Goal: Task Accomplishment & Management: Manage account settings

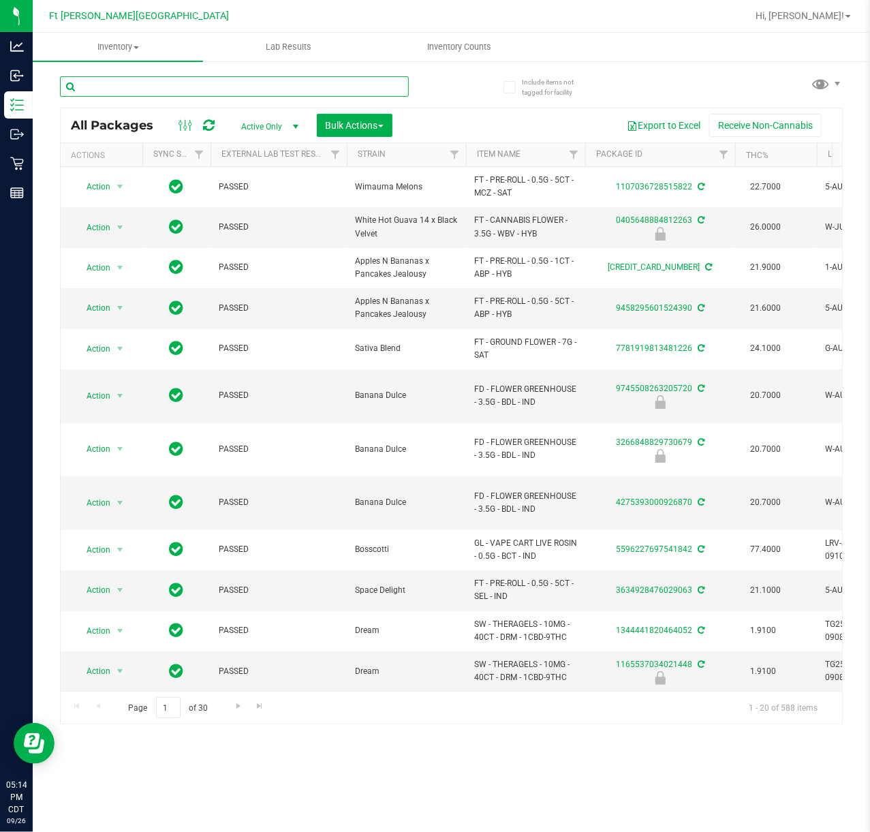
click at [120, 87] on input "text" at bounding box center [234, 86] width 349 height 20
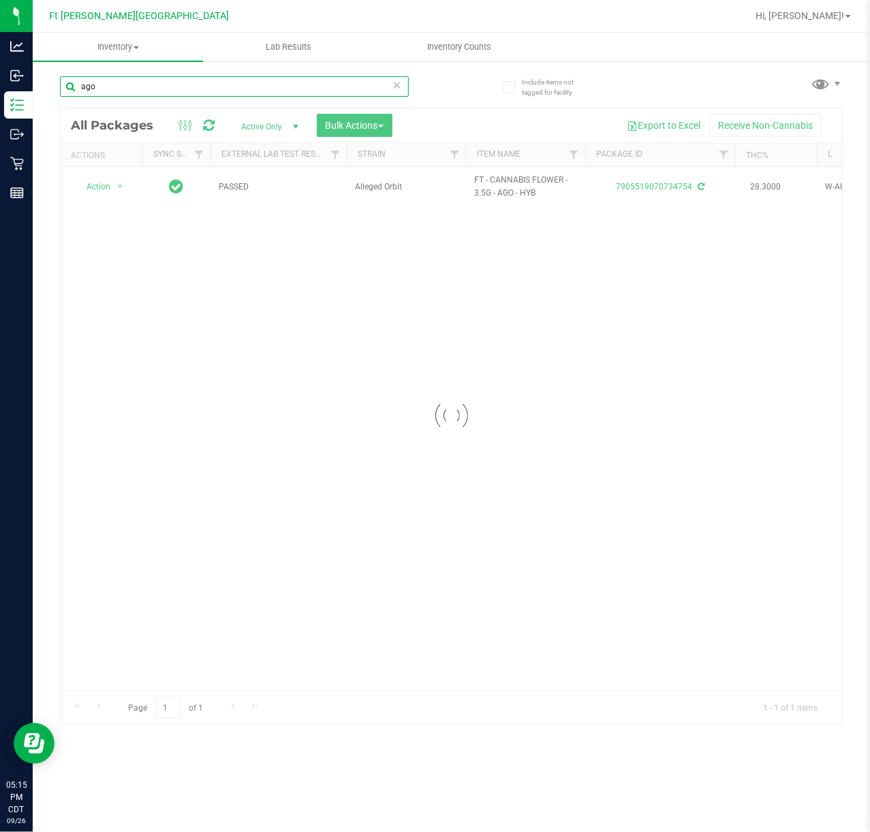
type input "ago"
click at [657, 180] on div at bounding box center [451, 415] width 781 height 615
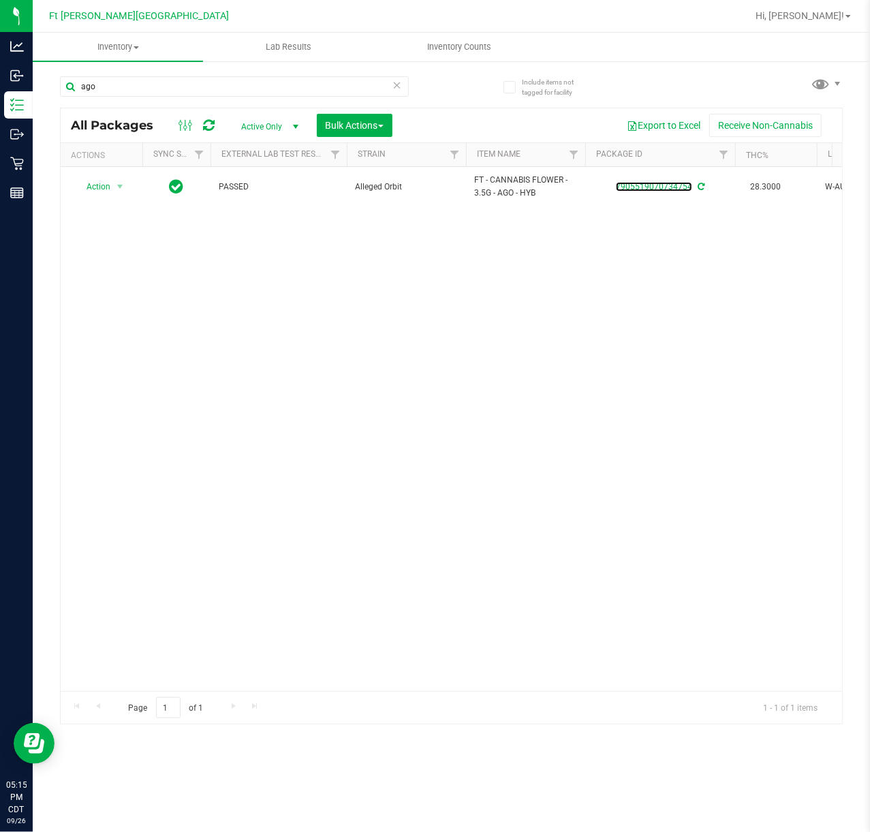
click at [657, 185] on link "7905519070734754" at bounding box center [654, 187] width 76 height 10
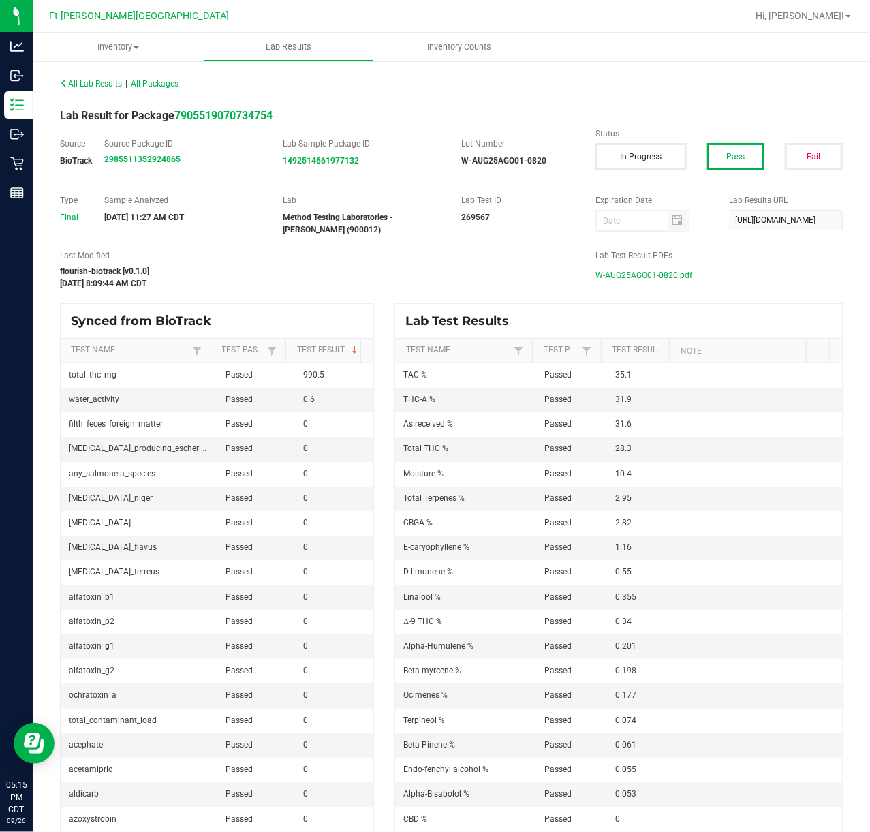
click at [652, 274] on span "W-AUG25AGO01-0820.pdf" at bounding box center [643, 275] width 97 height 20
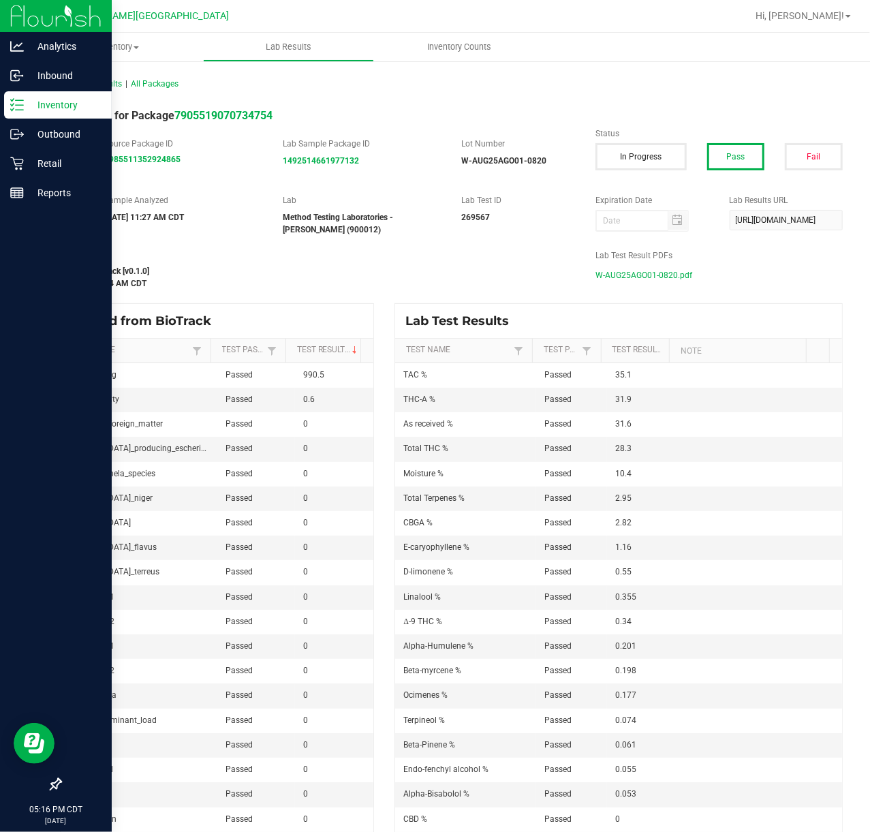
click at [33, 102] on p "Inventory" at bounding box center [65, 105] width 82 height 16
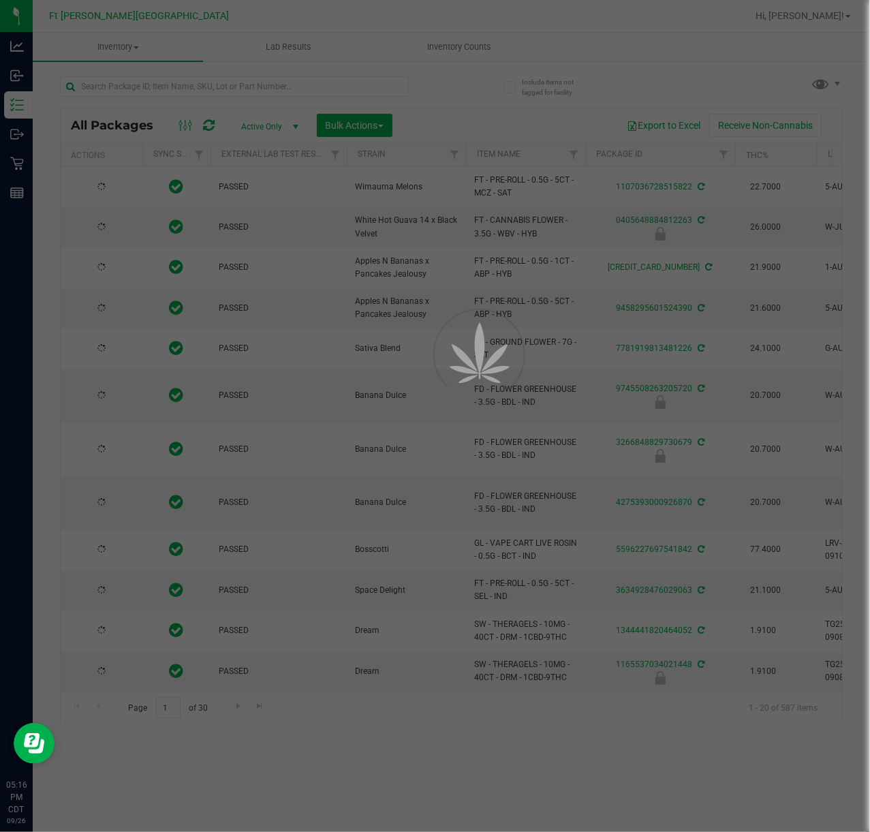
click at [236, 84] on div at bounding box center [435, 416] width 870 height 832
type input "[DATE]"
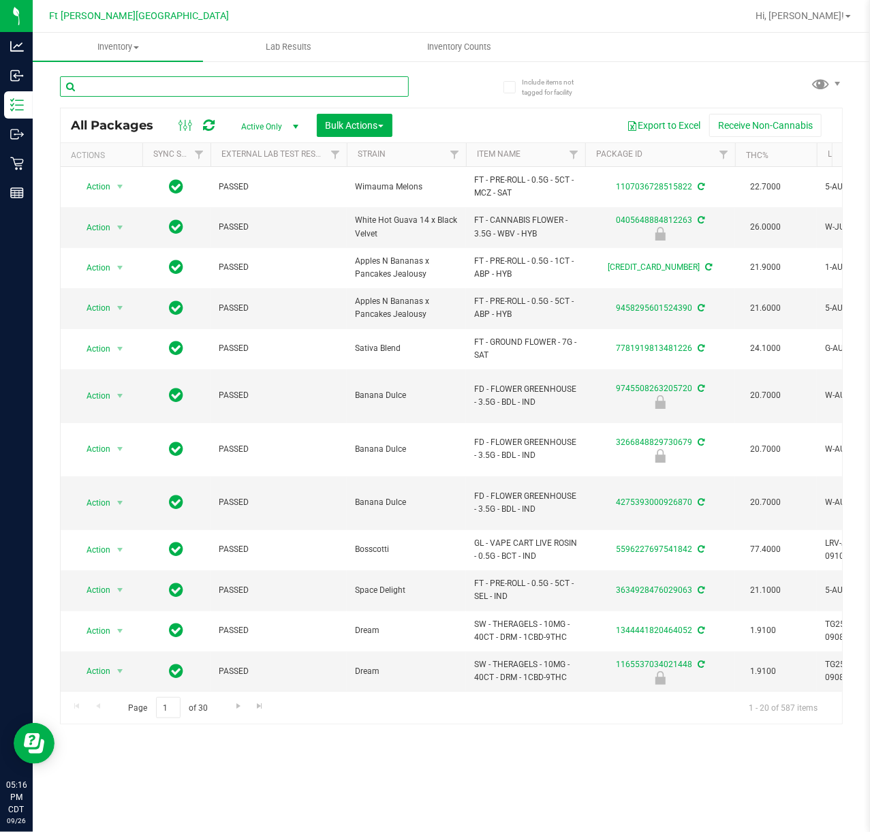
click at [189, 91] on input "text" at bounding box center [234, 86] width 349 height 20
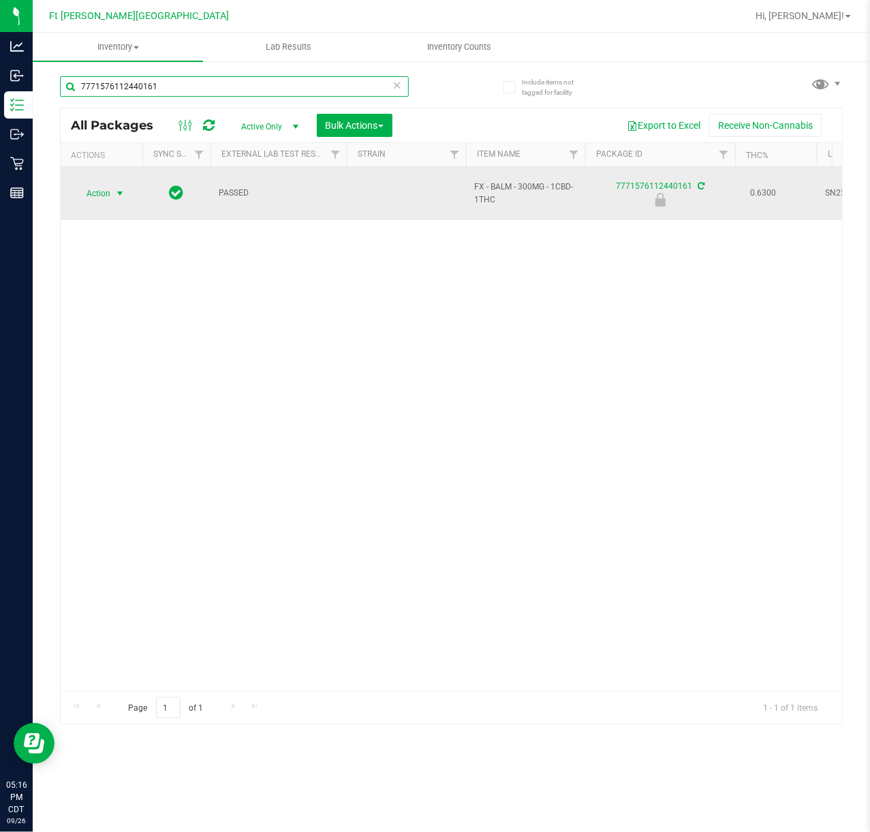
type input "7771576112440161"
click at [110, 189] on span "Action" at bounding box center [92, 193] width 37 height 19
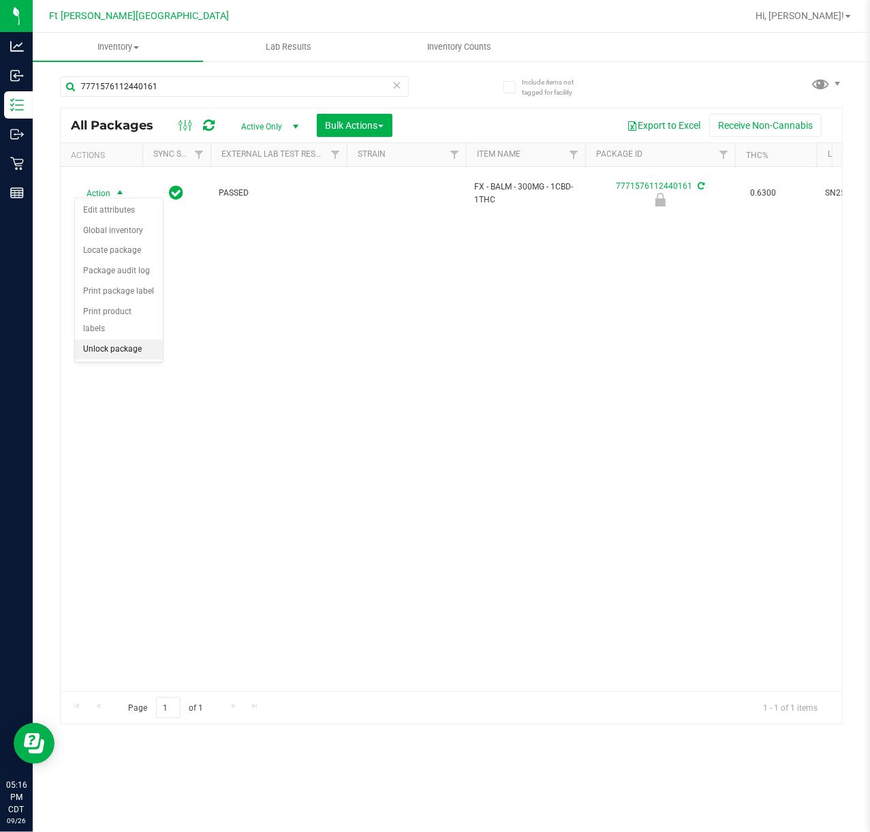
click at [89, 347] on li "Unlock package" at bounding box center [119, 349] width 88 height 20
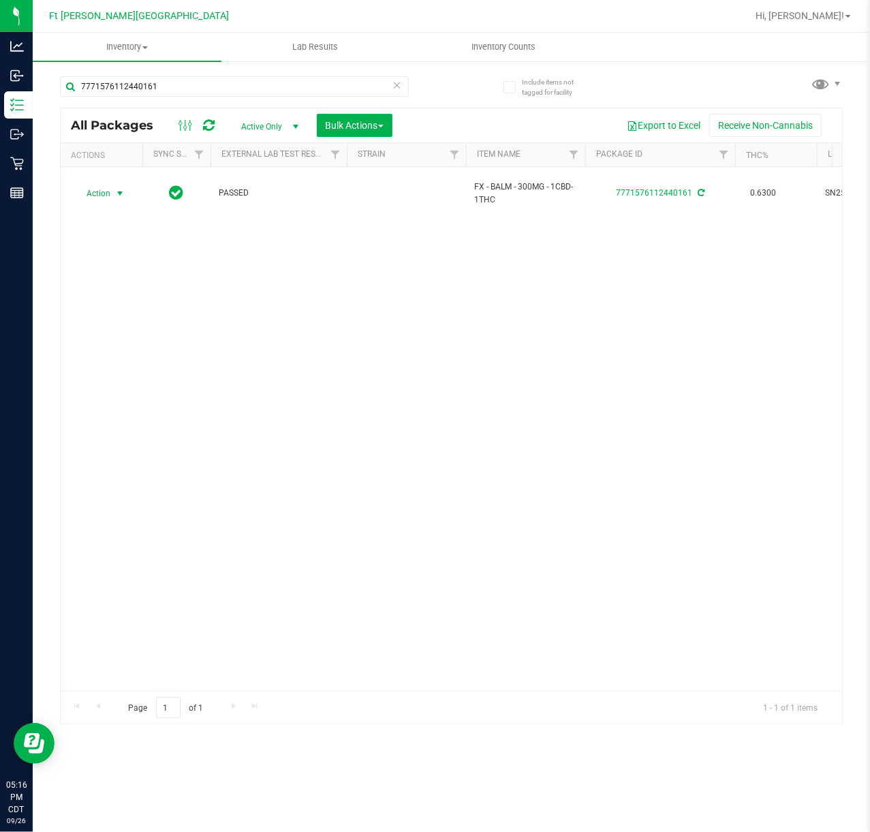
drag, startPoint x: 115, startPoint y: 189, endPoint x: 175, endPoint y: 289, distance: 116.7
click at [115, 188] on span "select" at bounding box center [119, 193] width 11 height 11
click at [139, 355] on li "Print package label" at bounding box center [128, 352] width 106 height 20
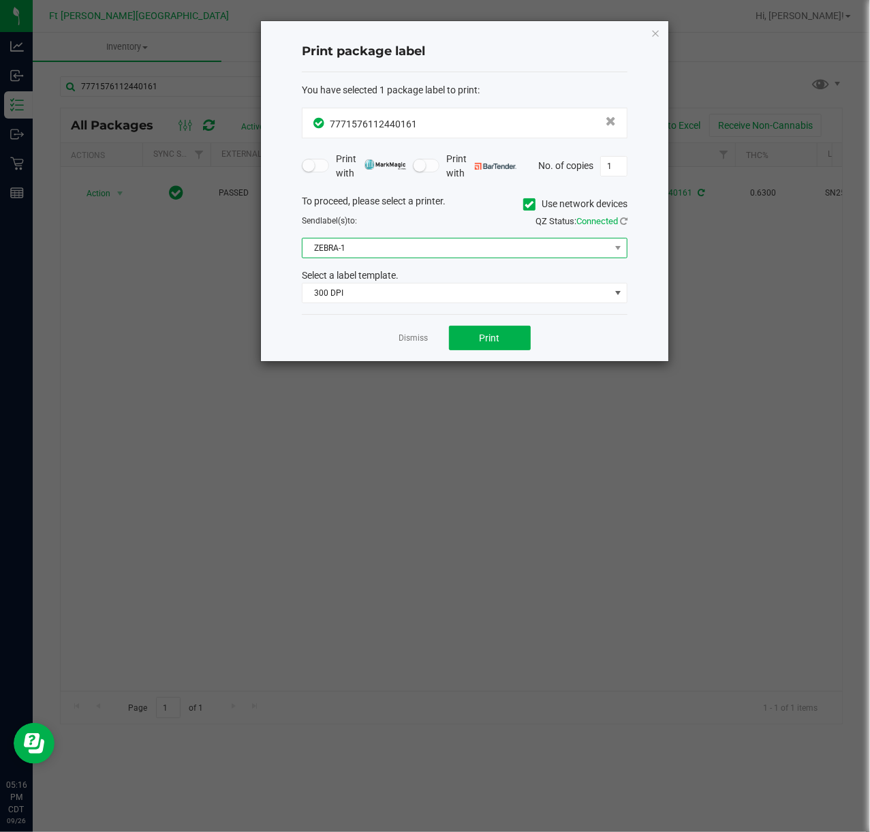
click at [413, 254] on span "ZEBRA-1" at bounding box center [456, 247] width 307 height 19
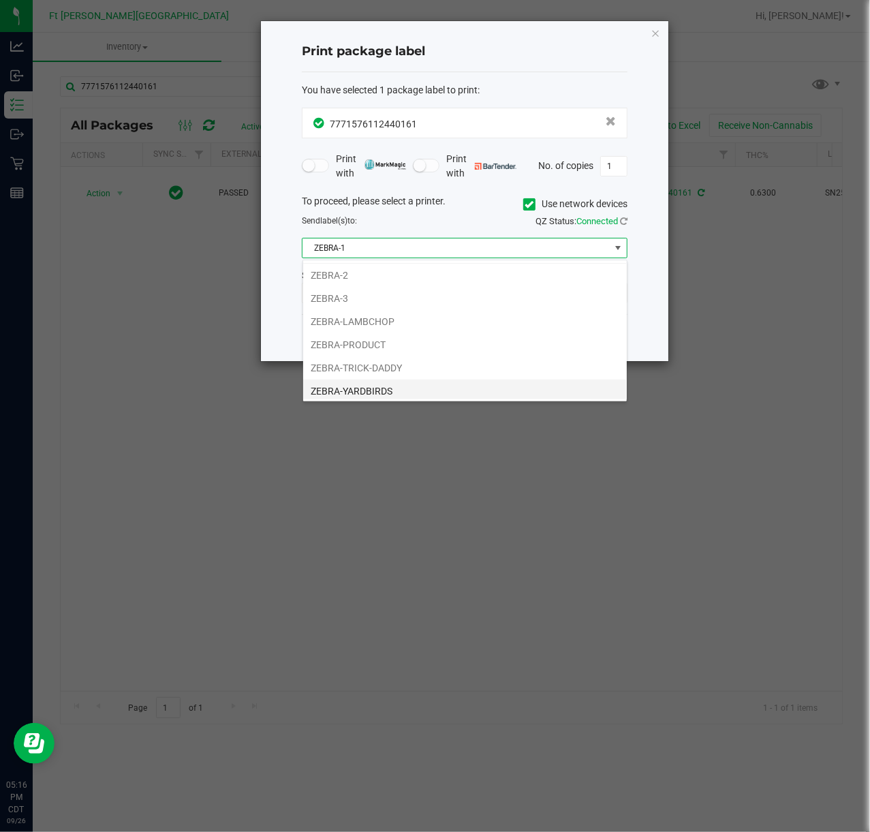
scroll to position [29, 0]
click at [377, 387] on li "ZEBRA-YARDBIRDS" at bounding box center [465, 387] width 324 height 23
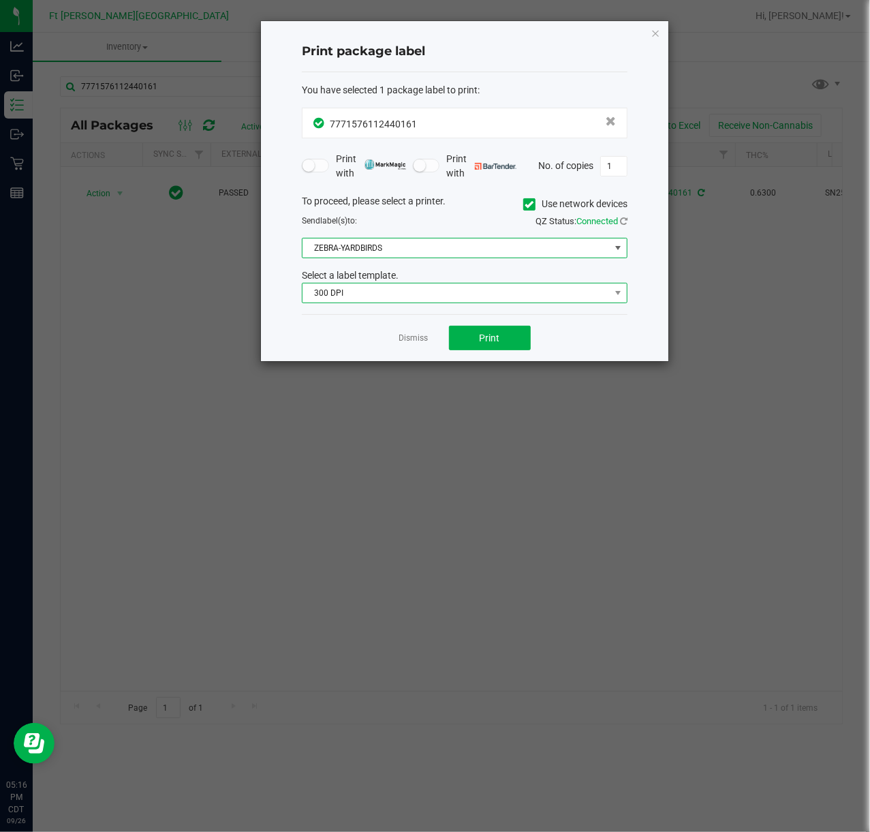
click at [367, 289] on span "300 DPI" at bounding box center [456, 292] width 307 height 19
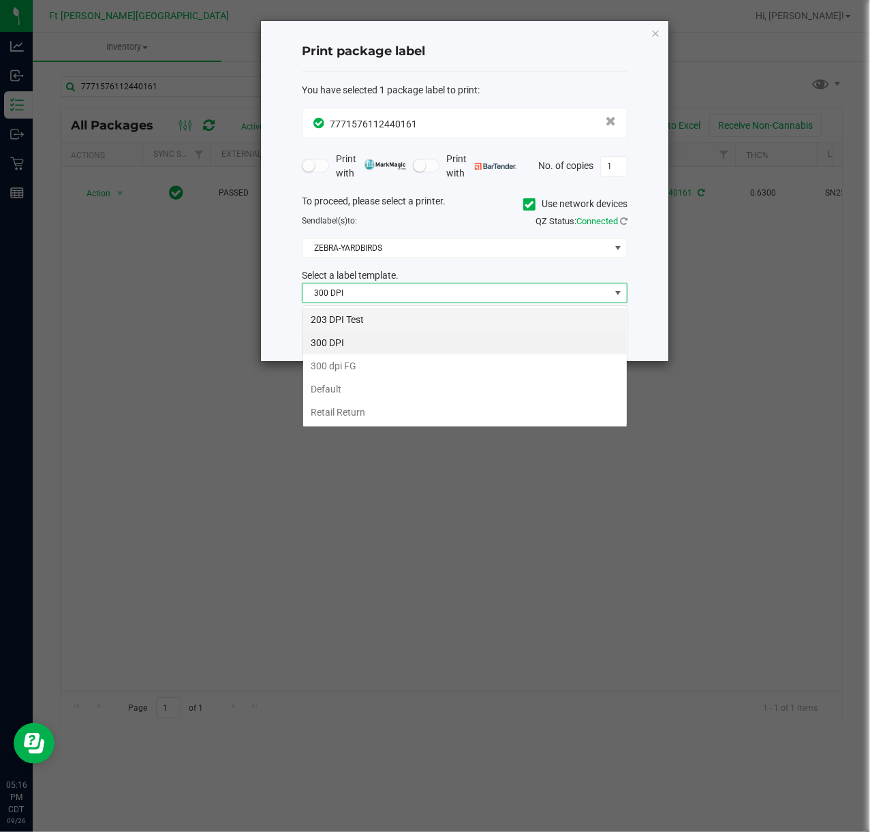
scroll to position [20, 325]
click at [357, 322] on li "203 DPI Test" at bounding box center [465, 319] width 324 height 23
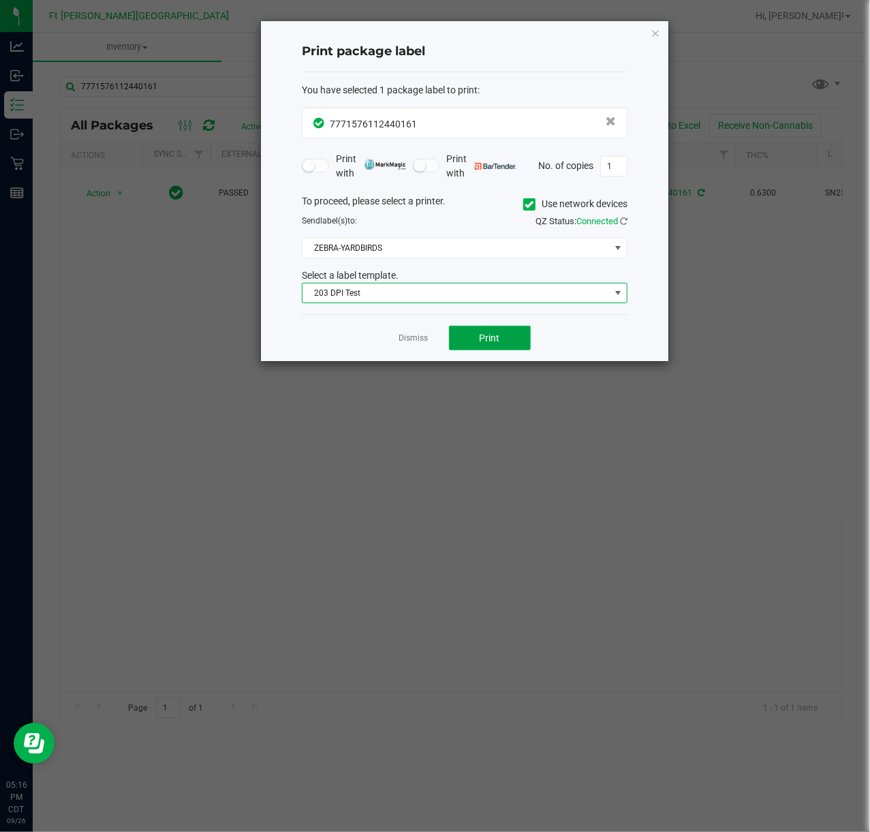
click at [504, 335] on button "Print" at bounding box center [490, 338] width 82 height 25
click at [414, 337] on link "Dismiss" at bounding box center [413, 338] width 29 height 12
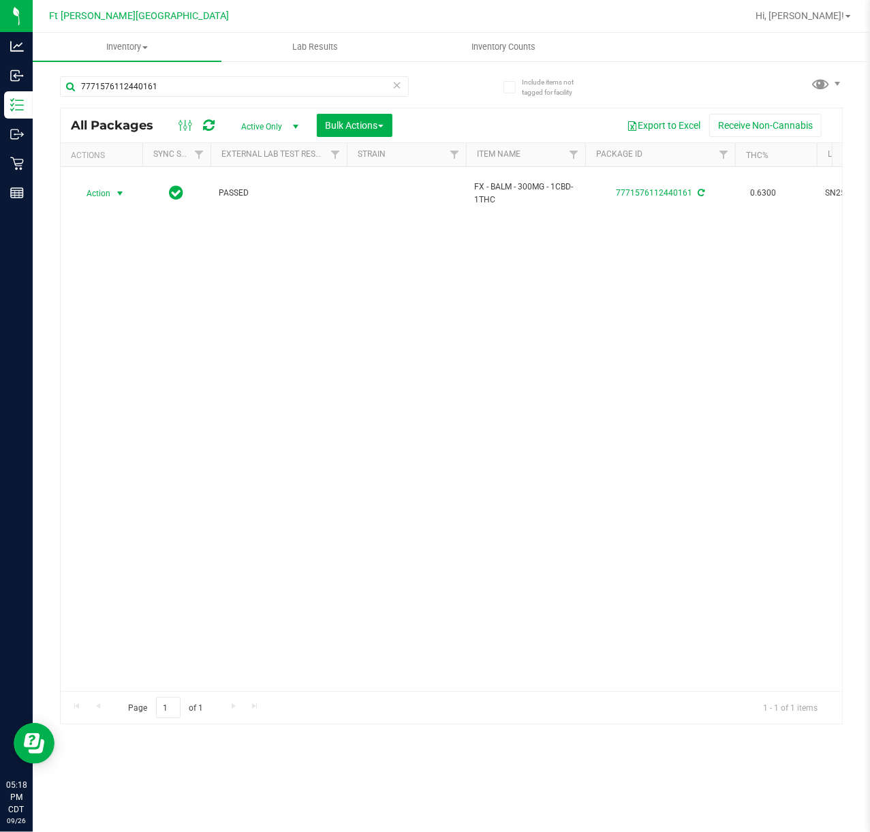
click at [251, 74] on div "7771576112440161" at bounding box center [256, 86] width 392 height 44
click at [251, 82] on input "7771576112440161" at bounding box center [234, 86] width 349 height 20
click at [252, 82] on input "7771576112440161" at bounding box center [234, 86] width 349 height 20
click at [255, 83] on input "7771576112440161" at bounding box center [234, 86] width 349 height 20
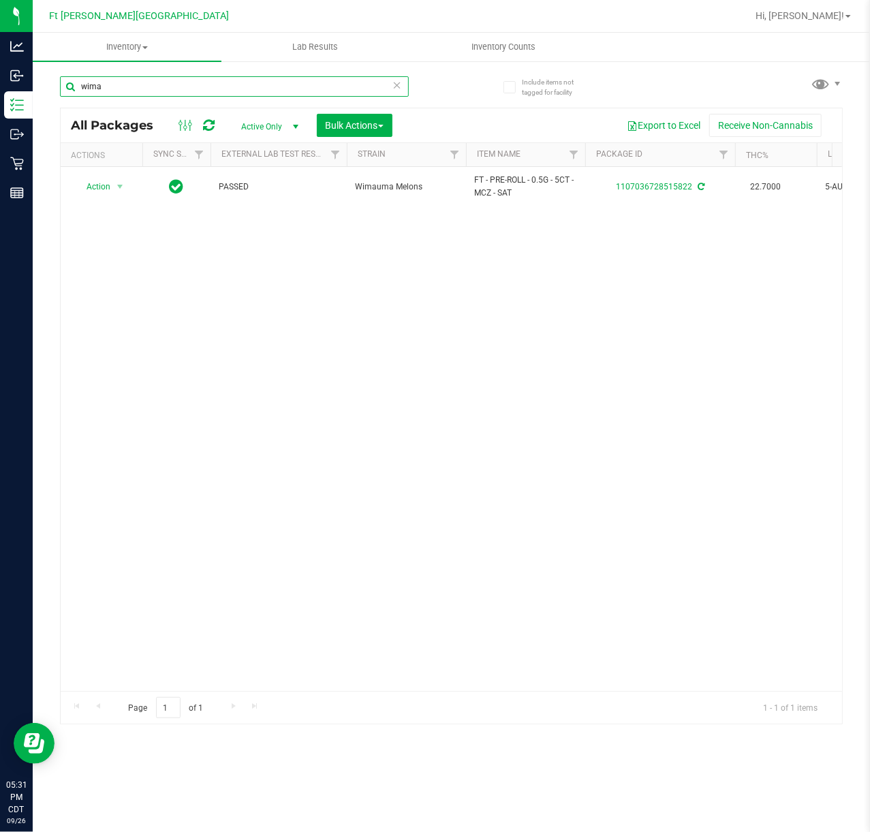
click at [199, 82] on input "wima" at bounding box center [234, 86] width 349 height 20
click at [202, 83] on input "wima" at bounding box center [234, 86] width 349 height 20
click at [203, 84] on input "wima" at bounding box center [234, 86] width 349 height 20
click at [191, 78] on input "wima" at bounding box center [234, 86] width 349 height 20
click at [181, 84] on input "wima" at bounding box center [234, 86] width 349 height 20
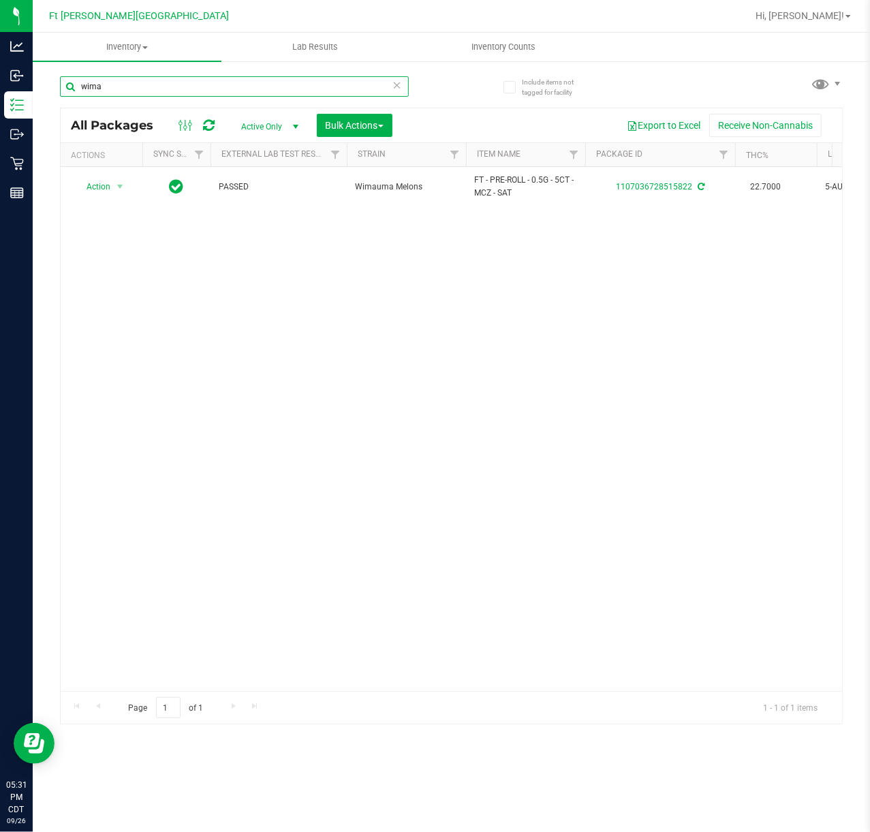
click at [181, 84] on input "wima" at bounding box center [234, 86] width 349 height 20
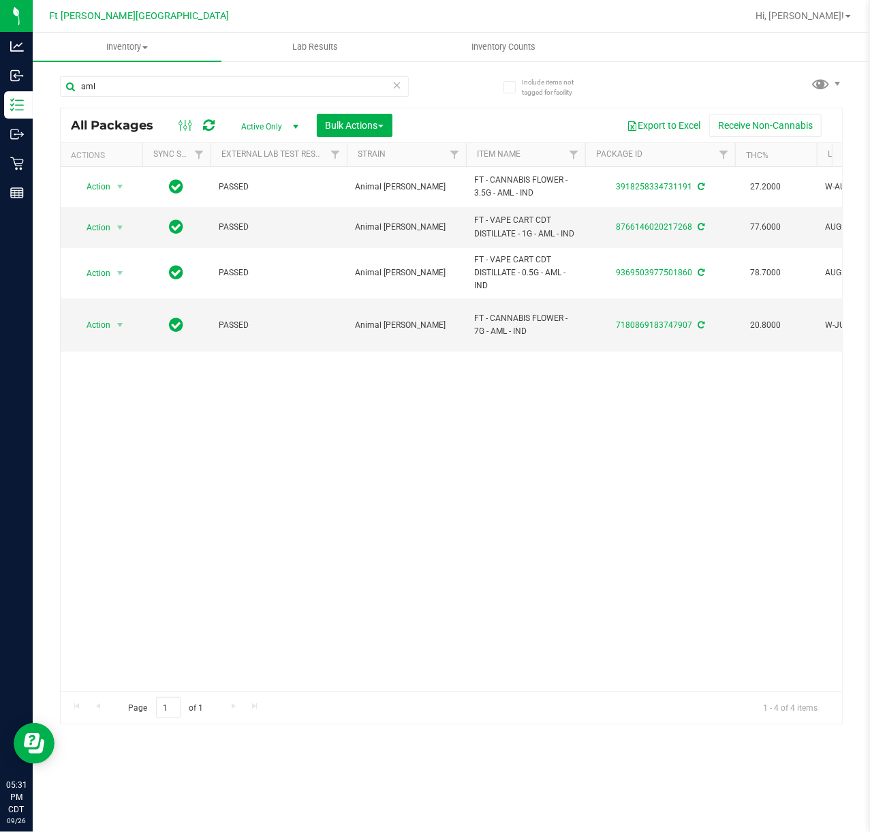
click at [375, 536] on div "Action Action Adjust qty Create package Edit attributes Global inventory Locate…" at bounding box center [451, 429] width 781 height 524
click at [159, 80] on input "aml" at bounding box center [234, 86] width 349 height 20
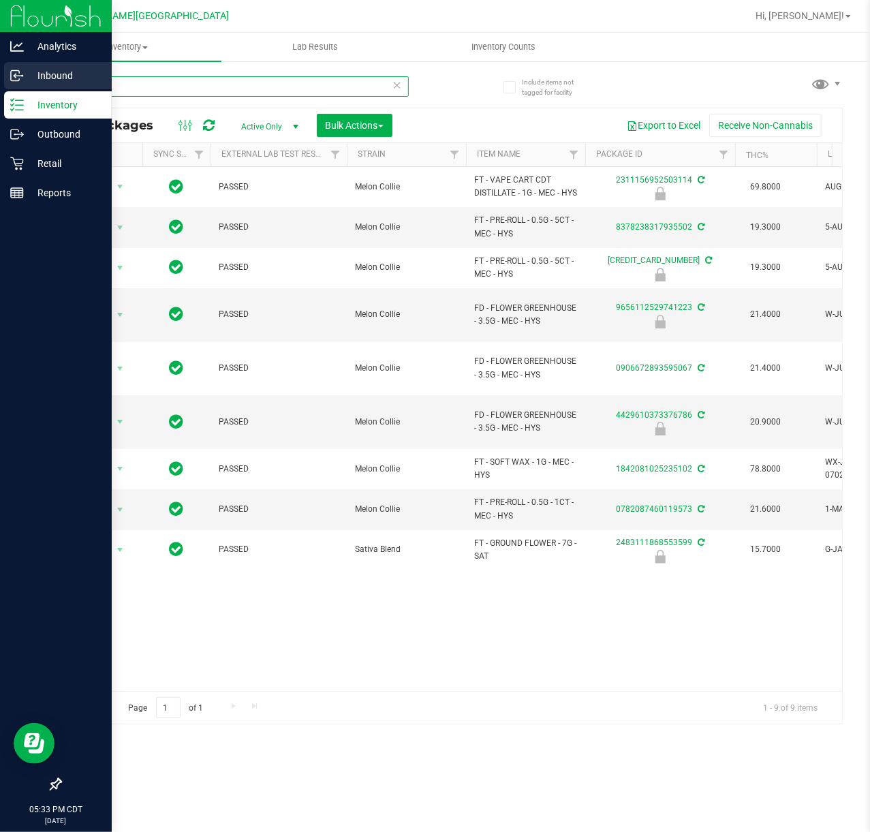
type input "mec"
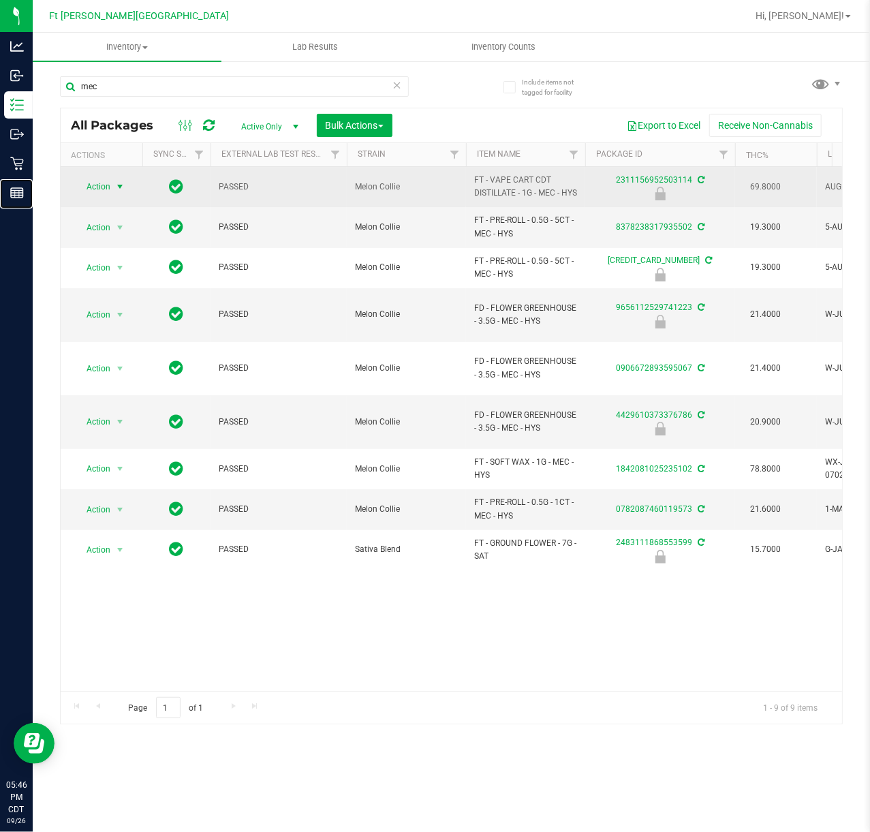
click at [33, 189] on div "Reports" at bounding box center [18, 192] width 29 height 27
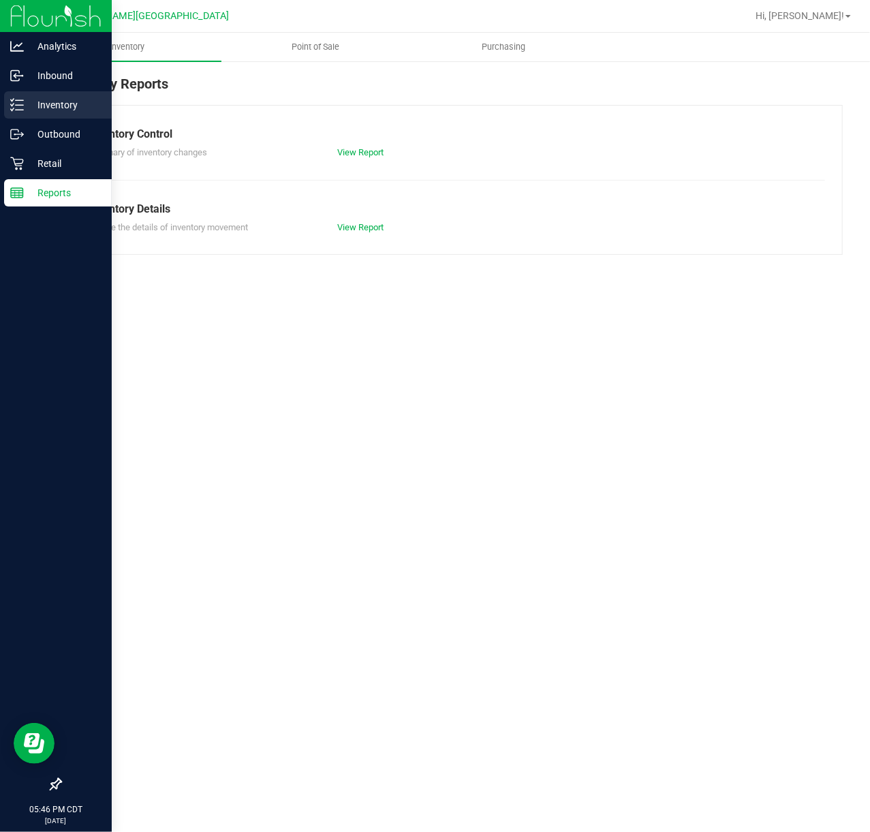
click at [29, 102] on p "Inventory" at bounding box center [65, 105] width 82 height 16
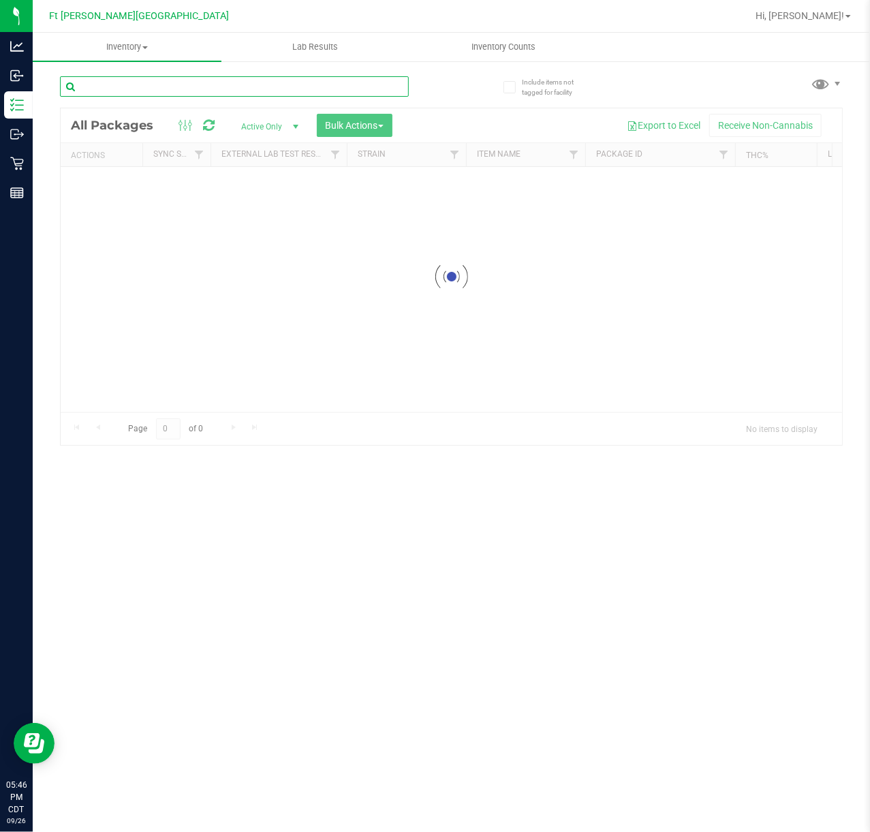
click at [263, 94] on input "text" at bounding box center [234, 86] width 349 height 20
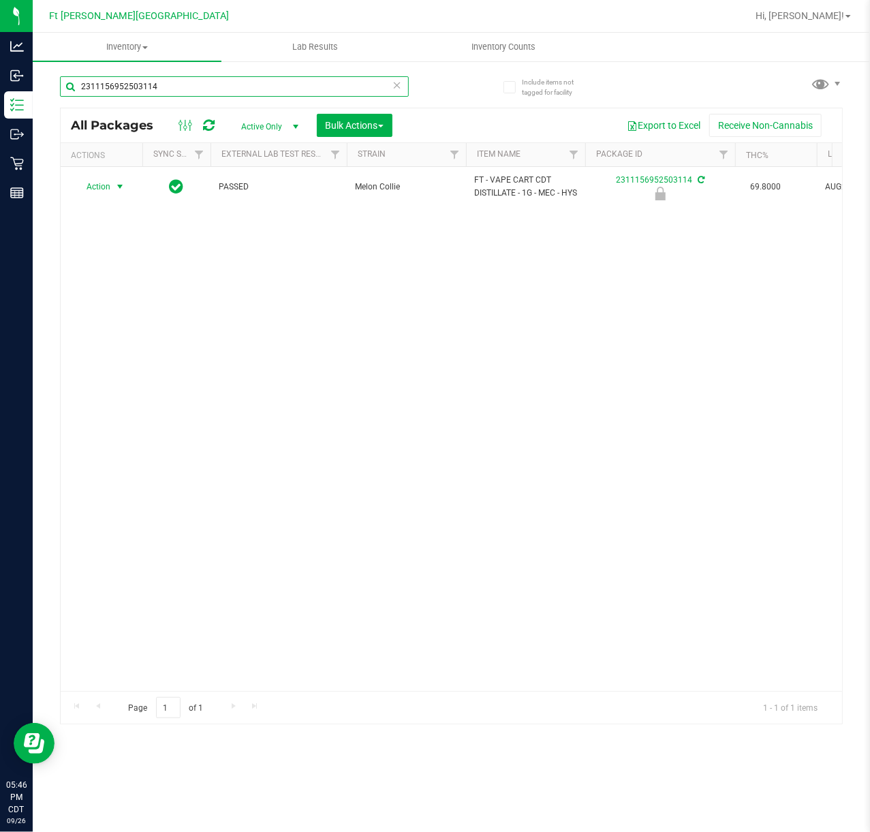
type input "2311156952503114"
click at [102, 194] on span "Action" at bounding box center [92, 186] width 37 height 19
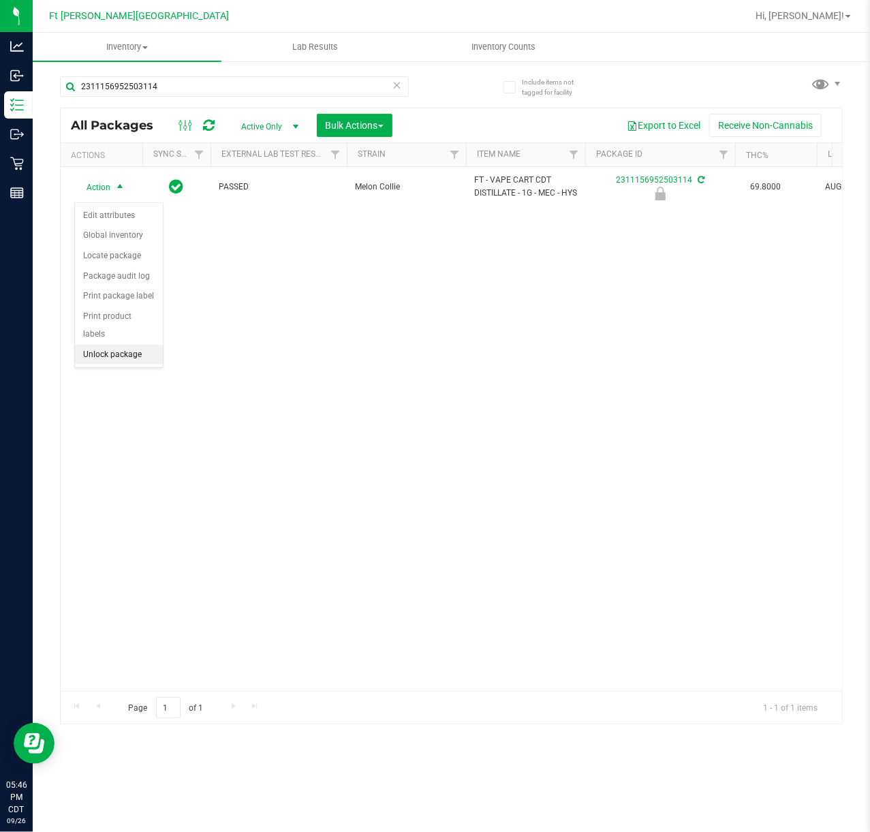
click at [138, 349] on li "Unlock package" at bounding box center [119, 355] width 88 height 20
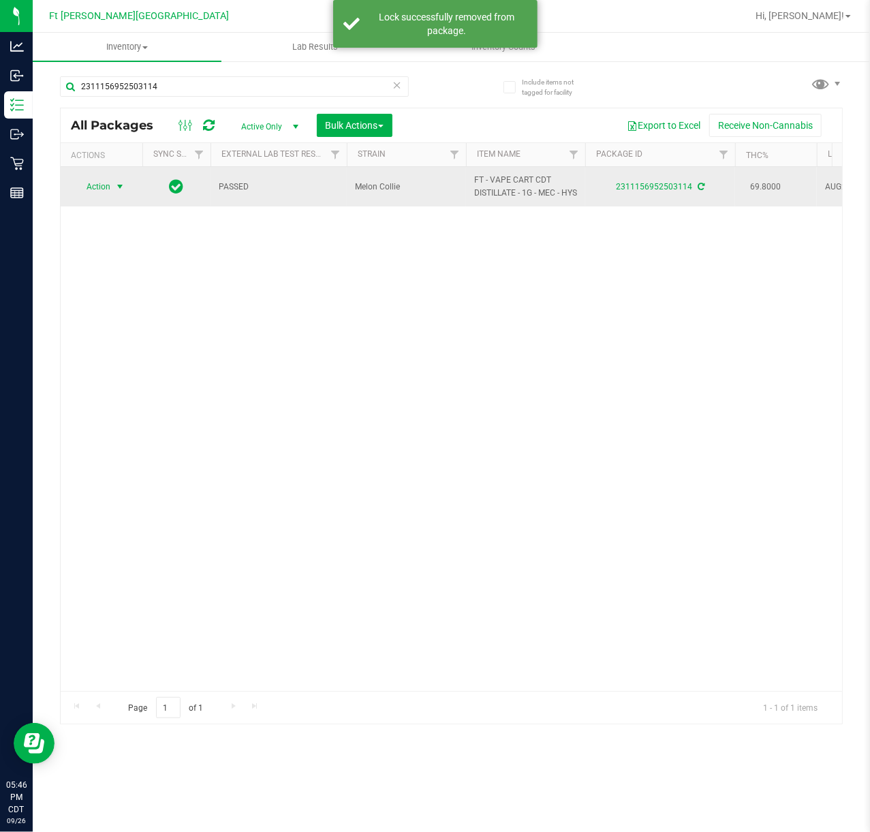
drag, startPoint x: 112, startPoint y: 195, endPoint x: 117, endPoint y: 186, distance: 10.1
click at [117, 186] on span "select" at bounding box center [120, 186] width 17 height 19
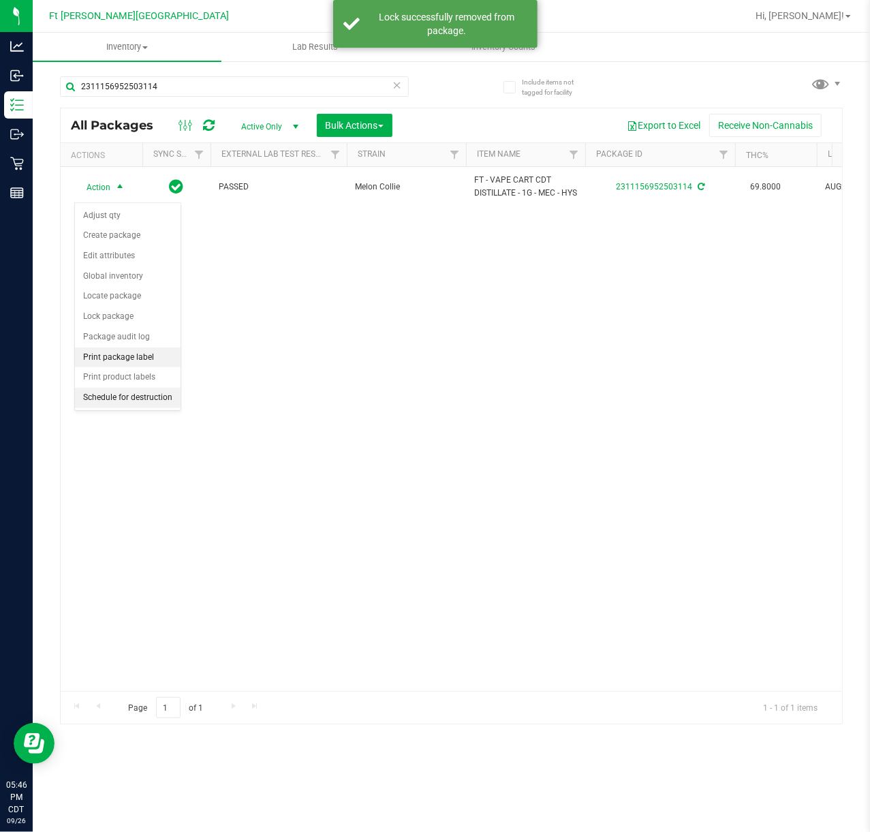
drag, startPoint x: 126, startPoint y: 362, endPoint x: 165, endPoint y: 339, distance: 45.6
click at [118, 353] on li "Print package label" at bounding box center [128, 357] width 106 height 20
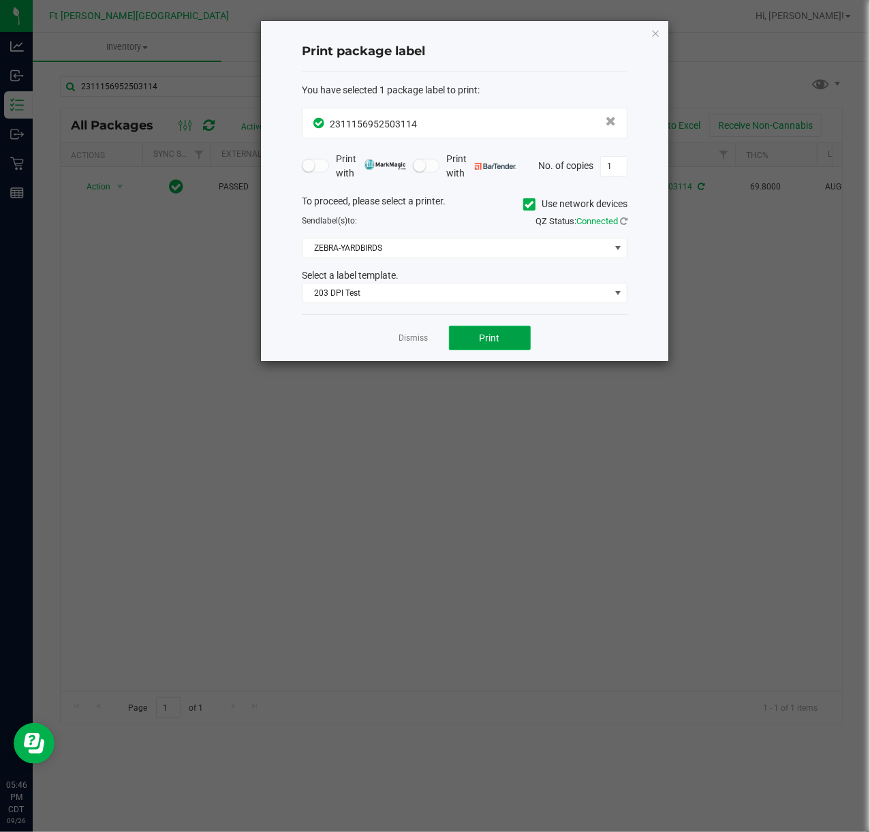
click at [499, 350] on button "Print" at bounding box center [490, 338] width 82 height 25
click at [407, 338] on link "Dismiss" at bounding box center [413, 338] width 29 height 12
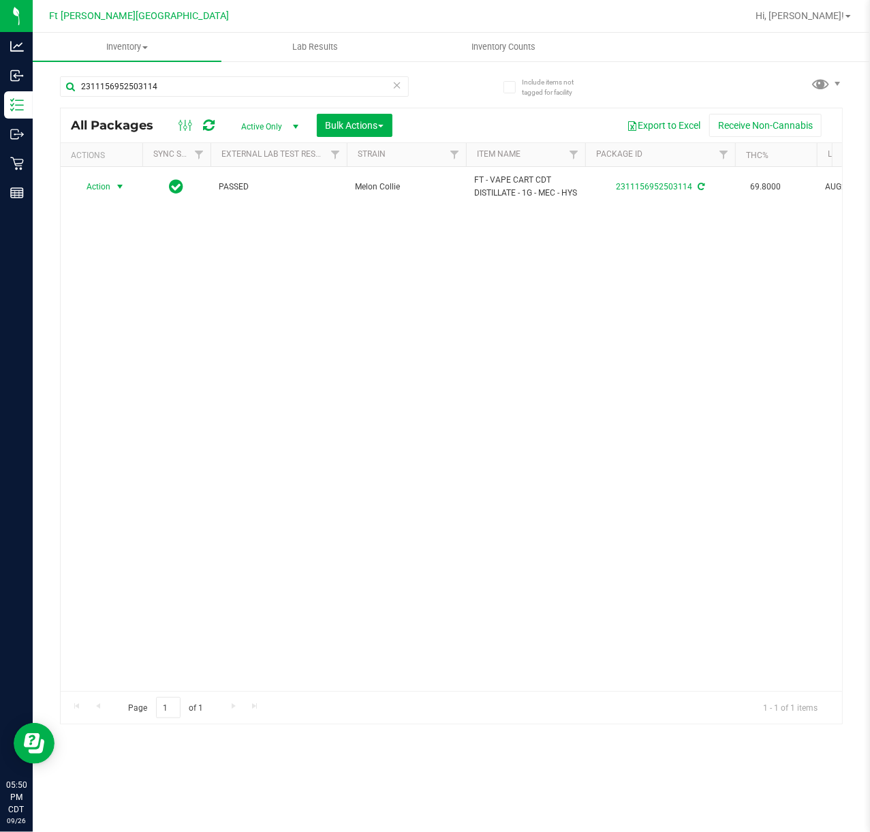
click at [397, 84] on icon at bounding box center [397, 84] width 10 height 16
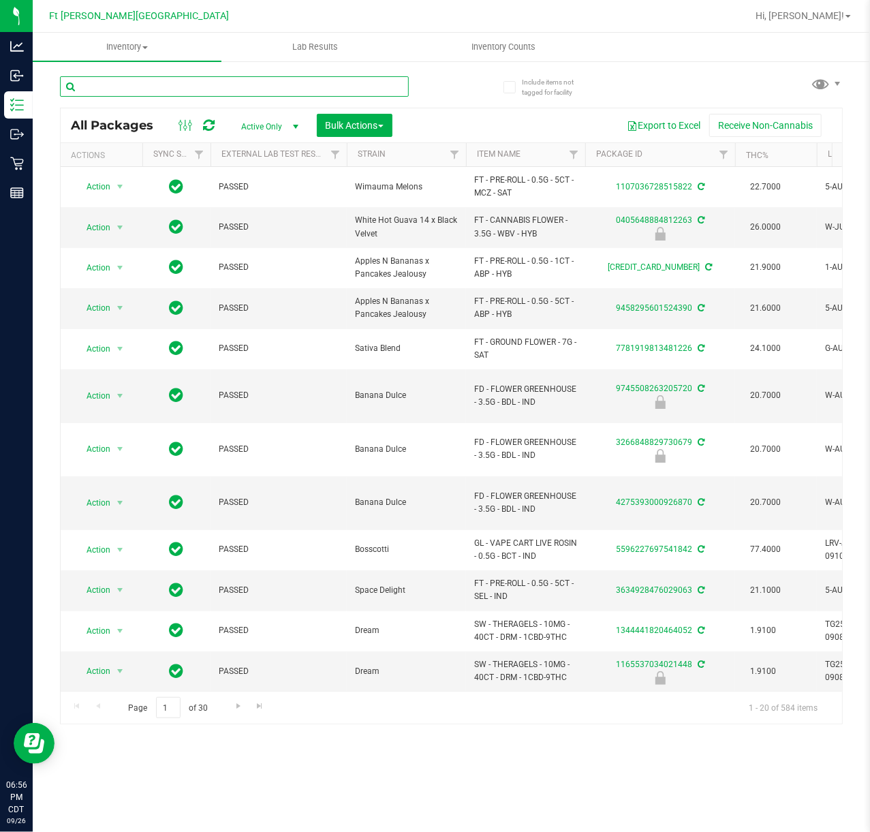
click at [140, 94] on input "text" at bounding box center [234, 86] width 349 height 20
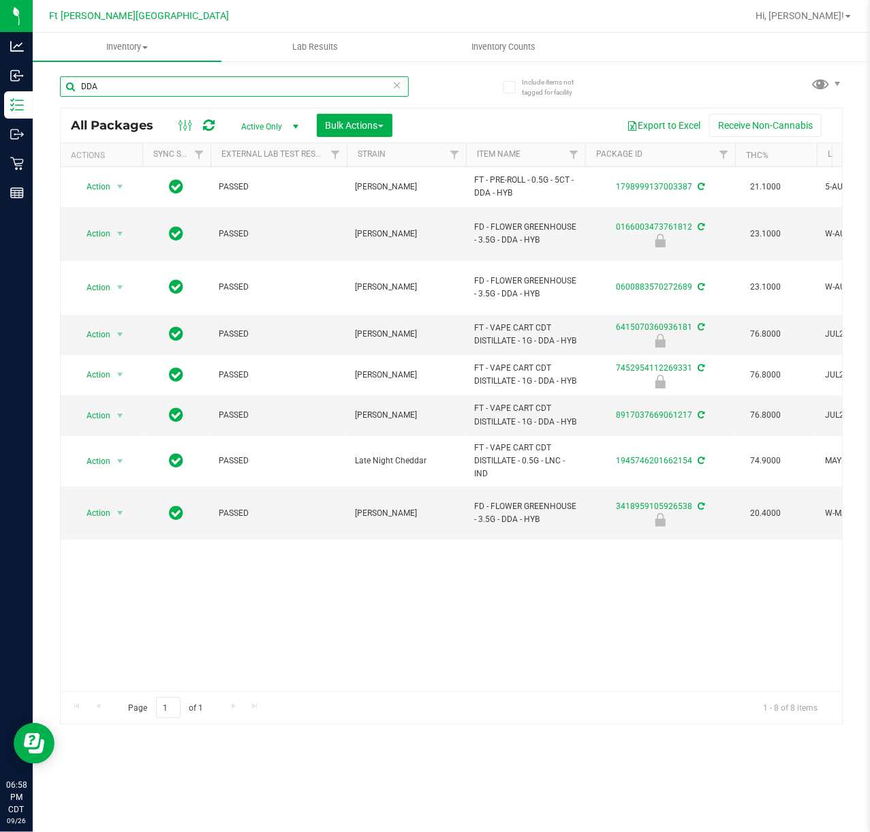
click at [218, 83] on input "DDA" at bounding box center [234, 86] width 349 height 20
click at [221, 84] on input "DDA" at bounding box center [234, 86] width 349 height 20
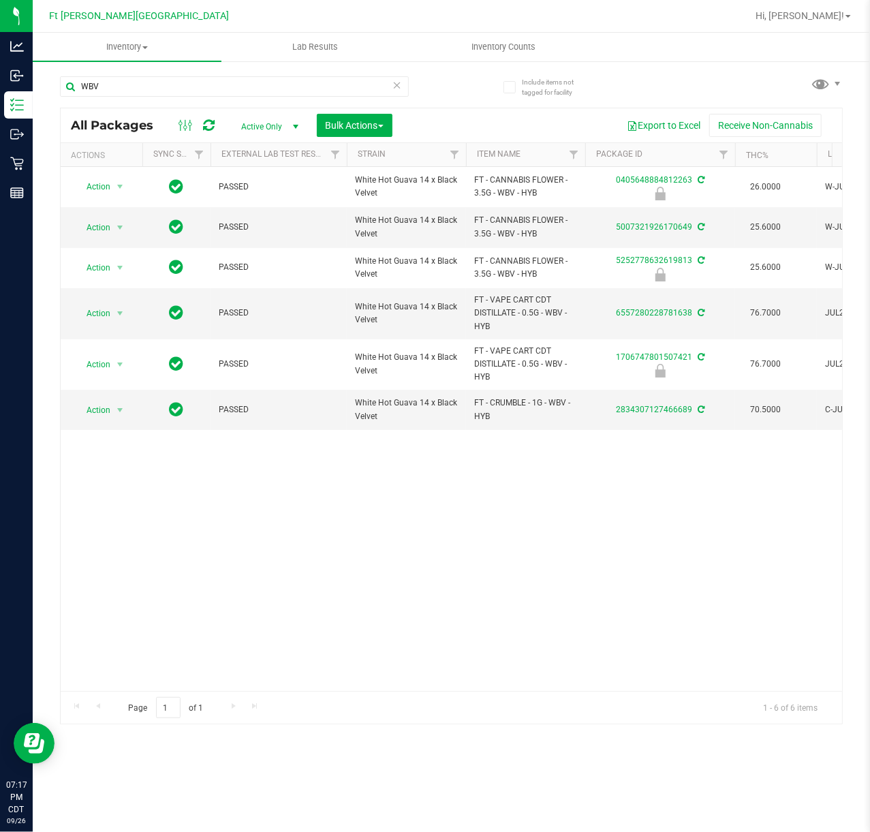
click at [295, 66] on div "WBV" at bounding box center [256, 86] width 392 height 44
click at [284, 91] on input "WBV" at bounding box center [234, 86] width 349 height 20
click at [288, 93] on input "WBV" at bounding box center [234, 86] width 349 height 20
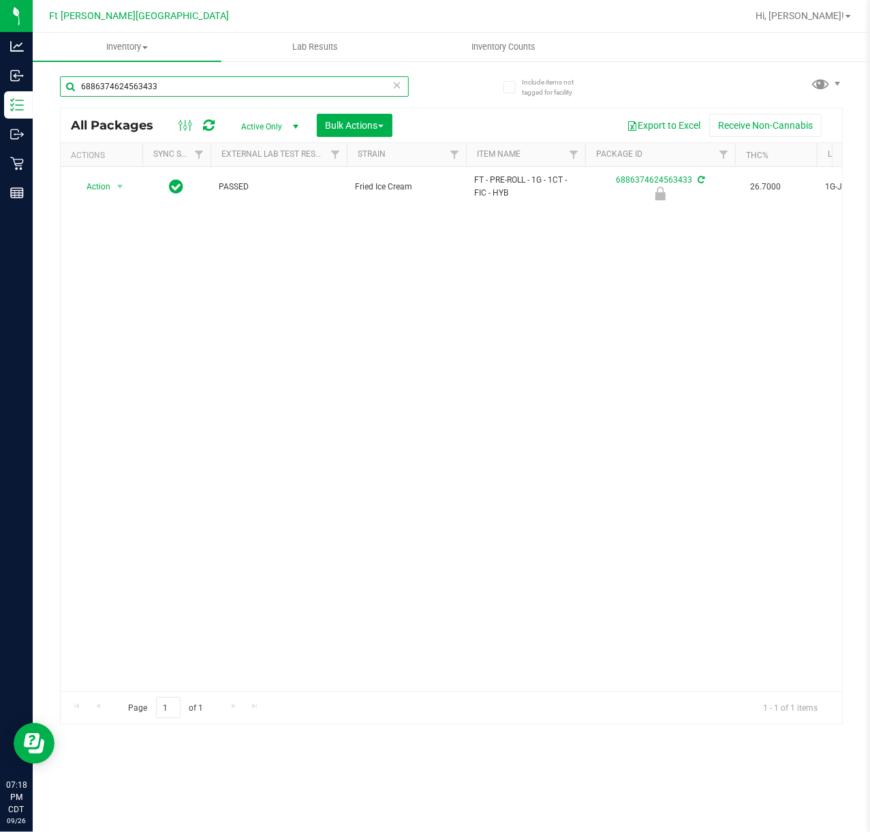
type input "6886374624563433"
click at [394, 82] on icon at bounding box center [397, 84] width 10 height 16
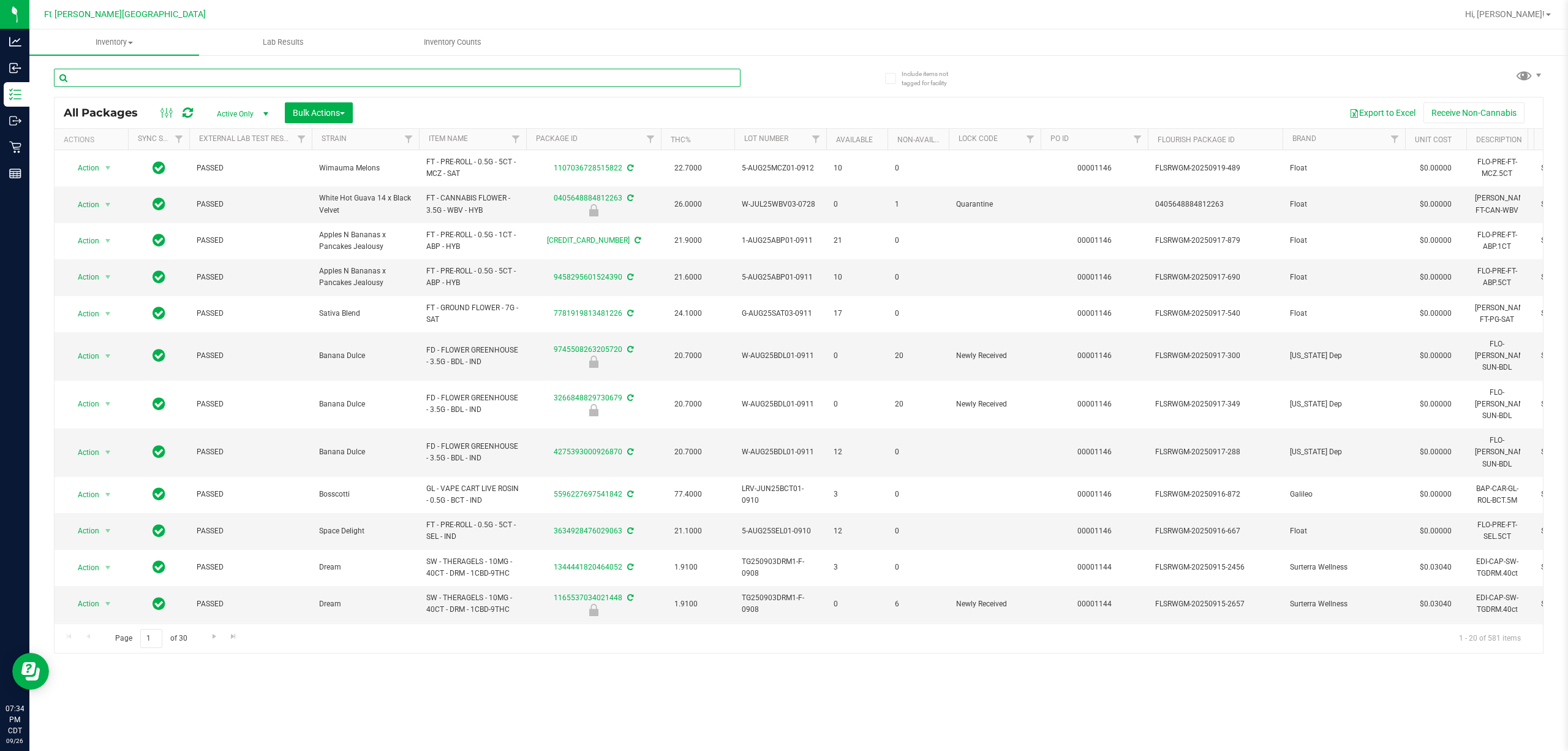
click at [339, 74] on input "text" at bounding box center [397, 77] width 687 height 18
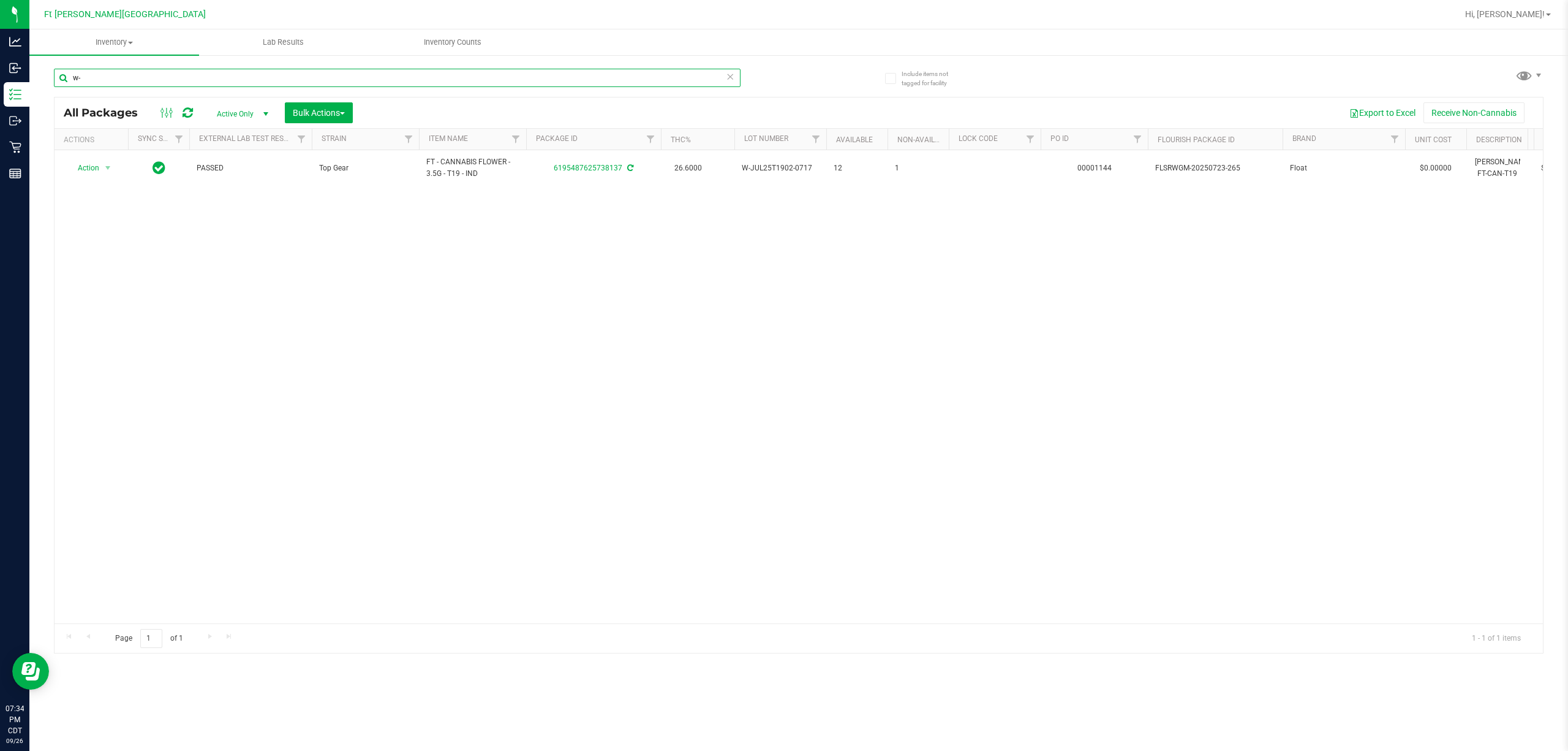
type input "w"
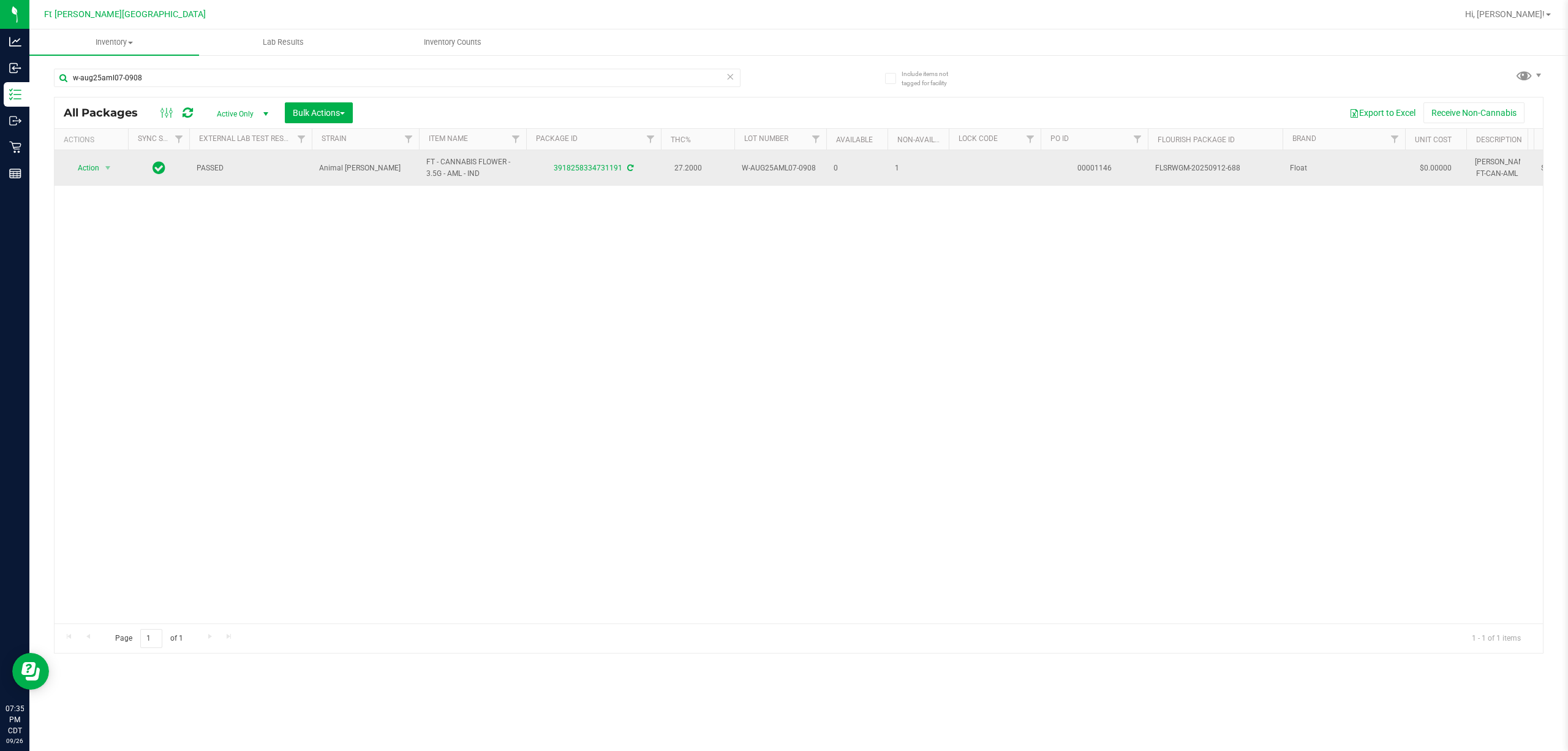
click at [77, 174] on span "Action" at bounding box center [83, 167] width 33 height 17
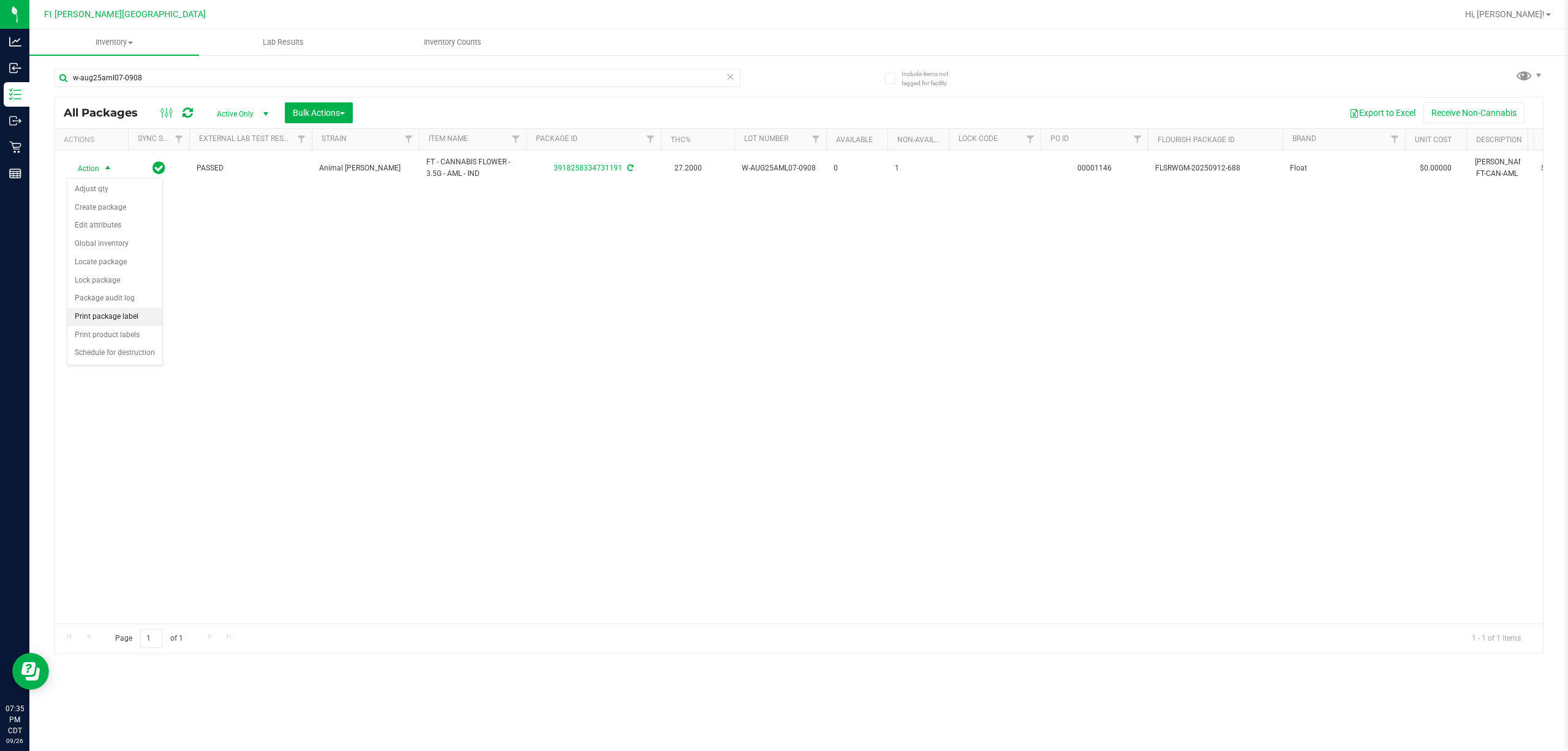
click at [118, 319] on li "Print package label" at bounding box center [115, 317] width 95 height 18
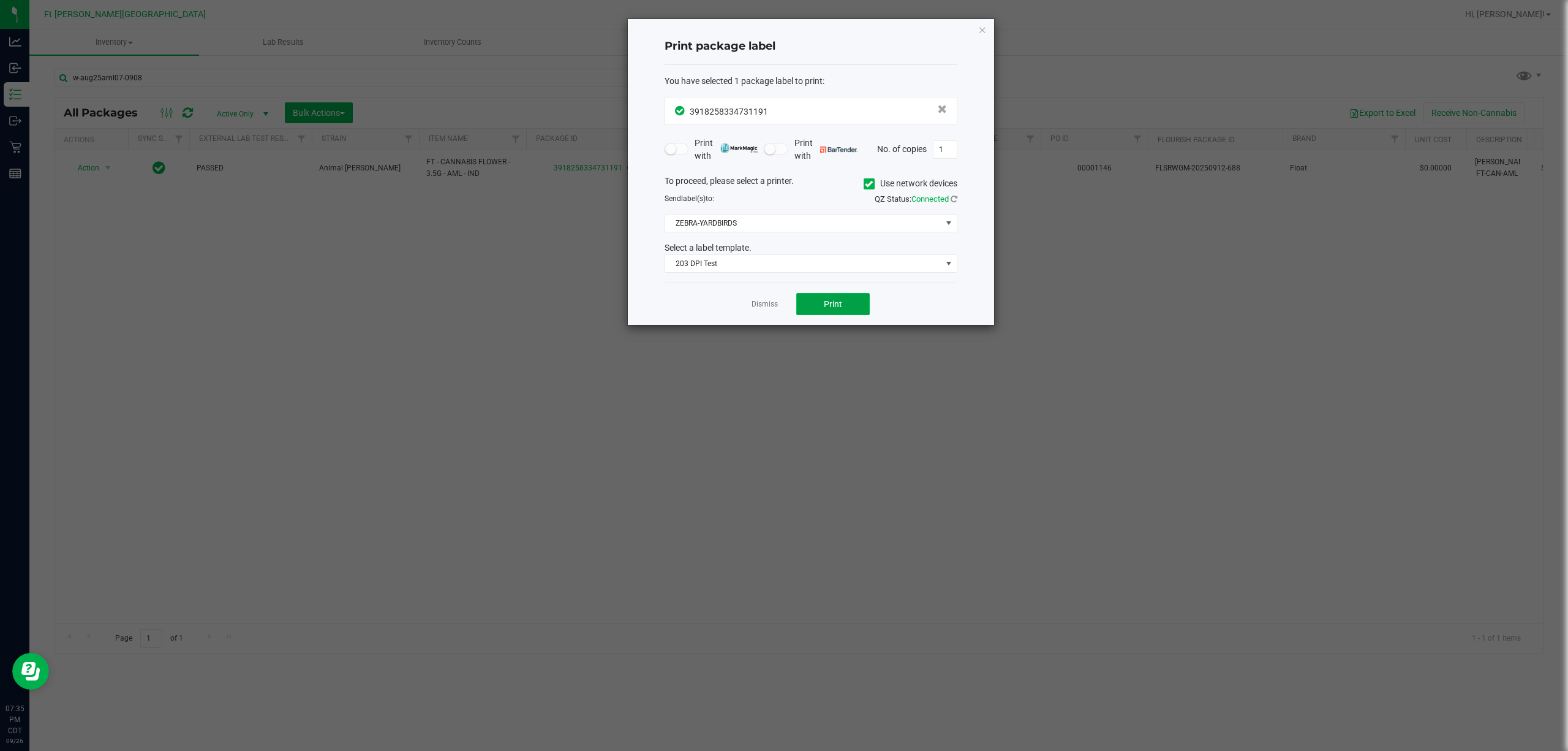
click at [781, 310] on button "Print" at bounding box center [833, 304] width 74 height 22
click at [754, 305] on link "Dismiss" at bounding box center [764, 304] width 26 height 11
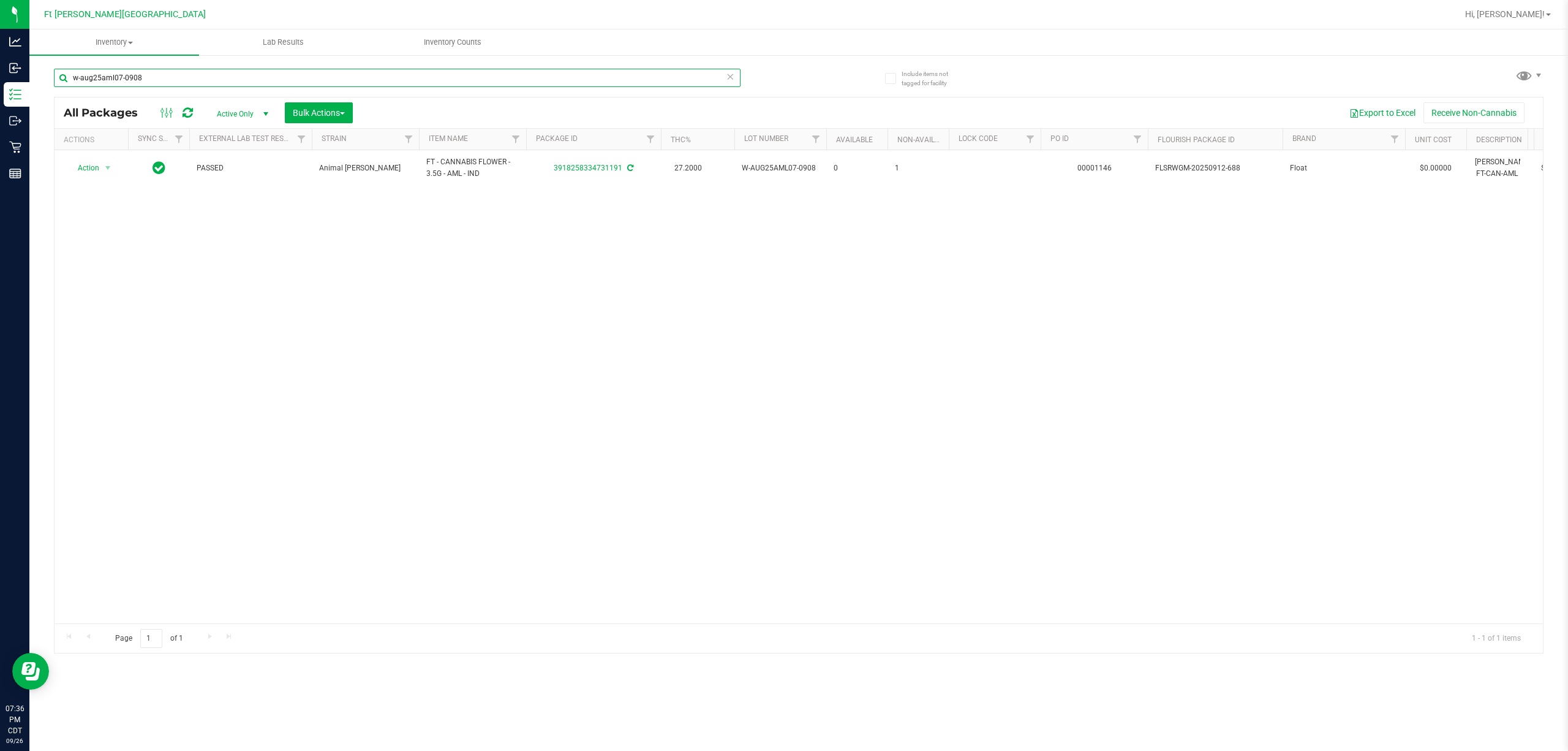
click at [322, 78] on input "w-aug25aml07-0908" at bounding box center [397, 77] width 687 height 18
click at [321, 77] on input "w-aug25aml07-0908" at bounding box center [397, 77] width 687 height 18
click at [320, 76] on input "w-aug25aml07-0908" at bounding box center [397, 77] width 687 height 18
click at [324, 80] on input "w-aug25aml07-0908" at bounding box center [397, 77] width 687 height 18
click at [324, 79] on input "w-aug25aml07-0908" at bounding box center [397, 77] width 687 height 18
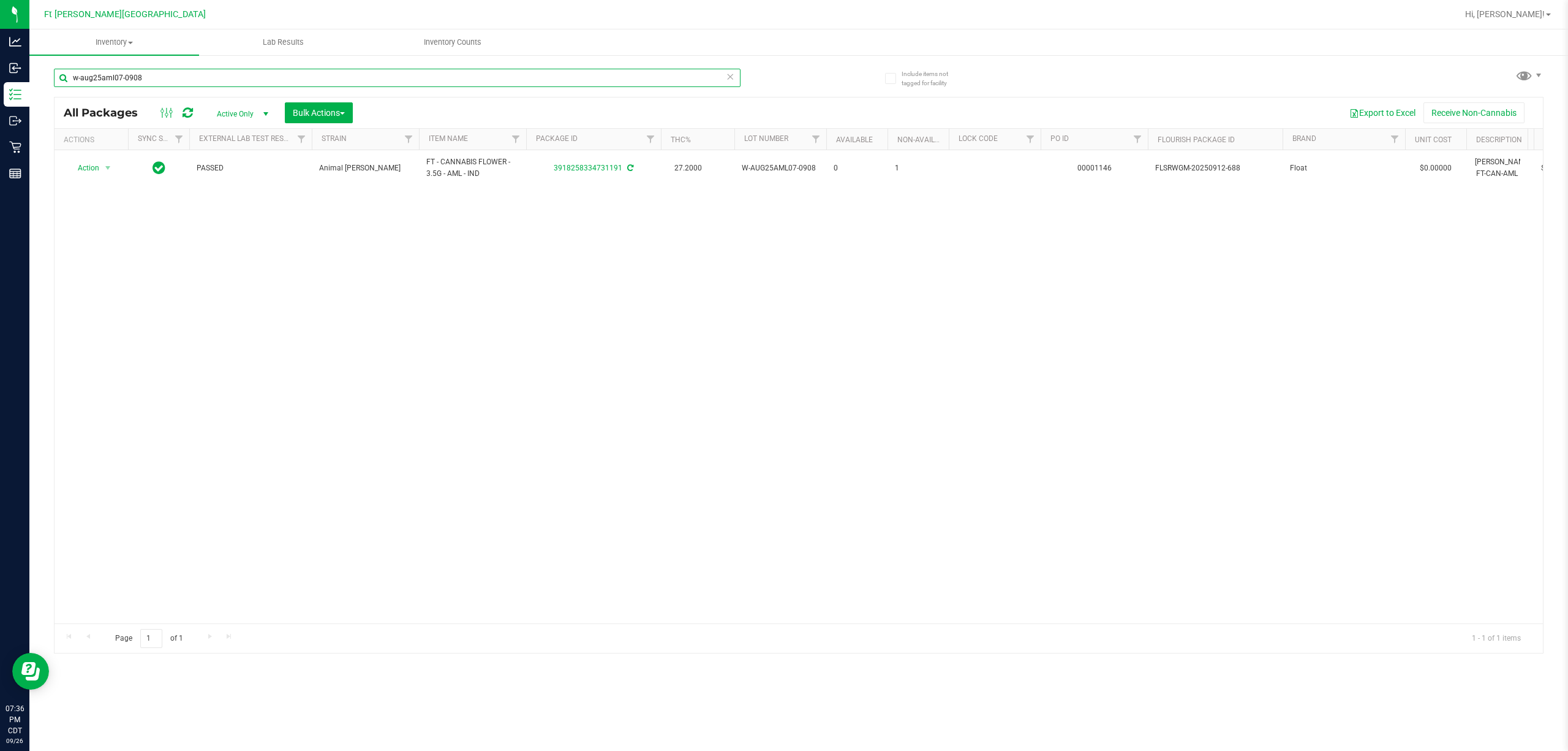
click at [324, 79] on input "w-aug25aml07-0908" at bounding box center [397, 77] width 687 height 18
click at [321, 78] on input "w-aug25aml07-0908" at bounding box center [397, 77] width 687 height 18
click at [325, 77] on input "may25jel01b-0512" at bounding box center [397, 77] width 687 height 18
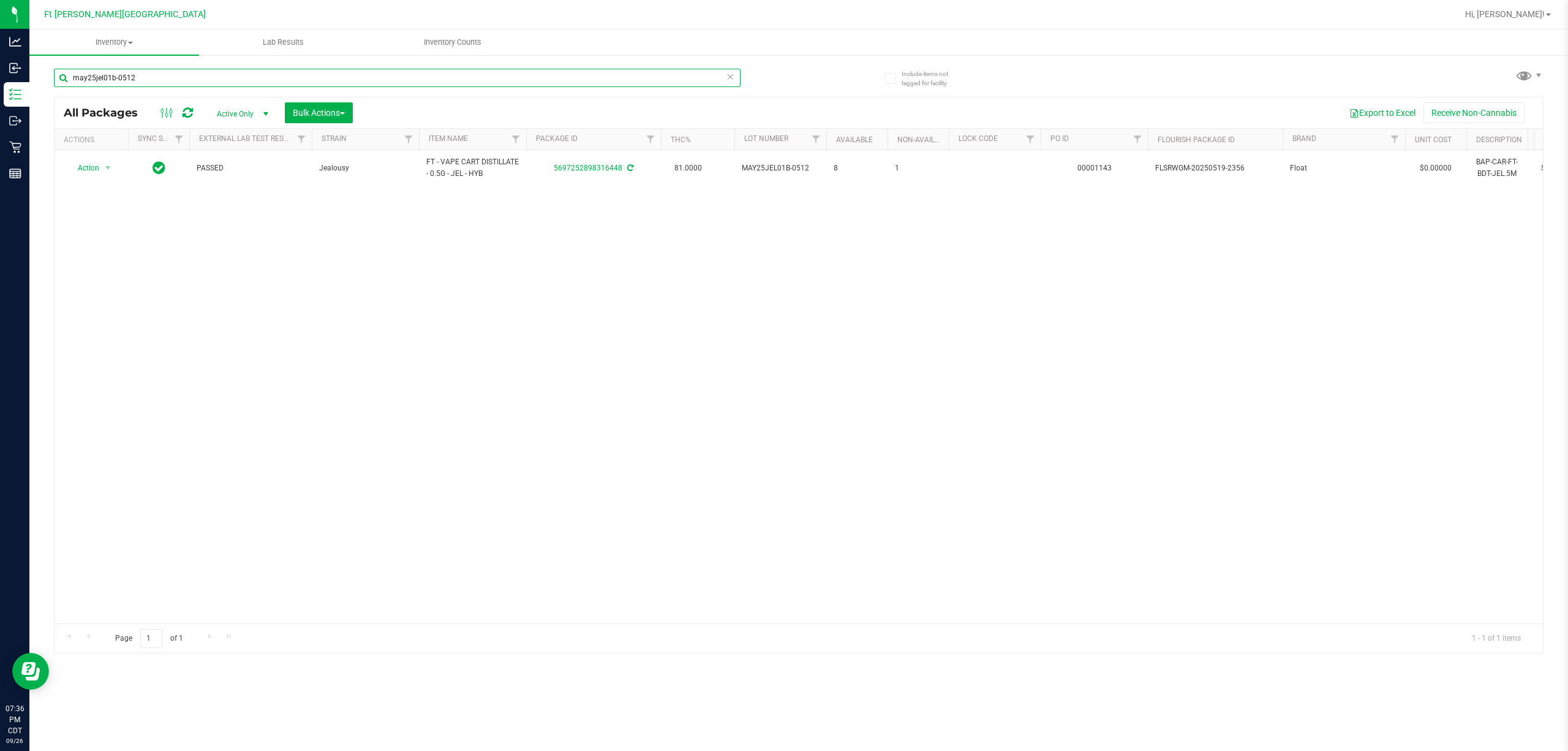
click at [325, 77] on input "may25jel01b-0512" at bounding box center [397, 77] width 687 height 18
click at [324, 77] on input "may25jel01b-0512" at bounding box center [397, 77] width 687 height 18
click at [324, 76] on input "may25jel01b-0512" at bounding box center [397, 77] width 687 height 18
type input "a"
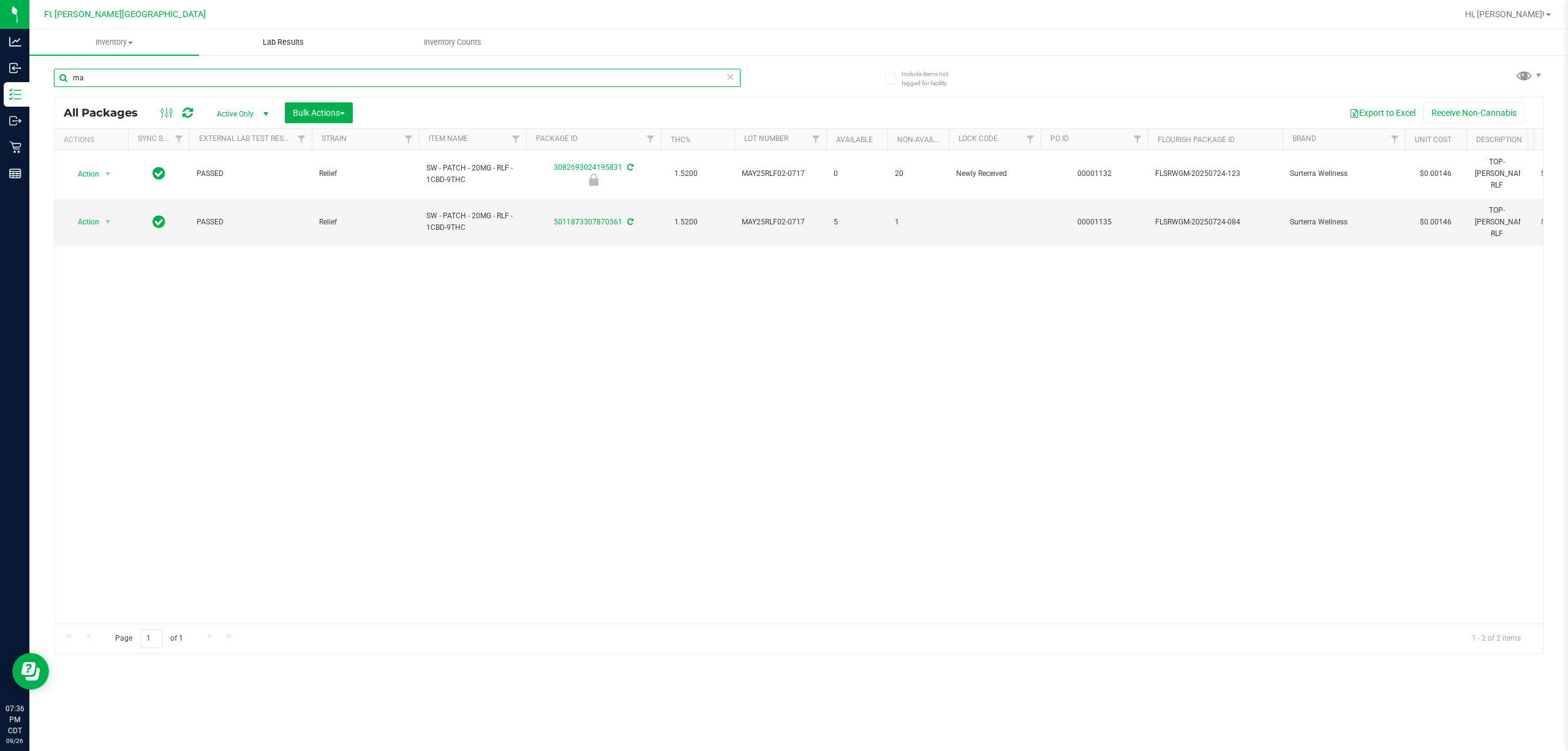
type input "m"
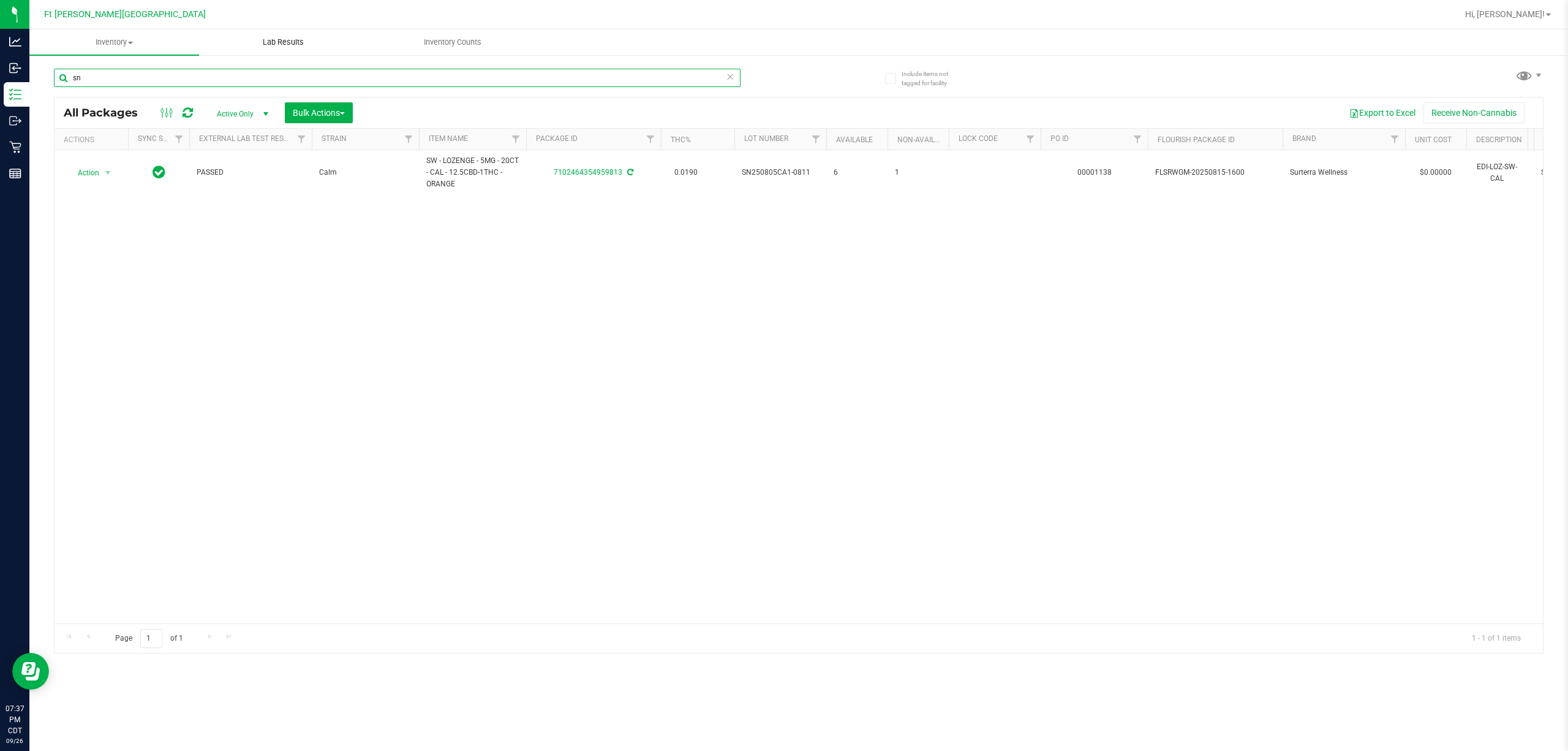
type input "s"
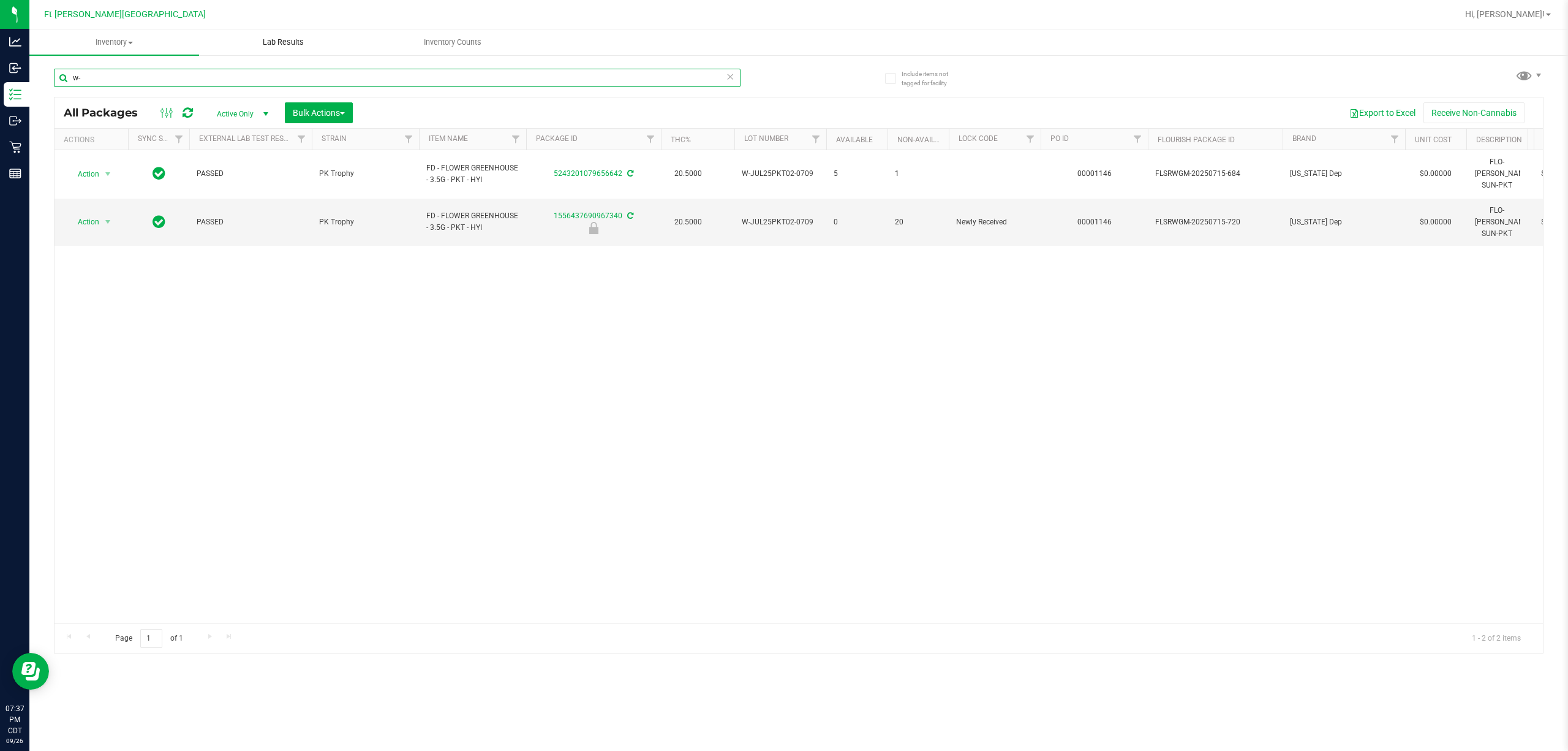
type input "w"
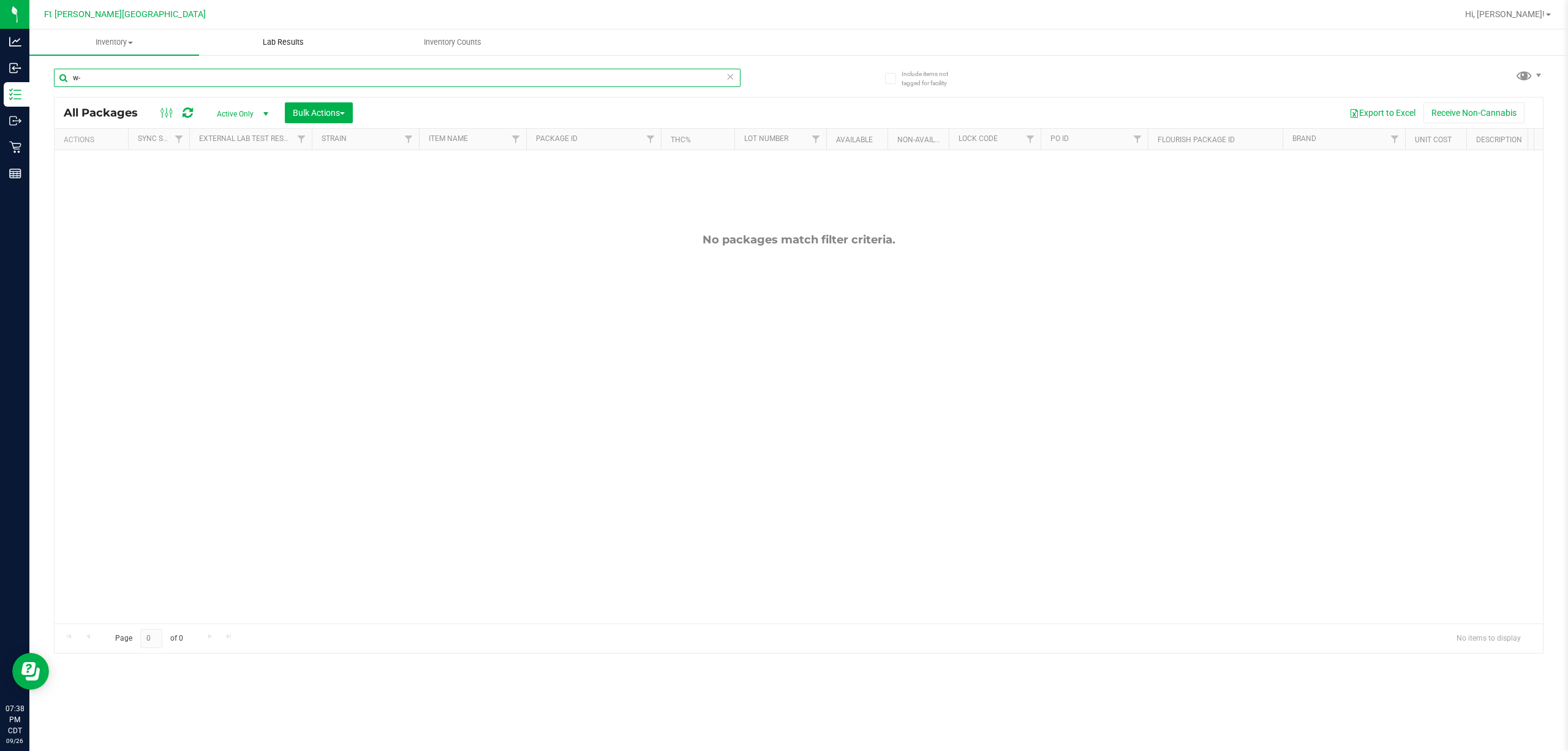
type input "w"
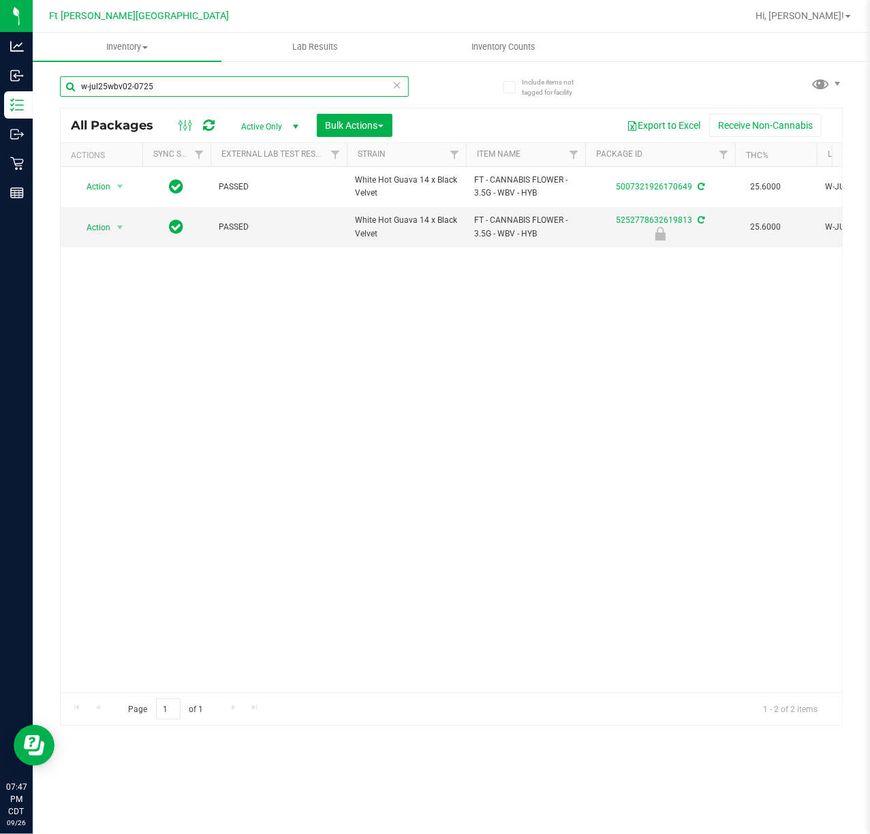
type input "w-jul25wbv02-0725"
click at [530, 36] on uib-tab-heading "Inventory Counts" at bounding box center [503, 46] width 187 height 27
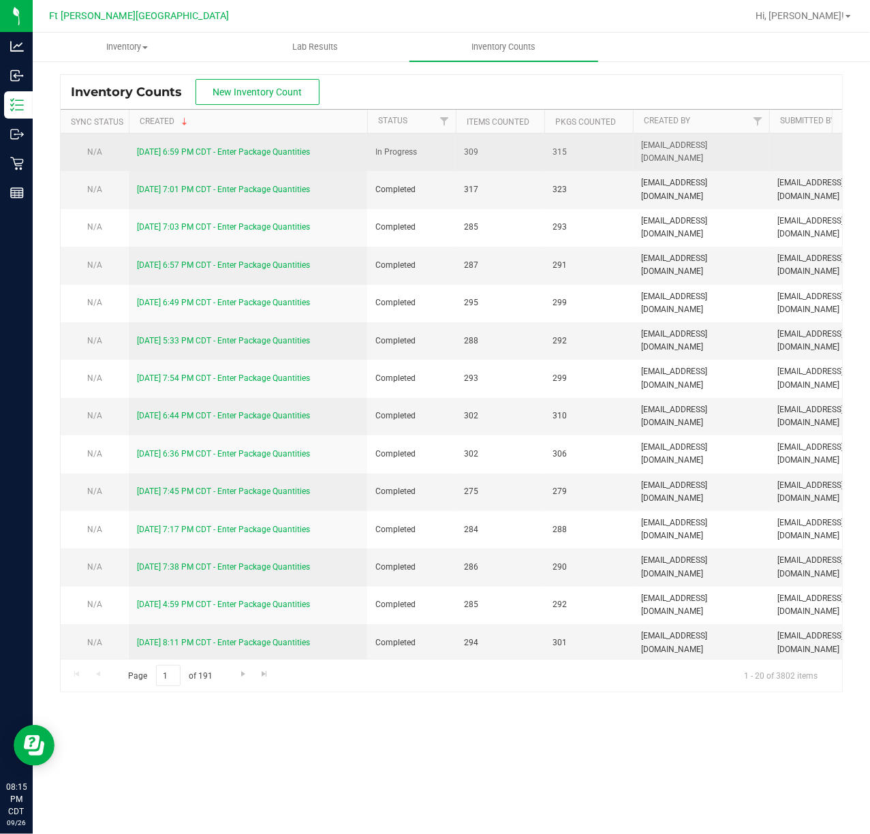
click at [217, 155] on link "[DATE] 6:59 PM CDT - Enter Package Quantities" at bounding box center [223, 152] width 173 height 10
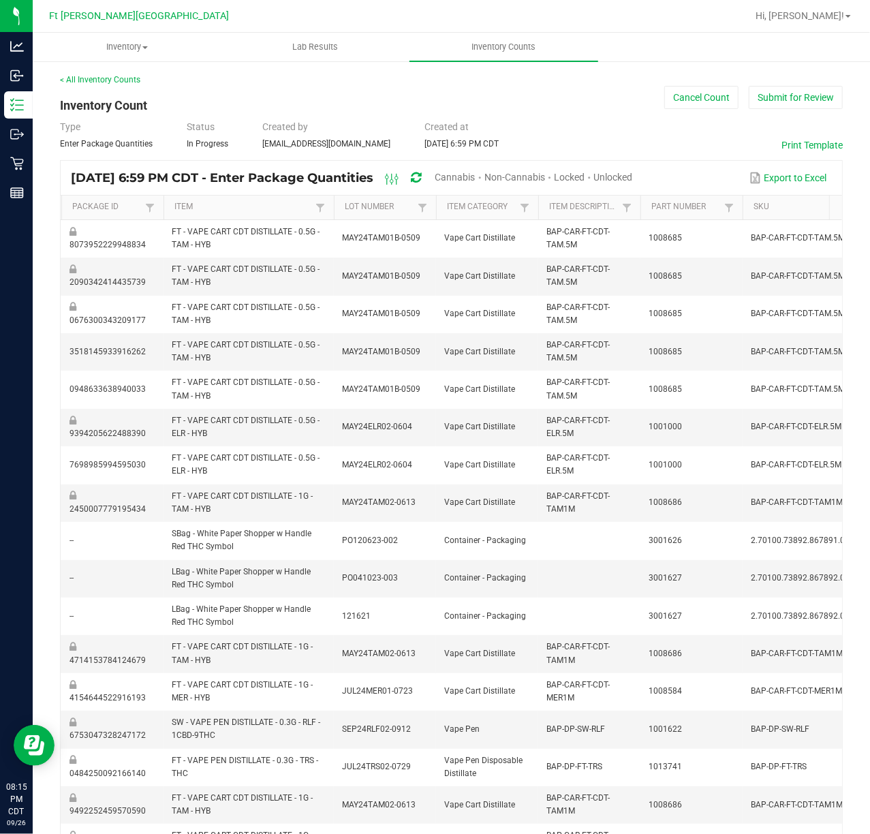
click at [633, 174] on span "Unlocked" at bounding box center [613, 177] width 39 height 11
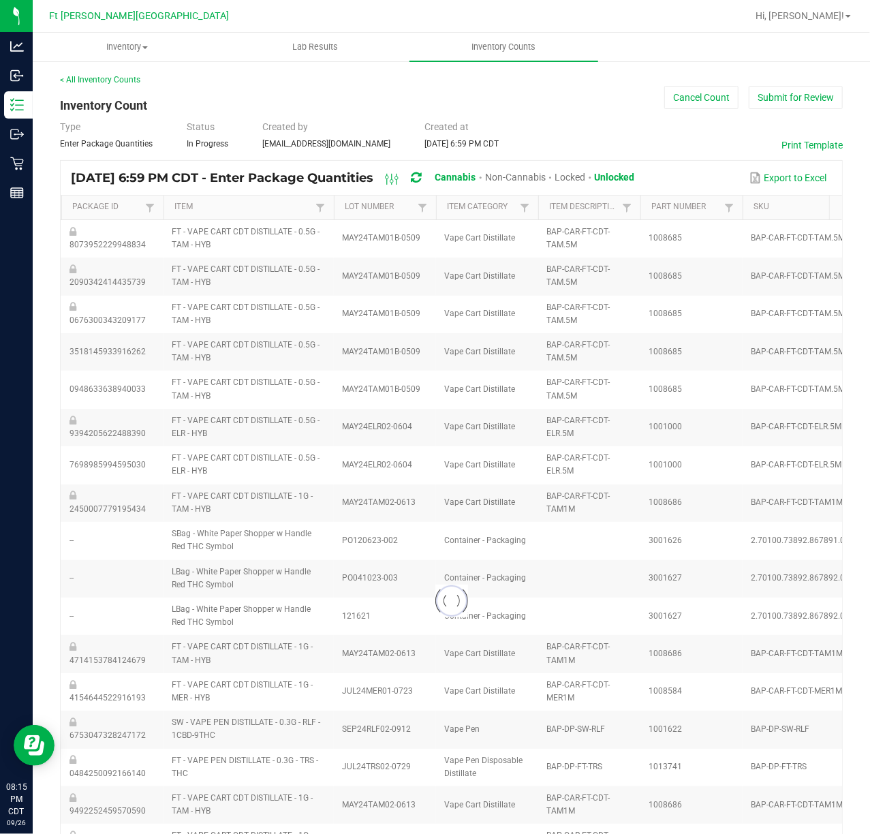
type input "11"
type input "2"
type input "1"
type input "3"
type input "2"
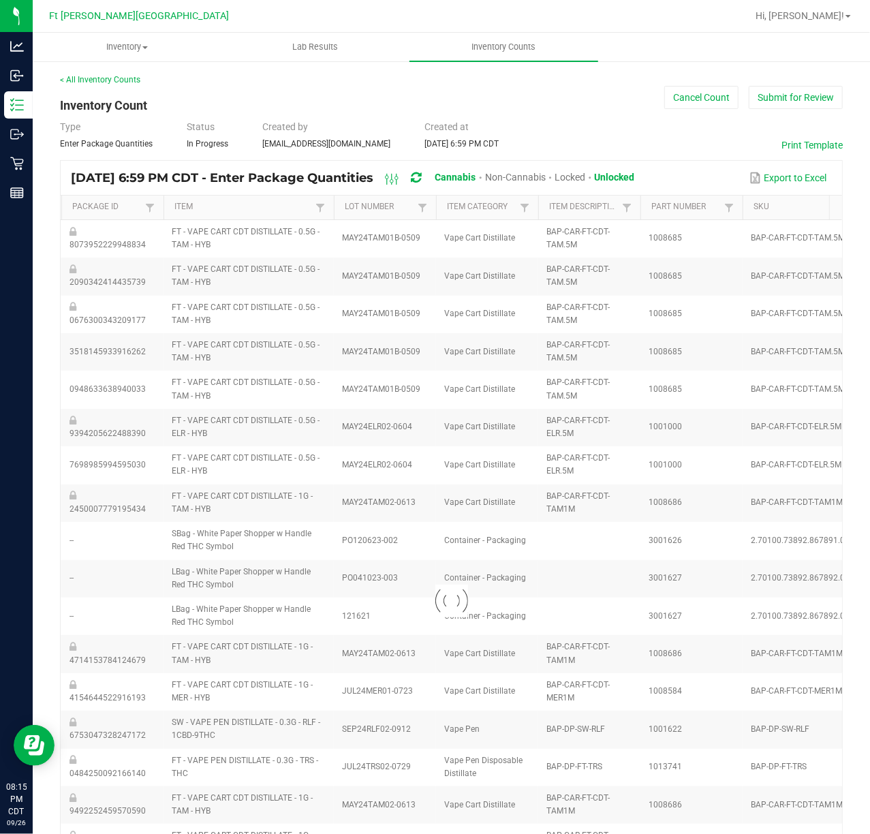
type input "1"
type input "20"
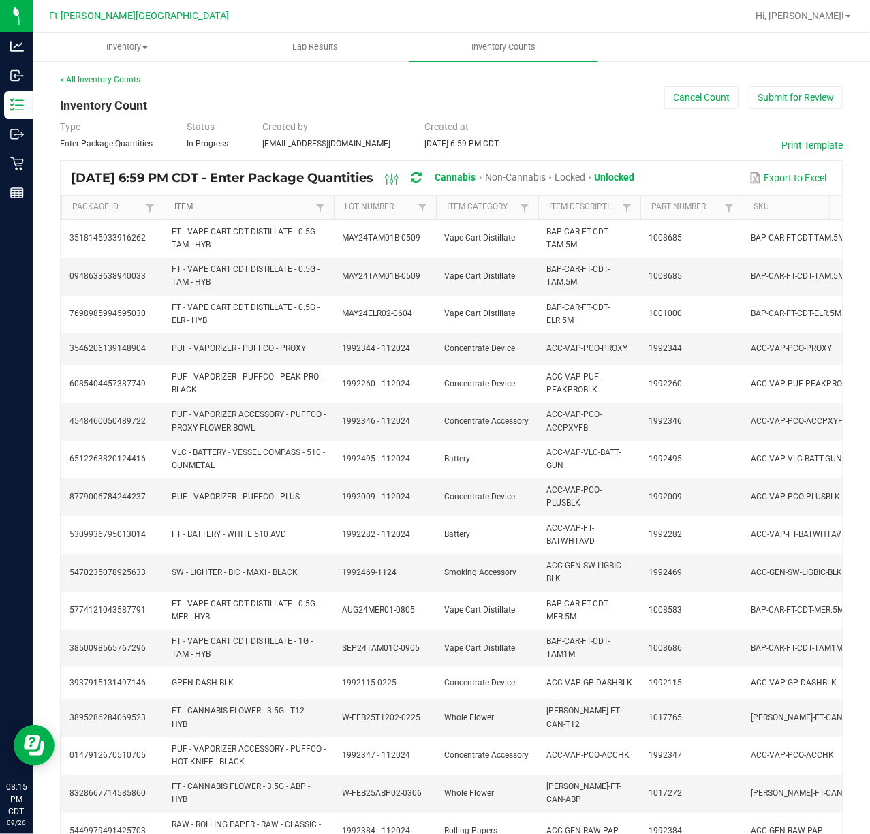
click at [211, 211] on link "Item" at bounding box center [242, 207] width 137 height 11
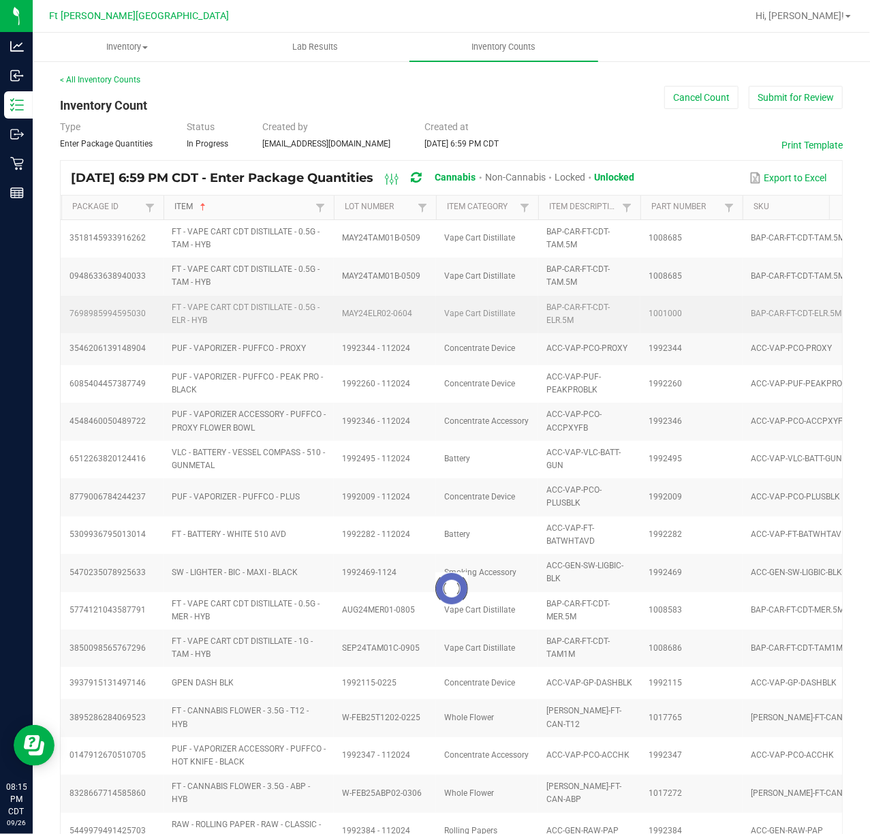
type input "9"
type input "5"
type input "7"
type input "3"
type input "16"
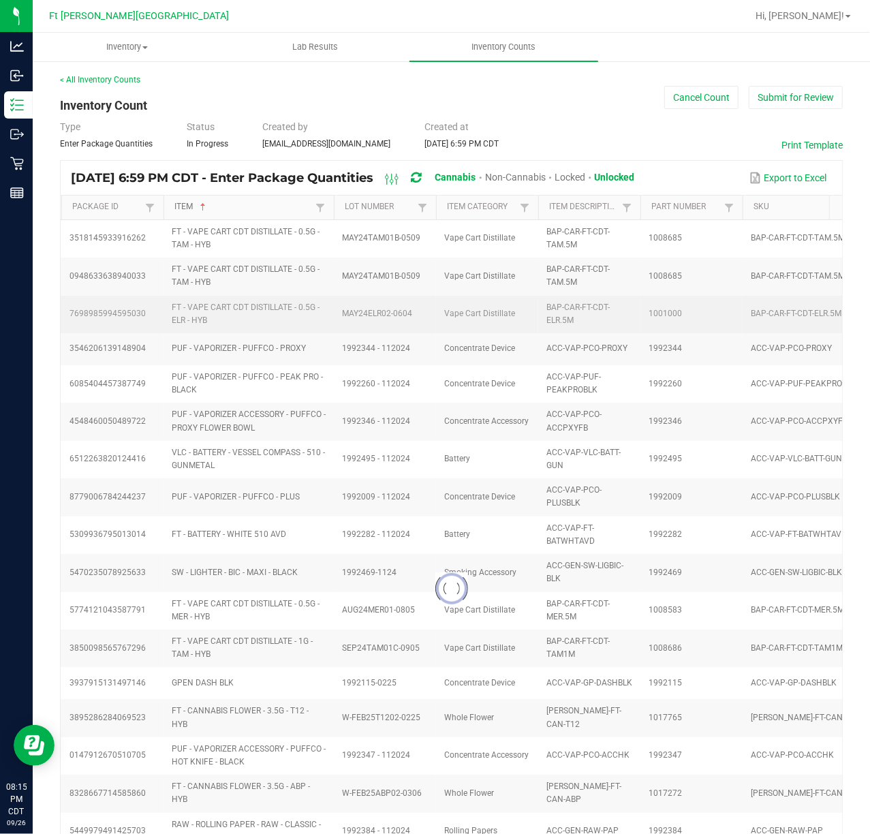
type input "3"
type input "18"
type input "3"
type input "12"
type input "16"
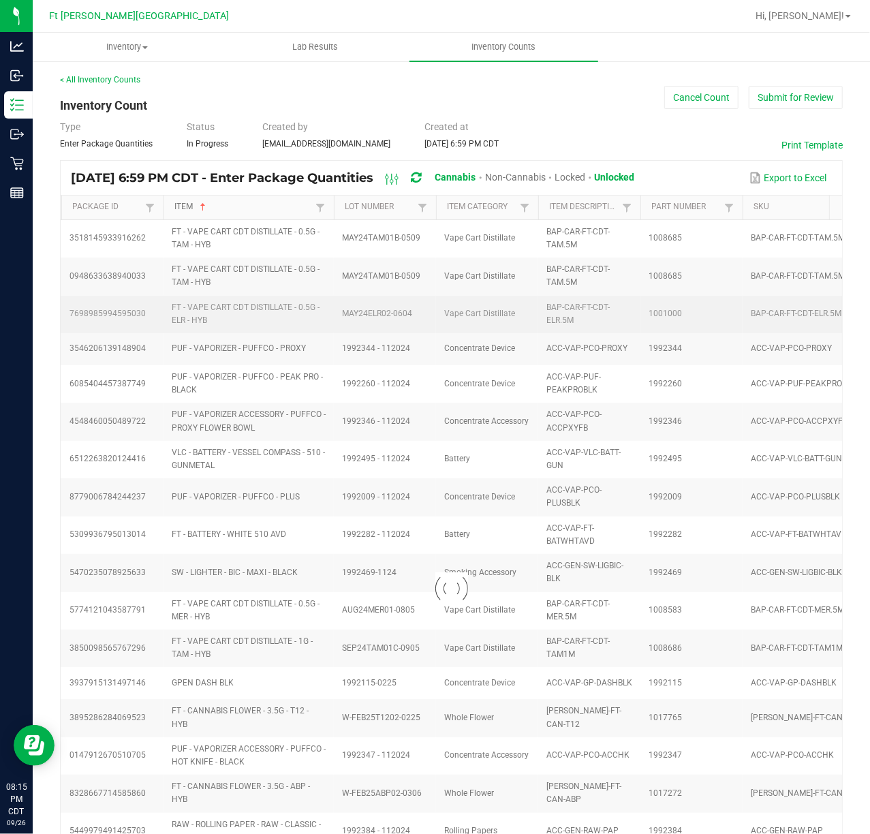
type input "18"
type input "6"
type input "1"
type input "15"
type input "1"
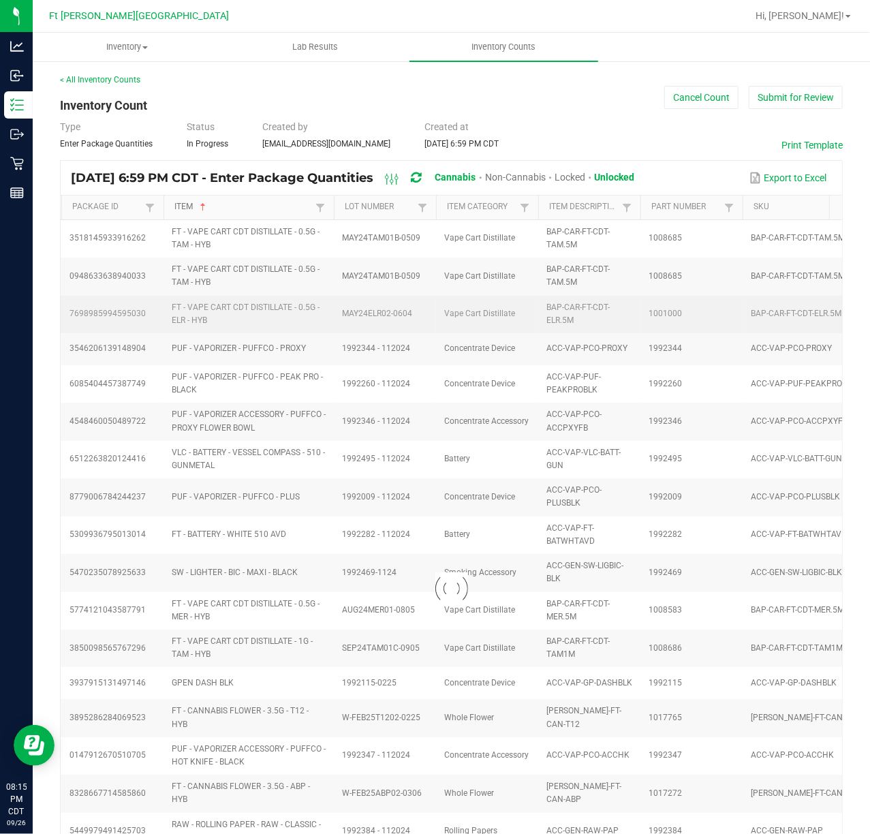
type input "13"
type input "18"
type input "8"
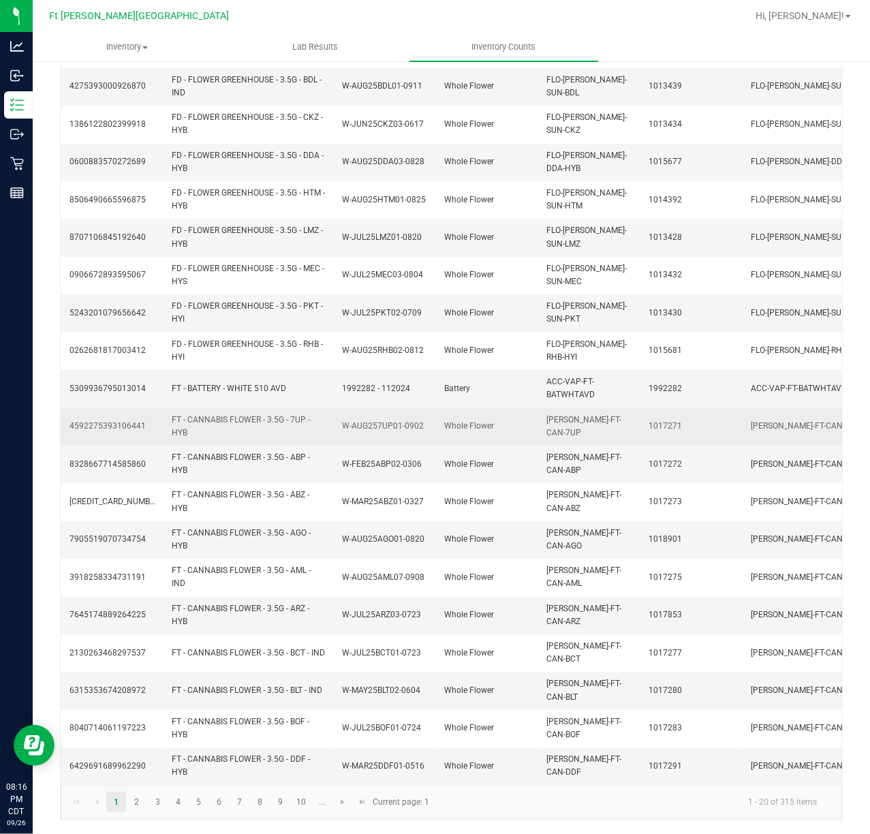
scroll to position [194, 0]
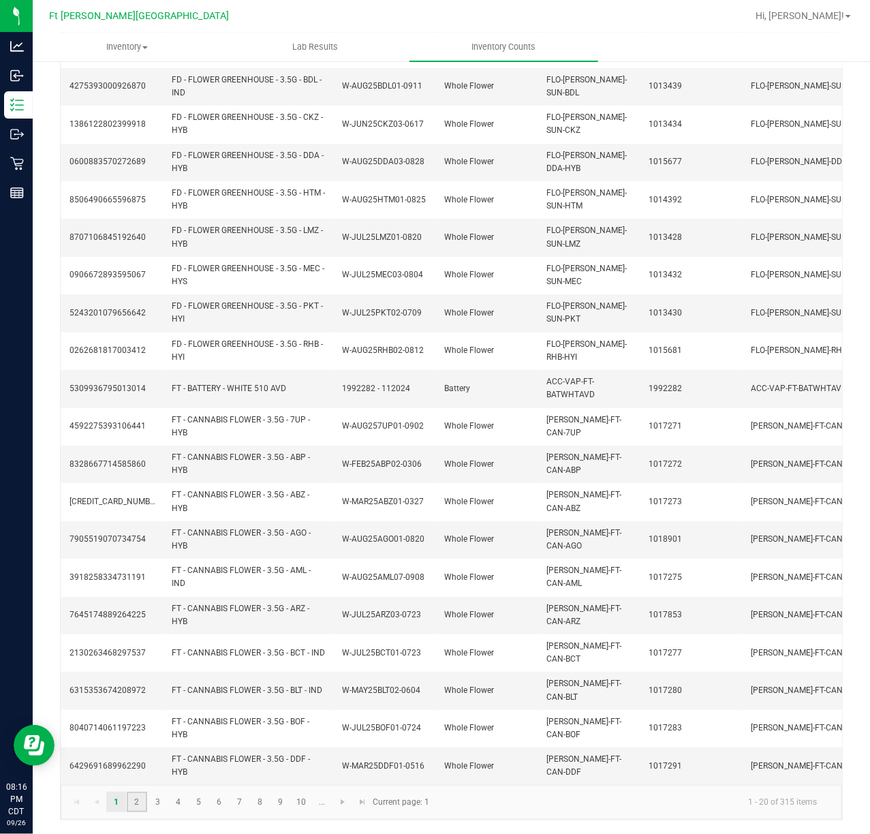
click at [142, 803] on link "2" at bounding box center [137, 802] width 20 height 20
type input "3"
type input "17"
type input "4"
type input "20"
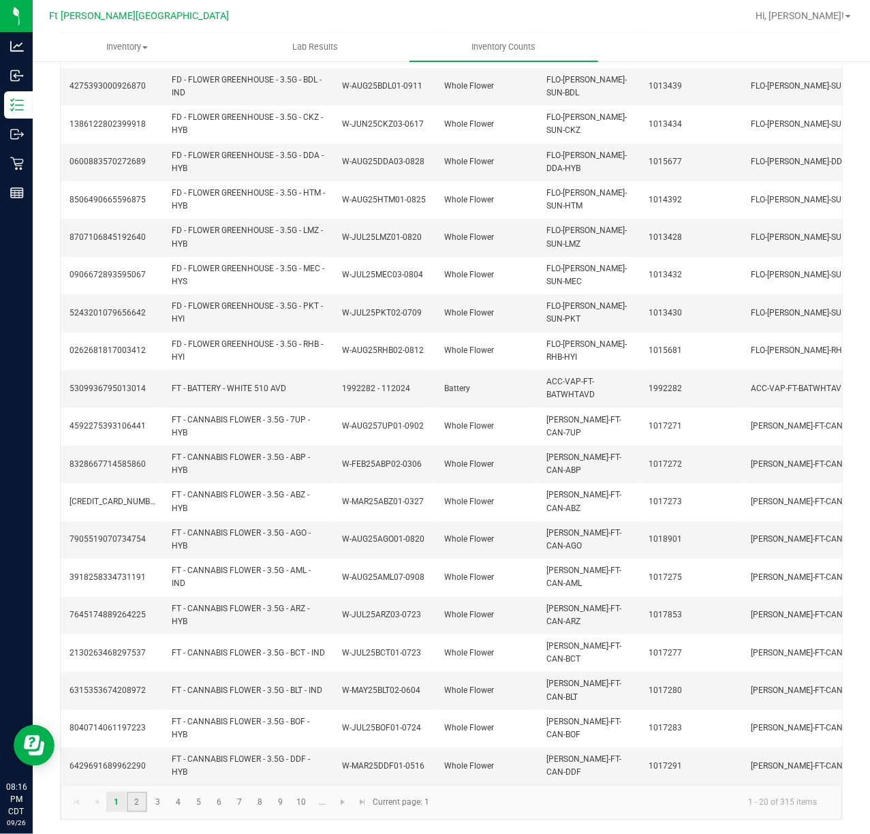
type input "6"
type input "5"
type input "6"
type input "4"
type input "8"
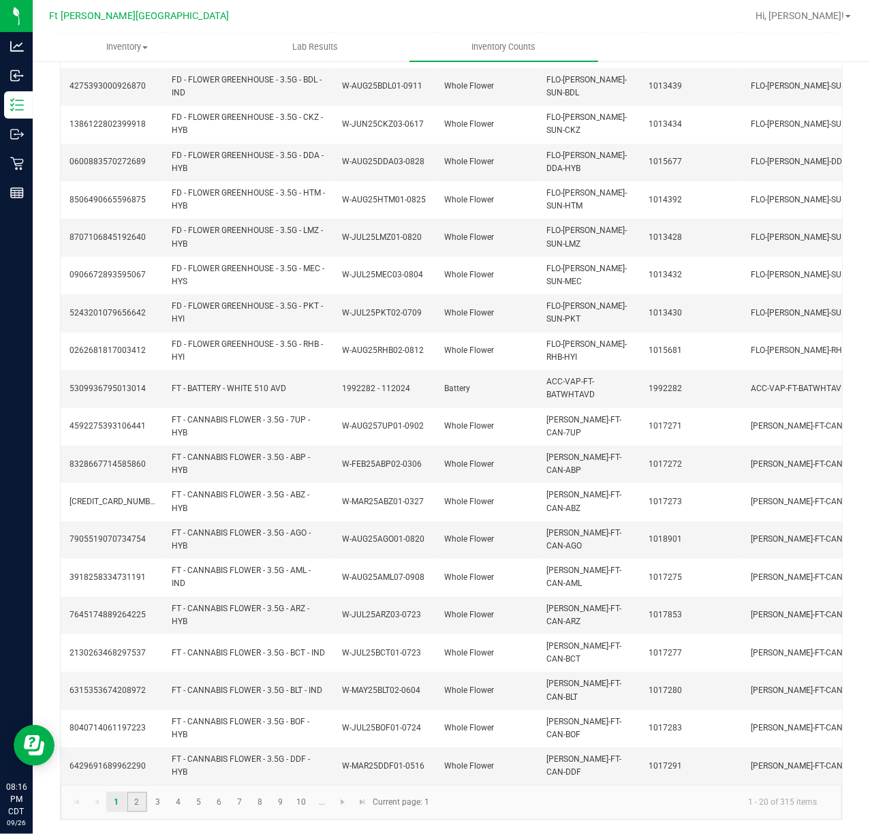
type input "11"
type input "20"
type input "17"
type input "1"
type input "16"
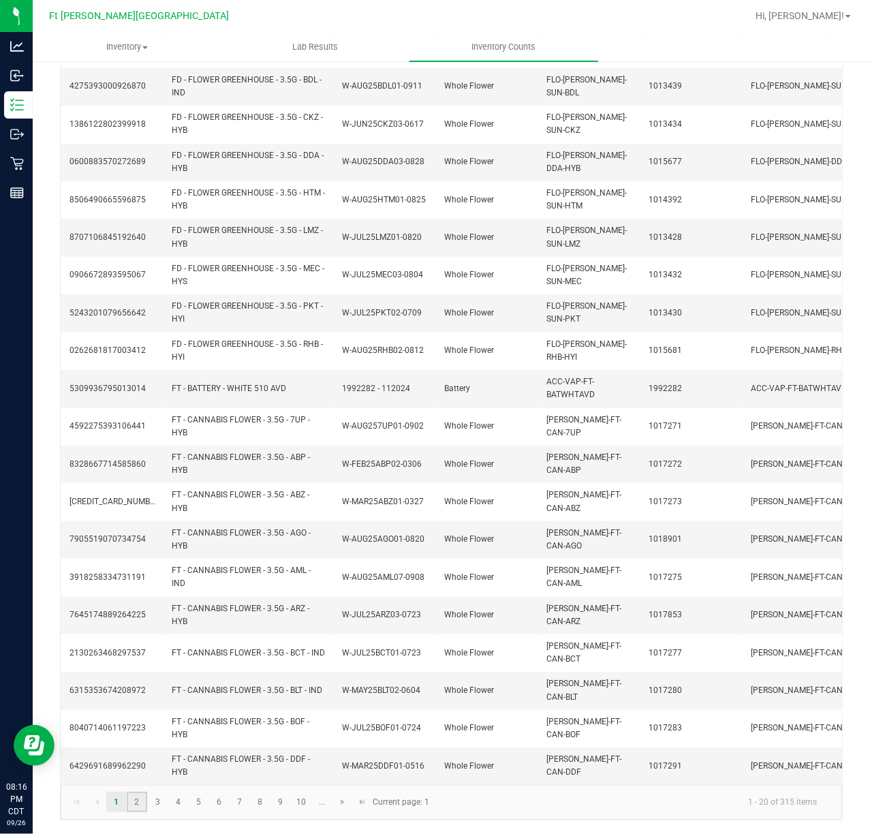
type input "9"
type input "11"
type input "18"
type input "2"
type input "20"
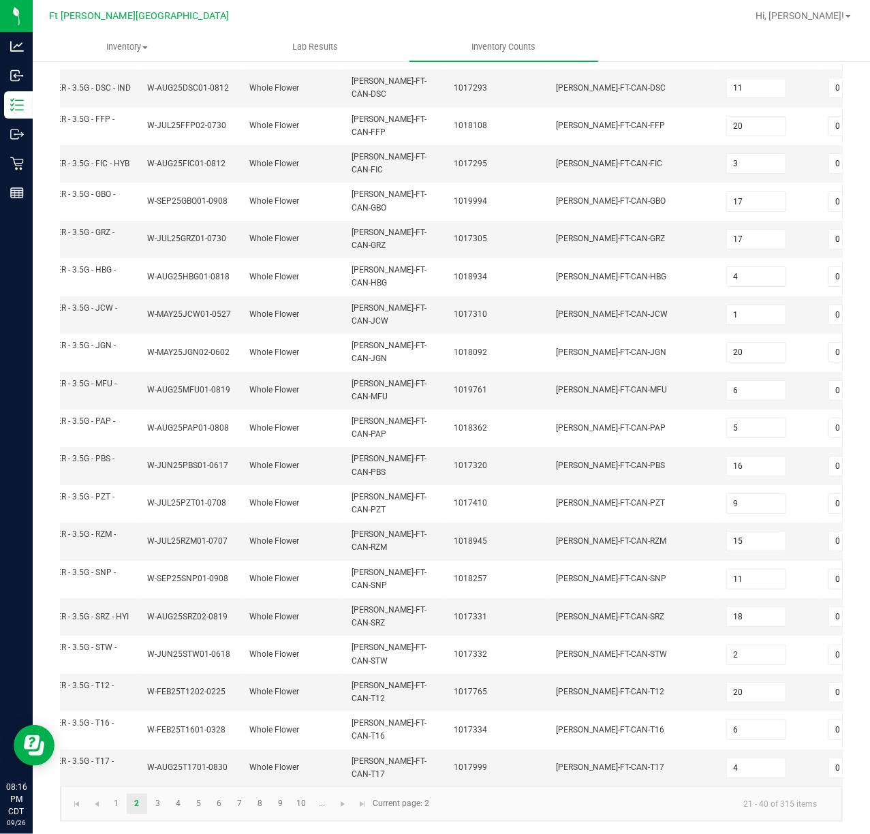
scroll to position [0, 0]
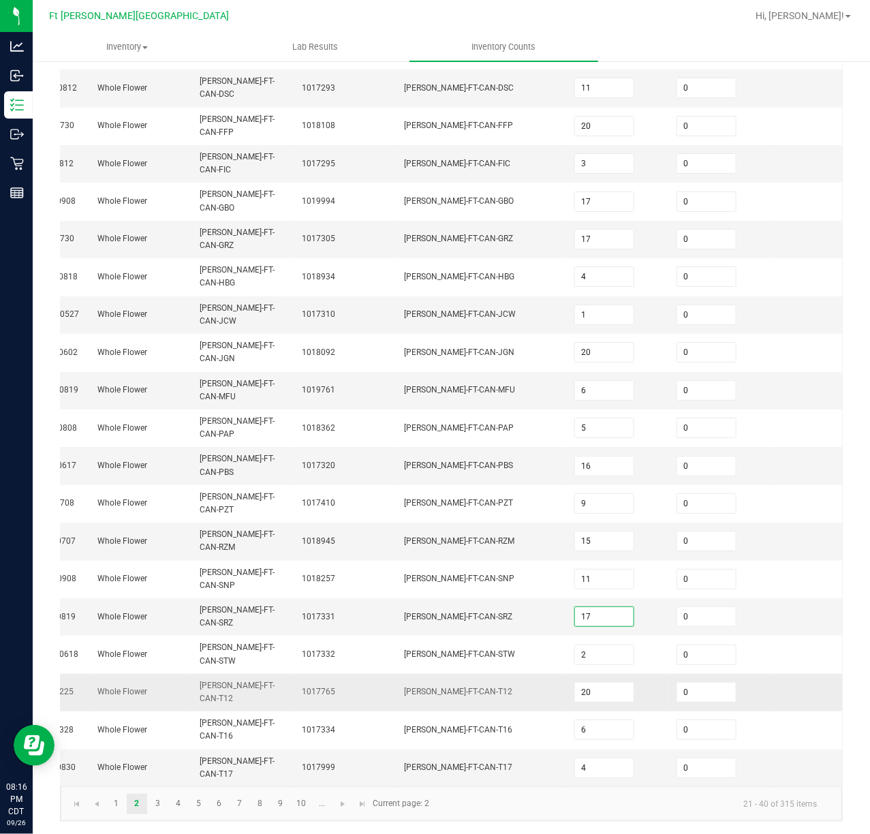
type input "17"
click at [535, 692] on td "[PERSON_NAME]-FT-CAN-T12" at bounding box center [481, 692] width 170 height 37
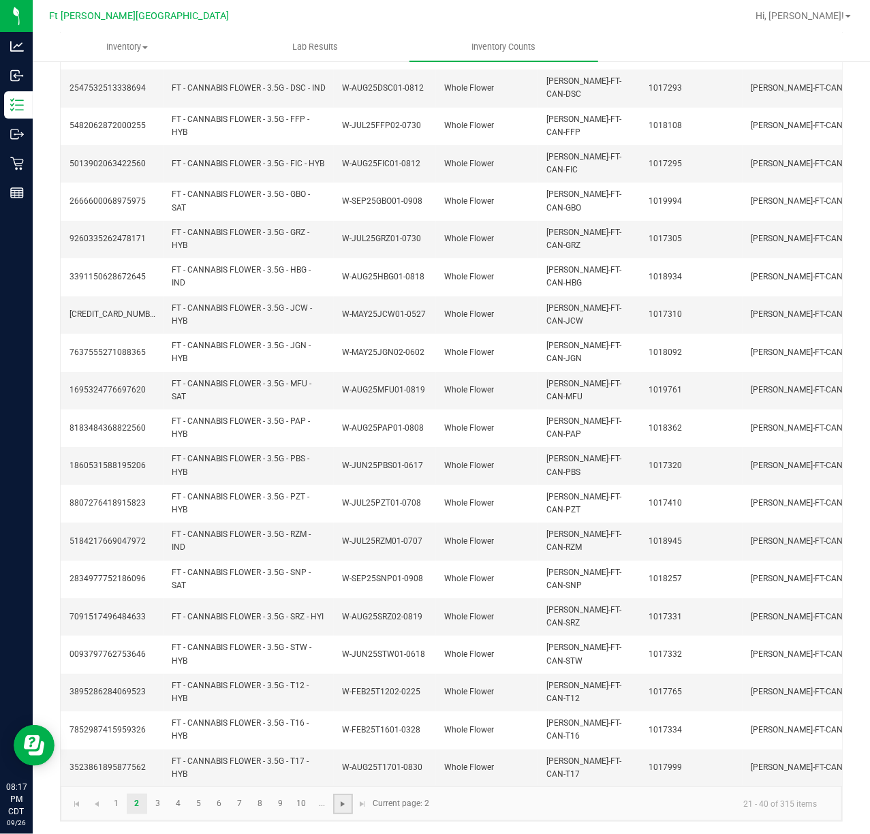
click at [339, 801] on span "Go to the next page" at bounding box center [342, 804] width 11 height 11
type input "10"
type input "16"
type input "1"
type input "2"
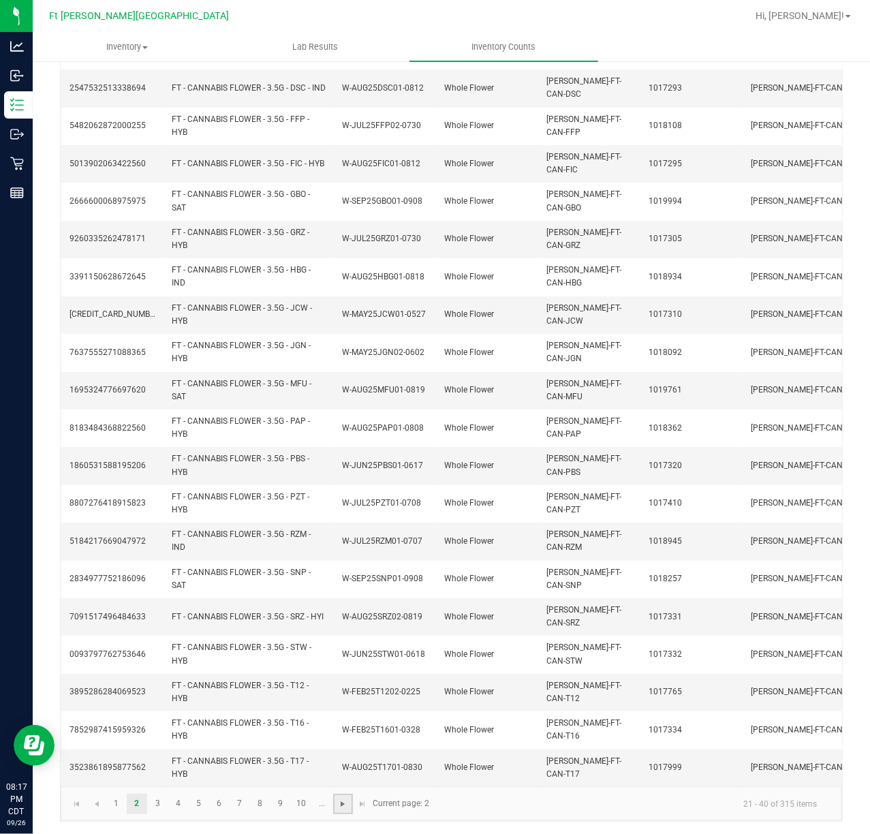
type input "2"
type input "10"
type input "2"
type input "13"
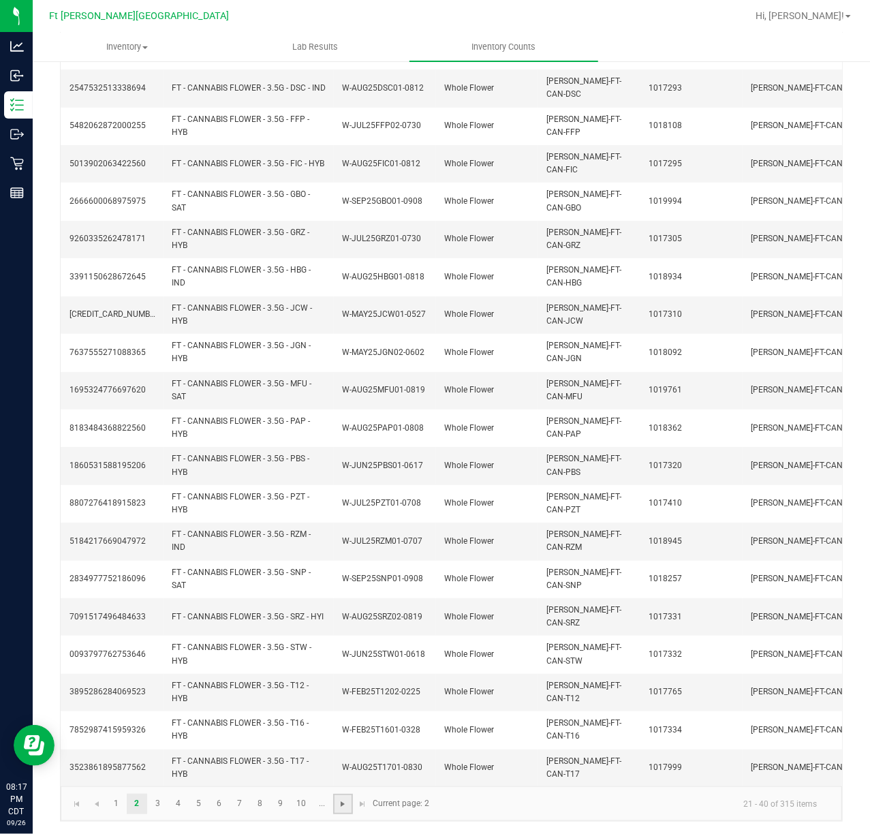
type input "13"
type input "19"
type input "11"
type input "2"
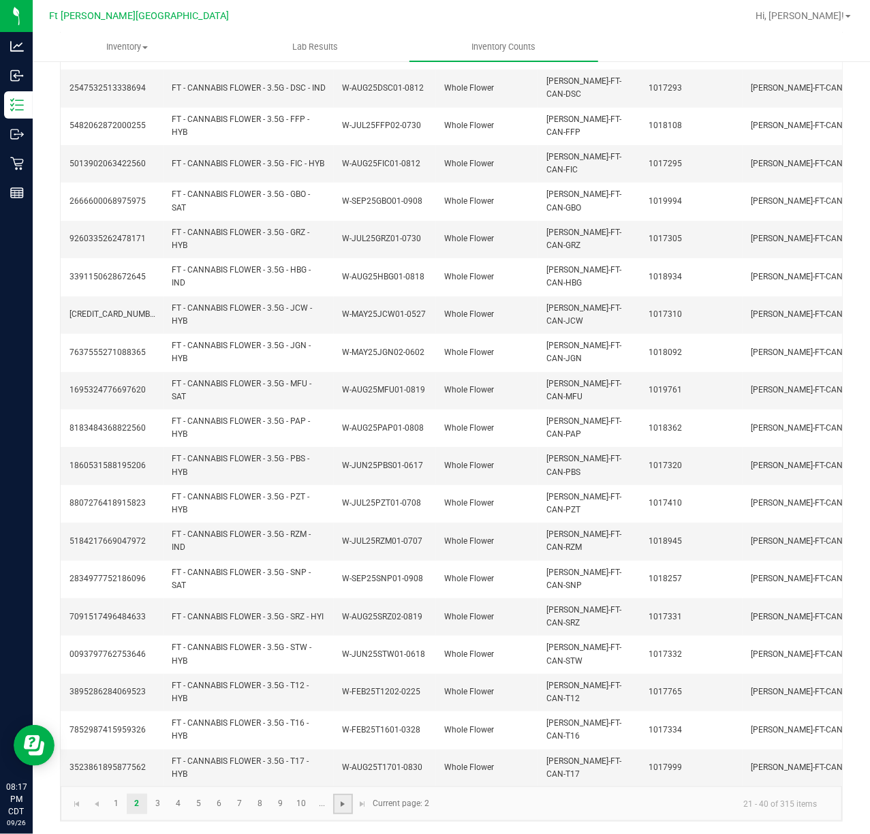
type input "6"
type input "1"
type input "8"
type input "2"
type input "1"
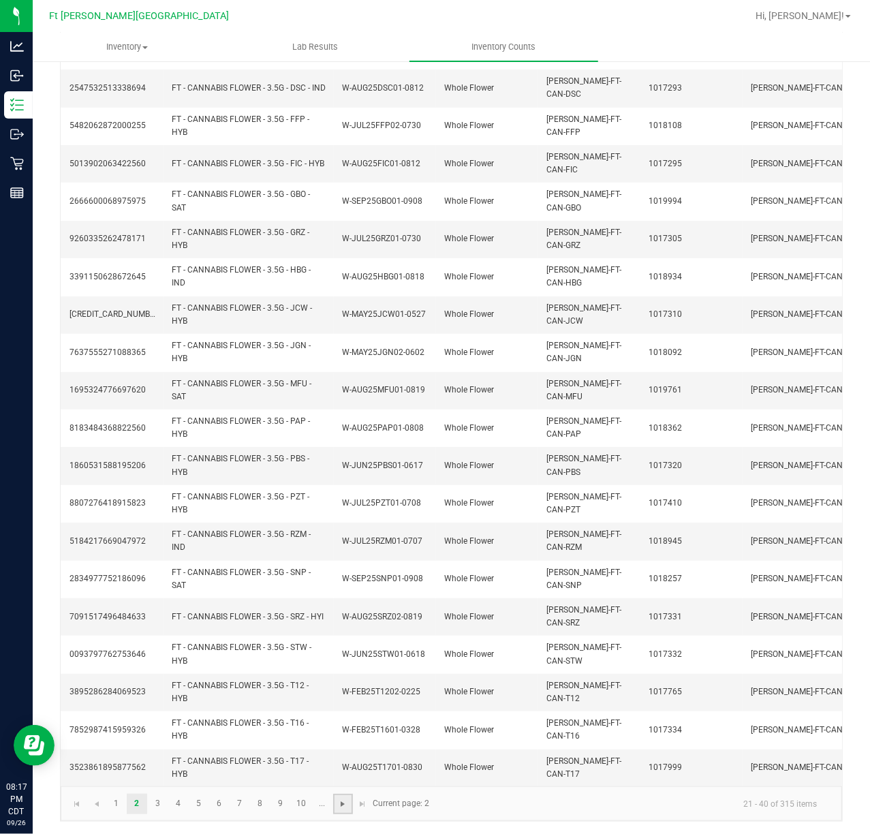
type input "3"
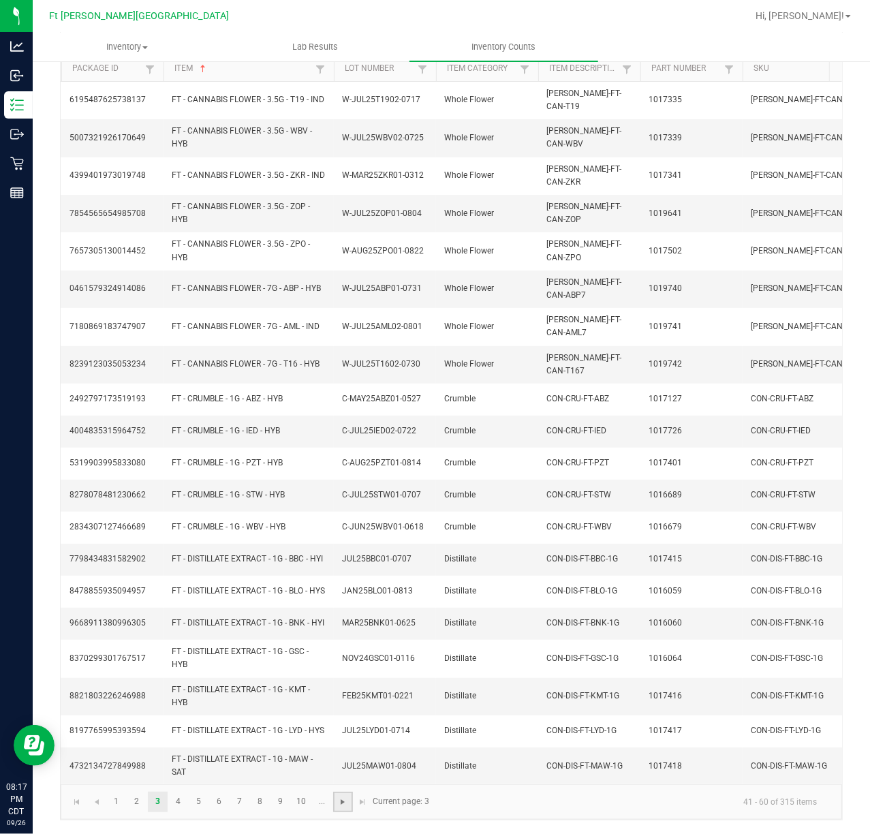
scroll to position [140, 0]
click at [341, 802] on span "Go to the next page" at bounding box center [342, 801] width 11 height 11
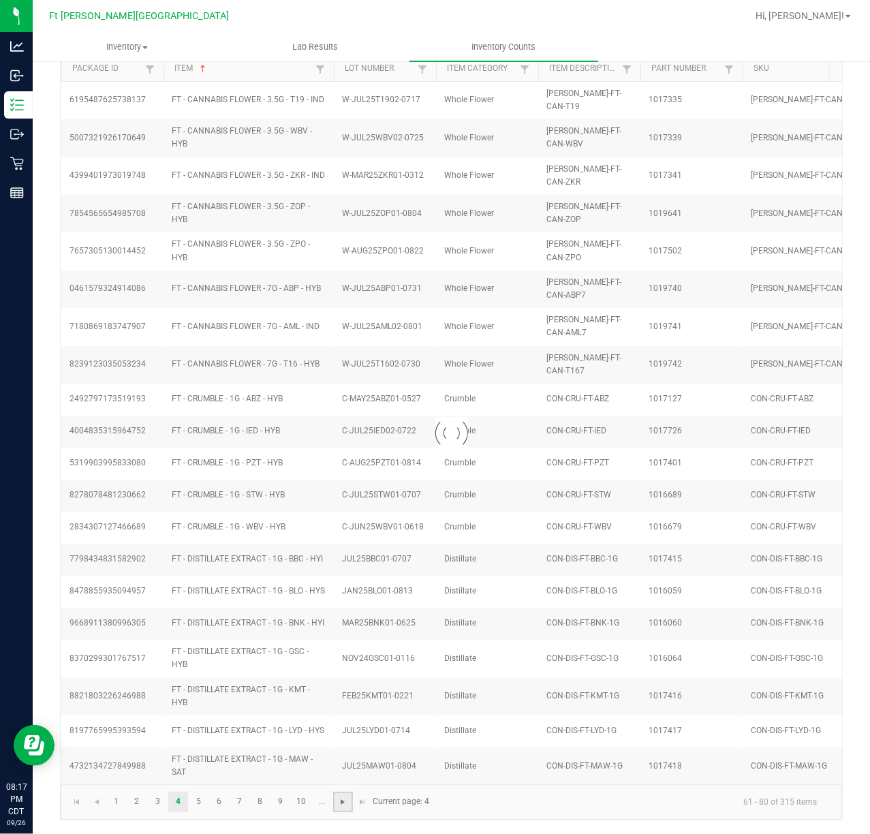
type input "9"
type input "5"
type input "17"
type input "1"
type input "3"
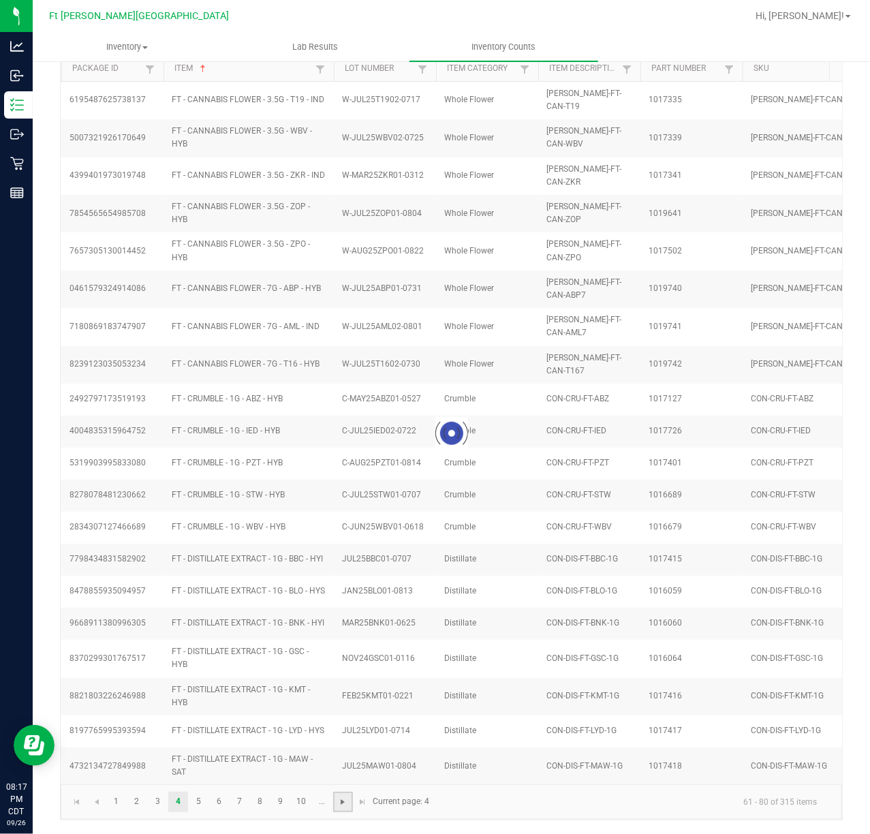
type input "16"
type input "13"
type input "2"
type input "9"
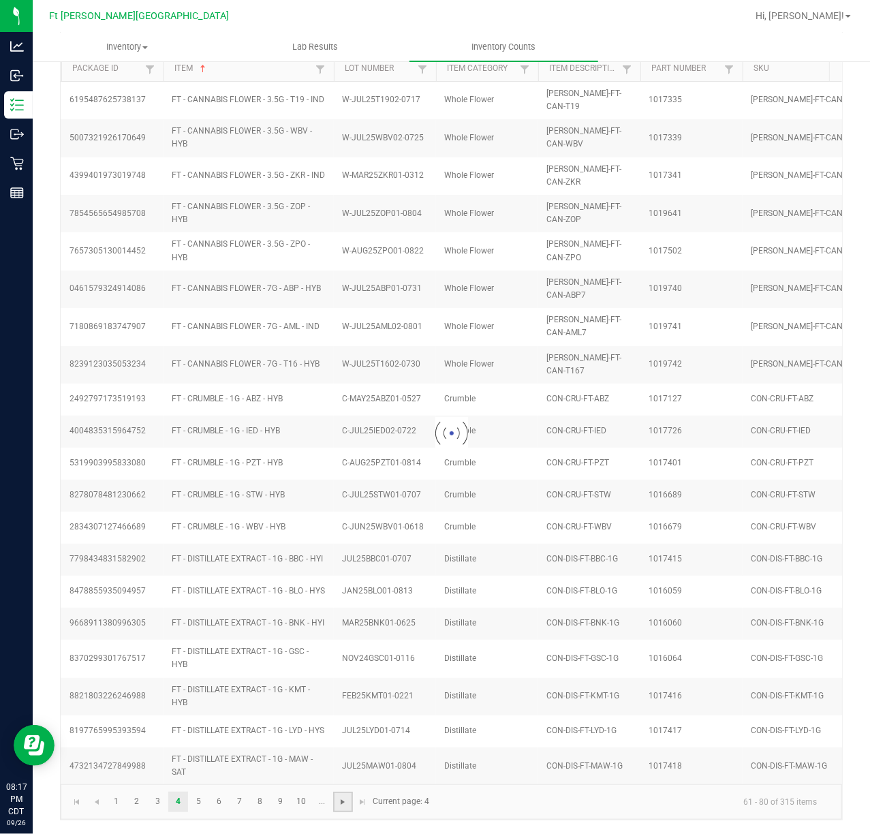
type input "4"
type input "8"
type input "4"
type input "3"
type input "7"
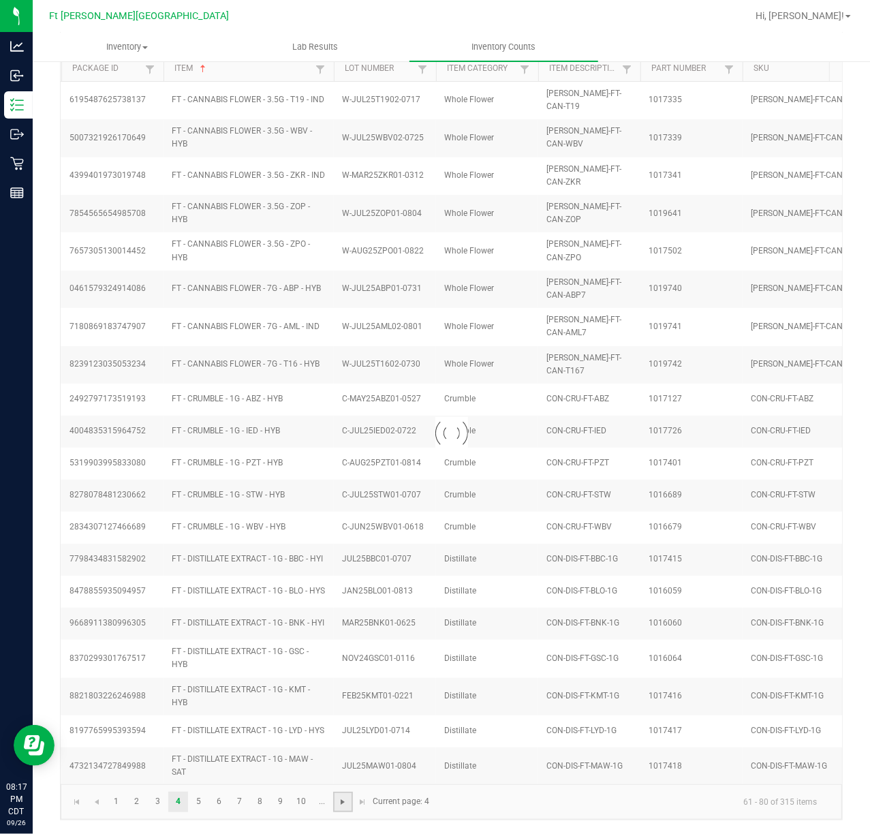
type input "3"
type input "7"
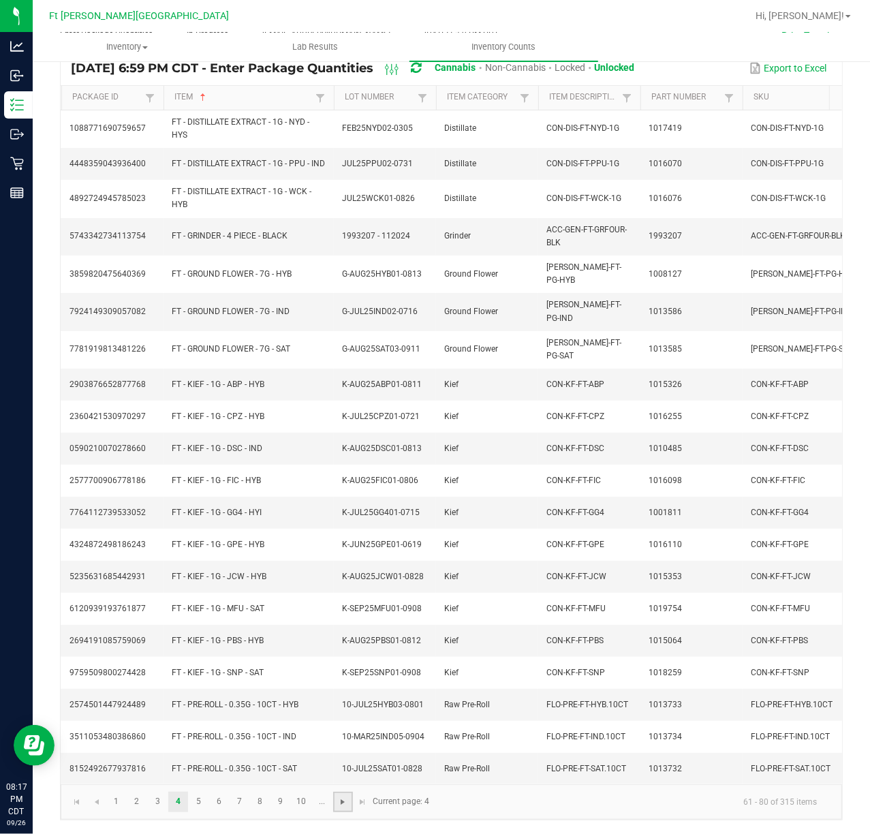
click at [341, 802] on span "Go to the next page" at bounding box center [342, 801] width 11 height 11
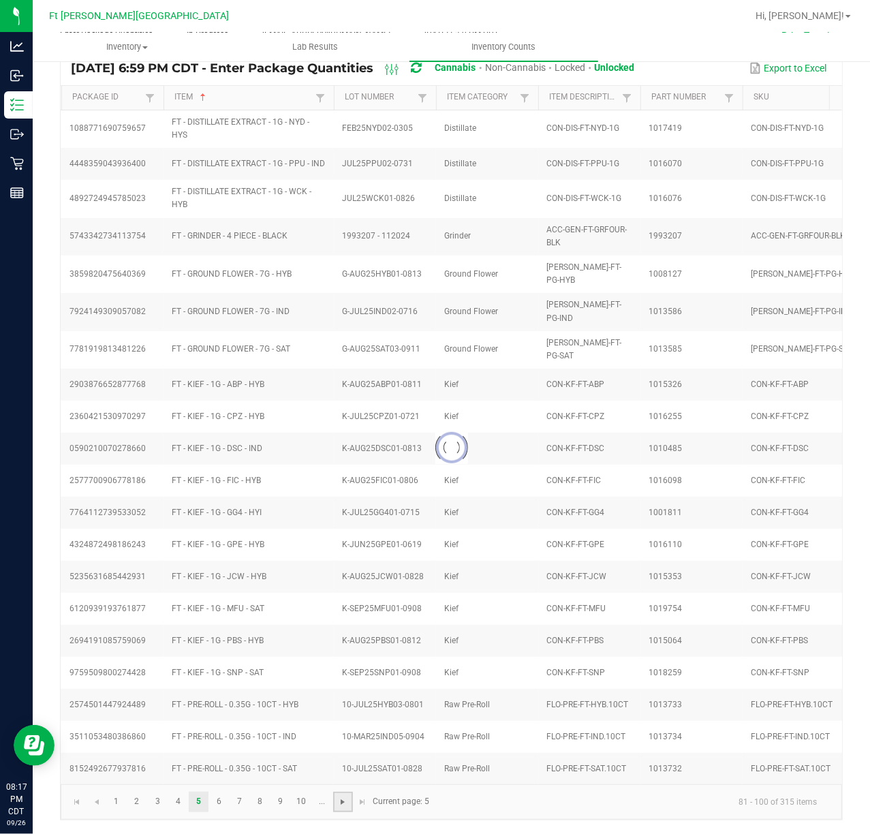
type input "2"
type input "20"
type input "18"
type input "10"
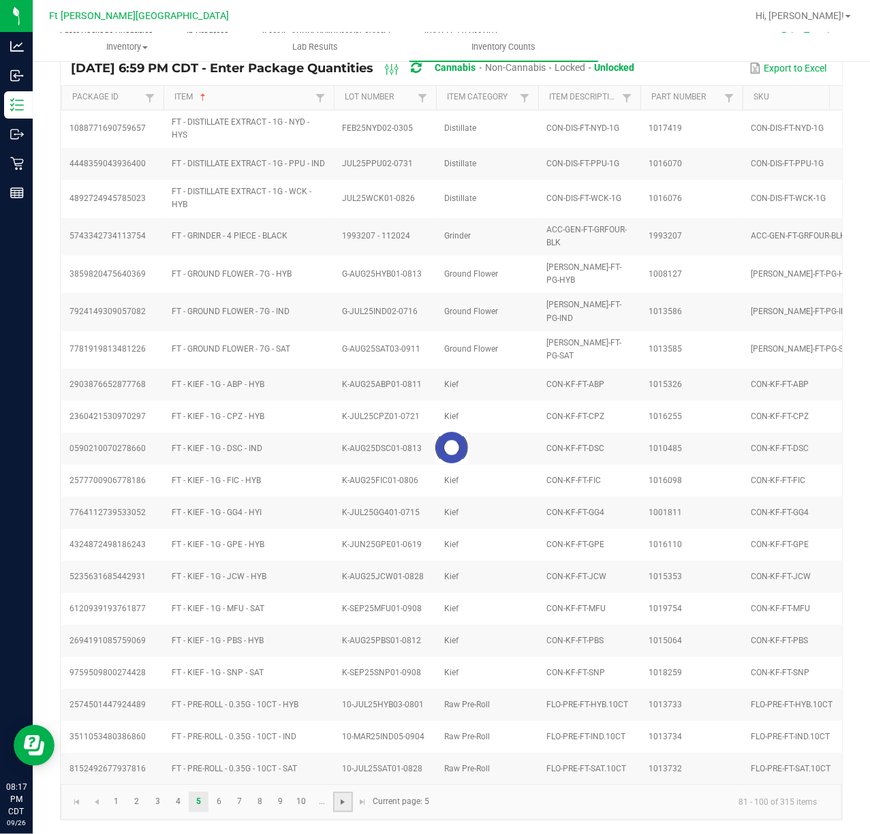
type input "8"
type input "10"
type input "21"
type input "13"
type input "22"
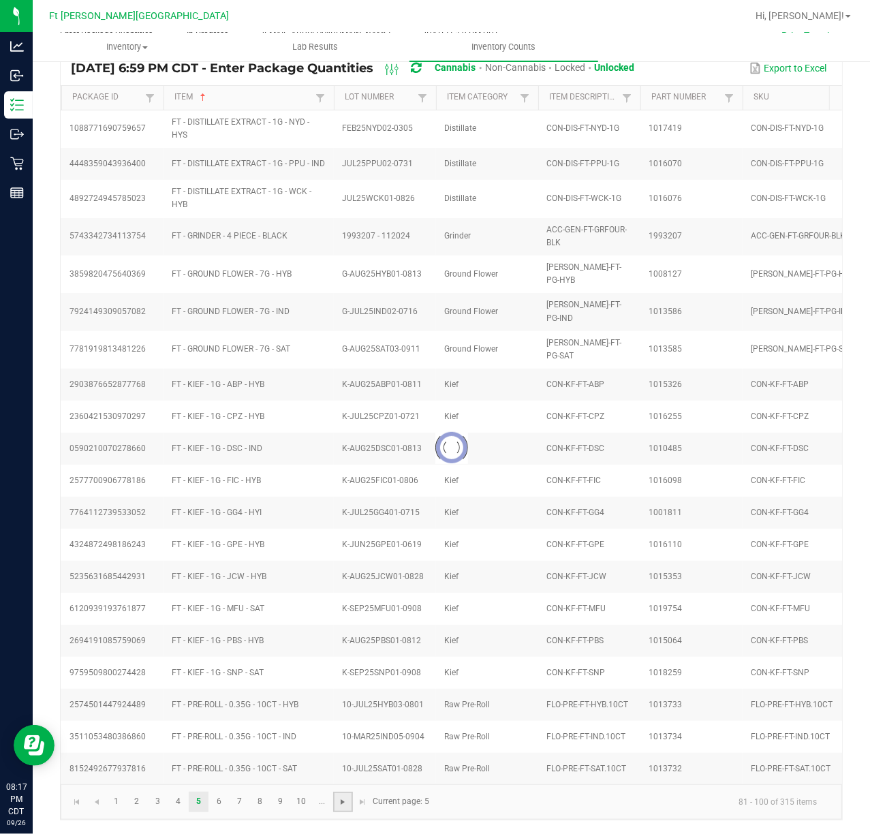
type input "25"
type input "10"
type input "5"
type input "2"
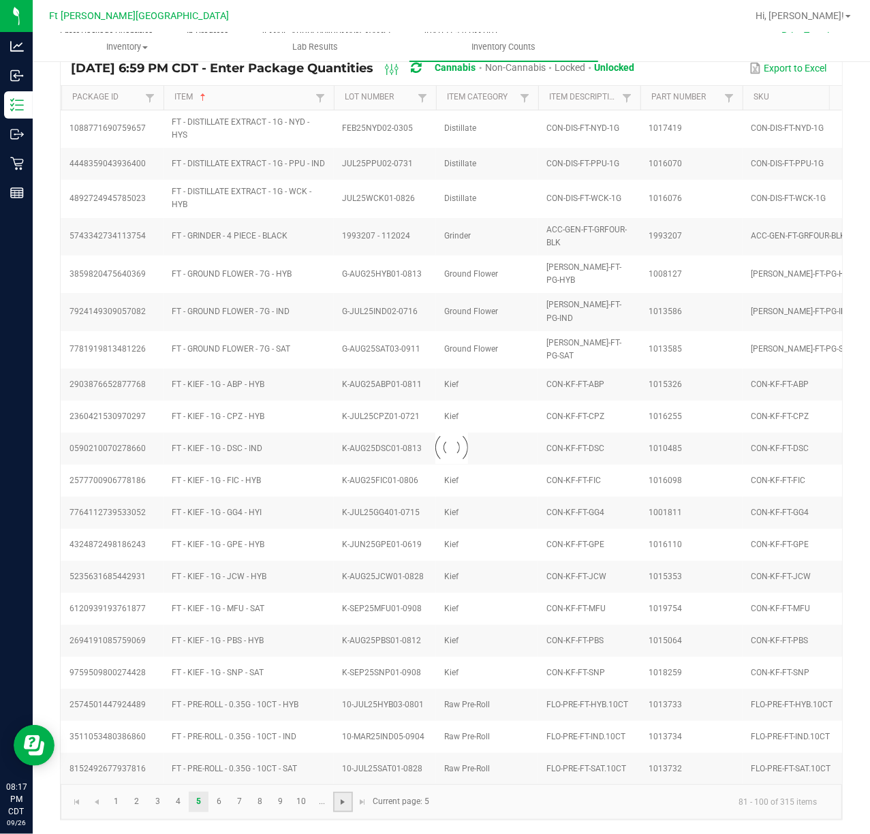
type input "9"
type input "11"
type input "6"
type input "4"
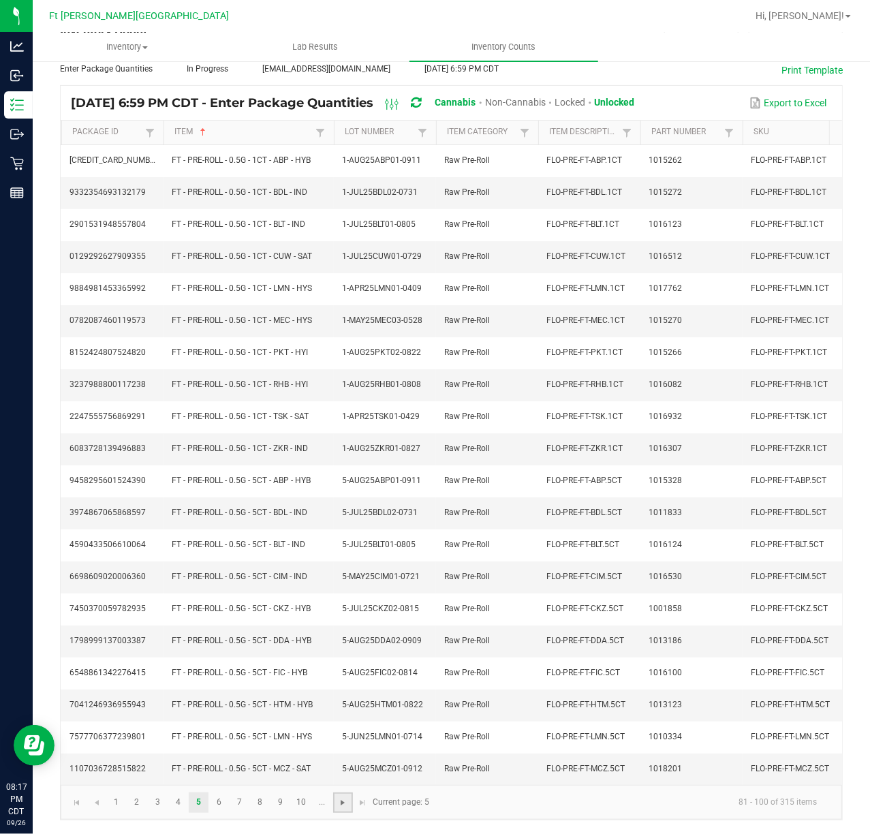
scroll to position [104, 0]
click at [341, 802] on span "Go to the next page" at bounding box center [342, 802] width 11 height 11
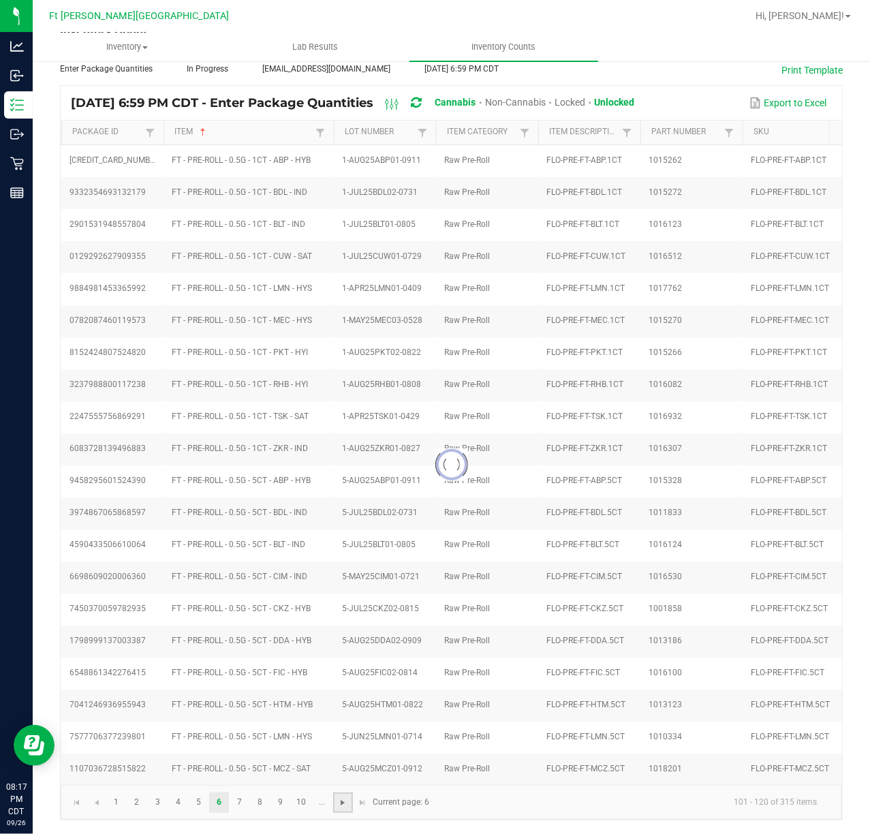
type input "12"
type input "5"
type input "22"
type input "24"
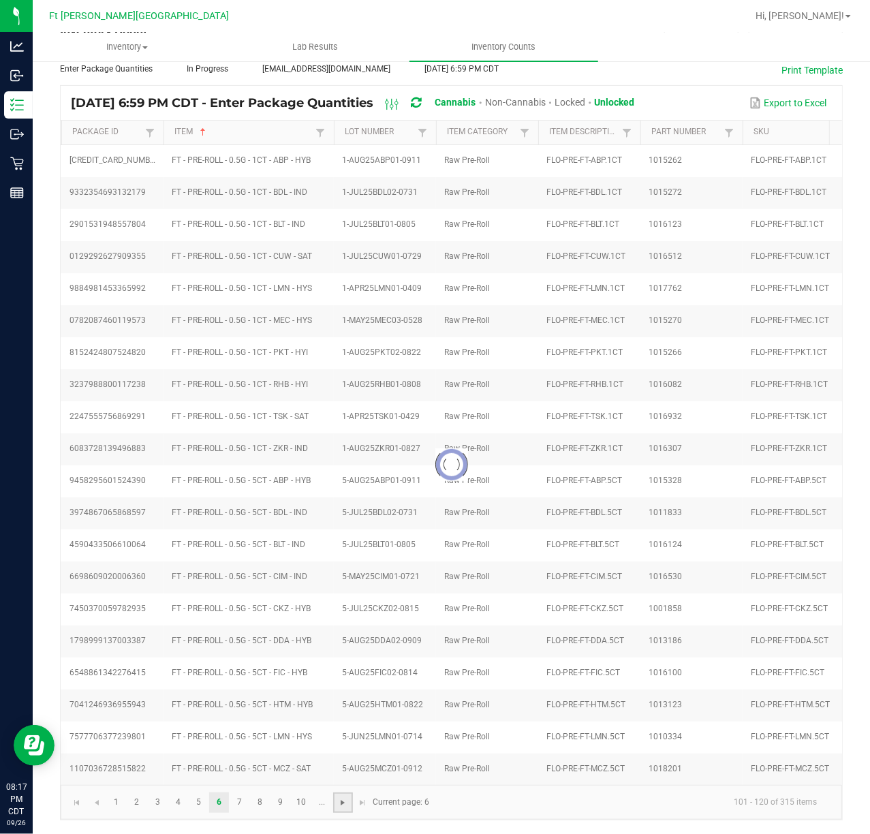
type input "1"
type input "3"
type input "1"
type input "2"
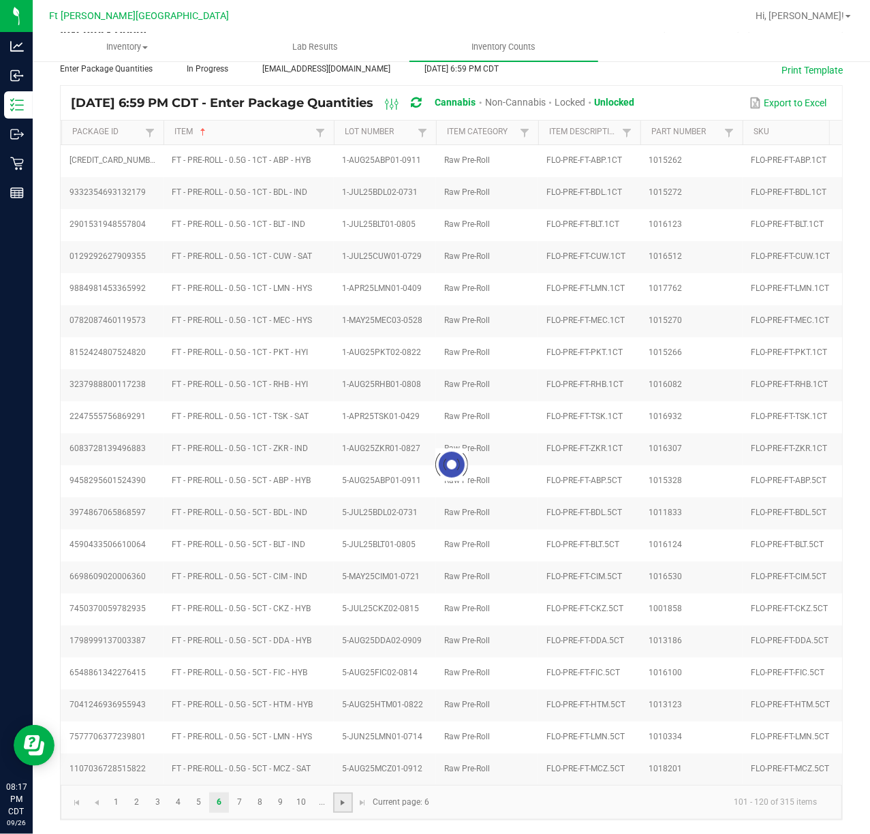
type input "1"
type input "12"
type input "20"
type input "13"
type input "18"
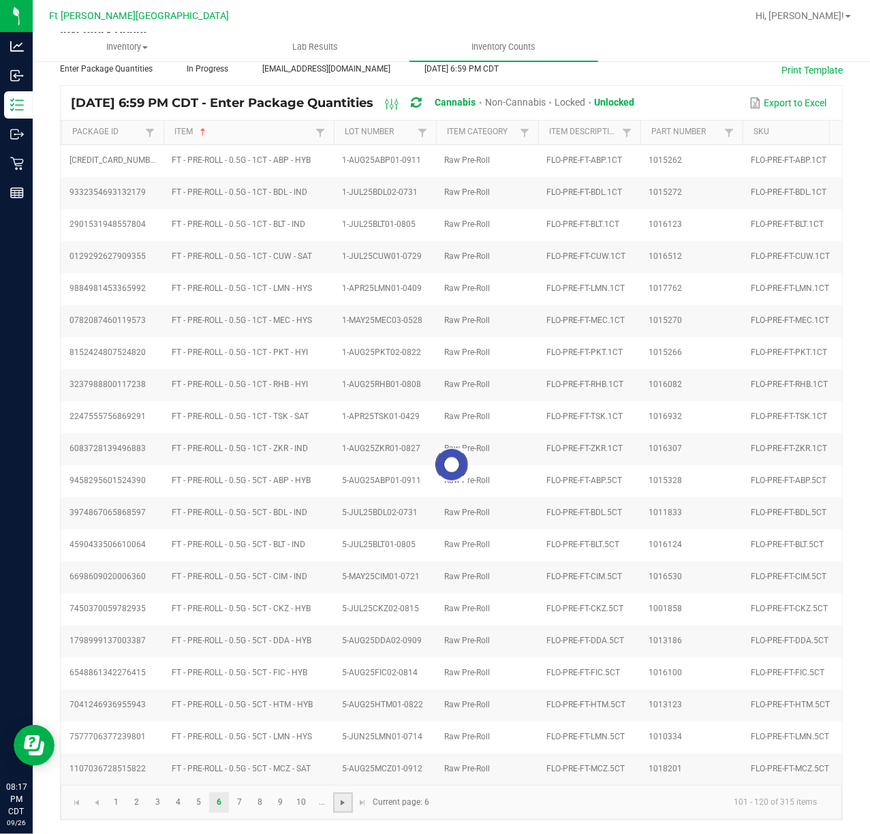
type input "17"
type input "24"
type input "7"
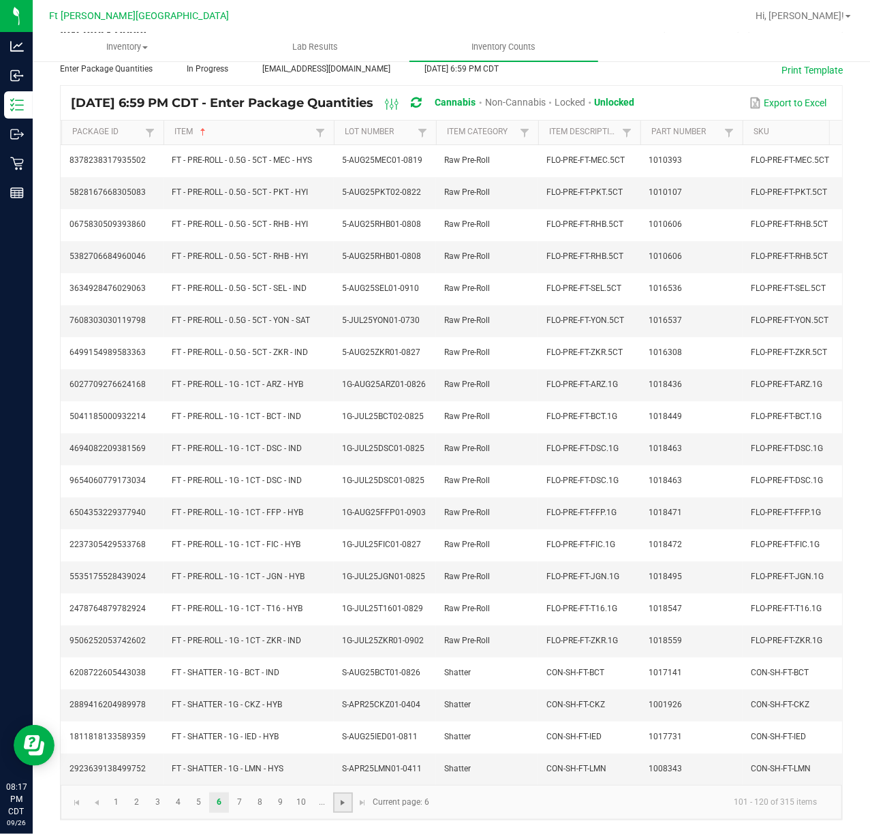
click at [341, 802] on span "Go to the next page" at bounding box center [342, 802] width 11 height 11
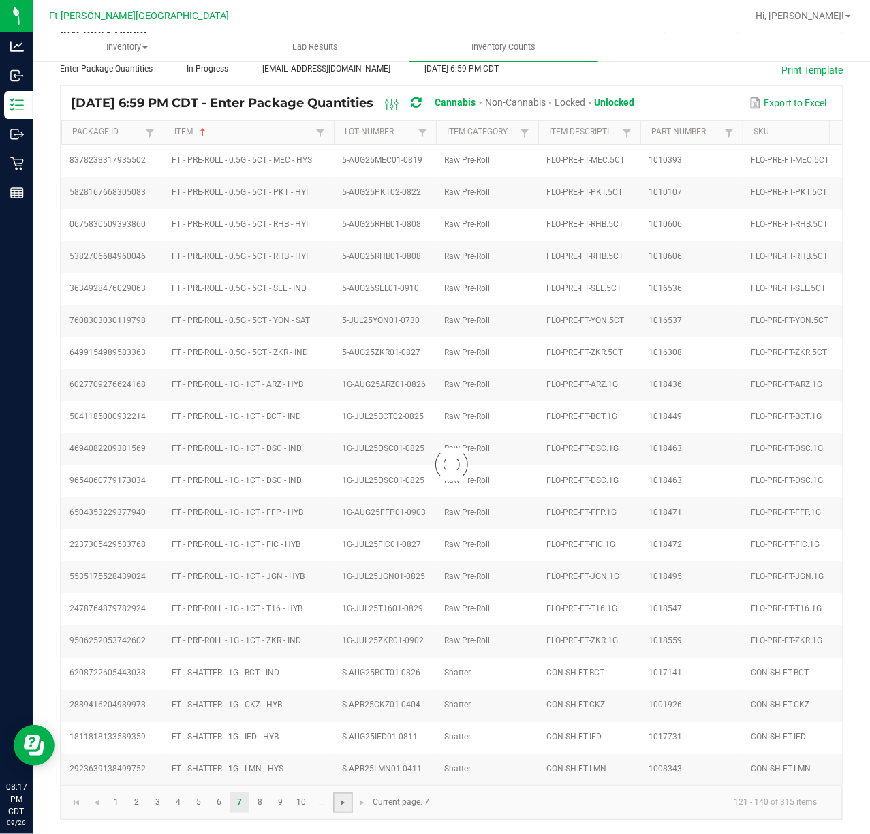
type input "6"
type input "1"
type input "3"
type input "5"
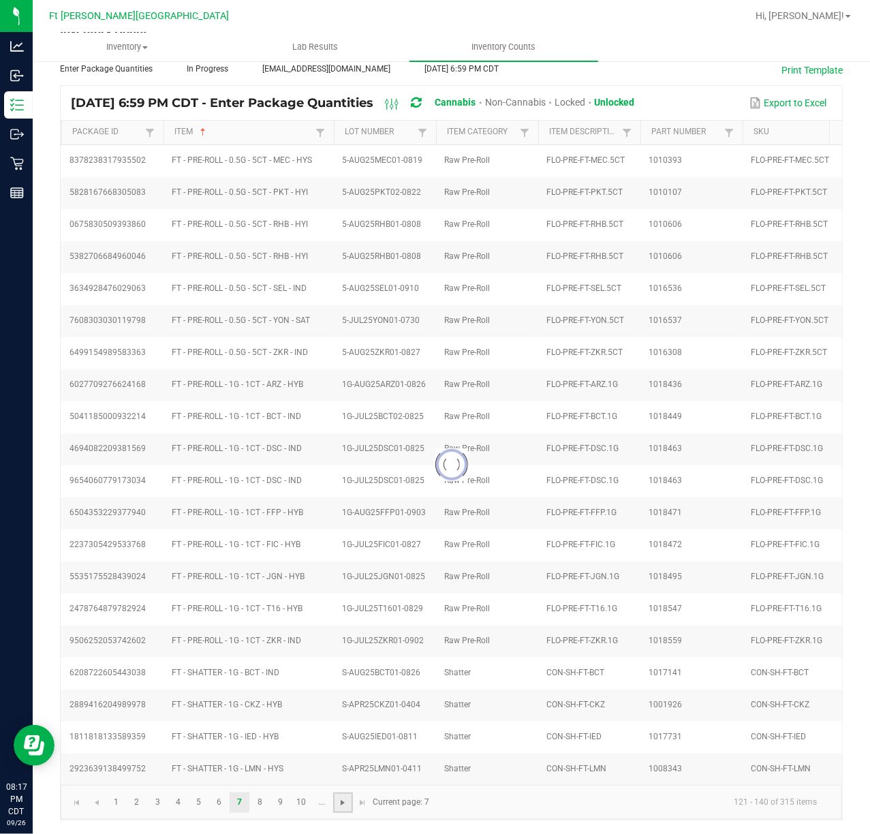
type input "6"
type input "9"
type input "5"
type input "3"
type input "7"
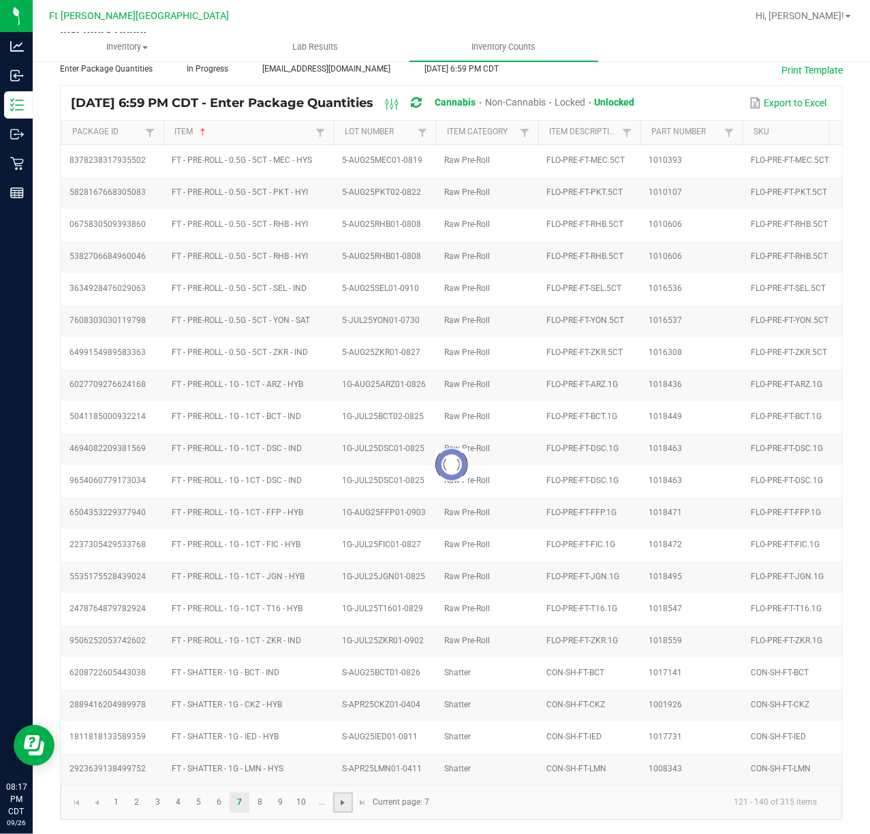
type input "8"
type input "4"
type input "6"
type input "3"
type input "5"
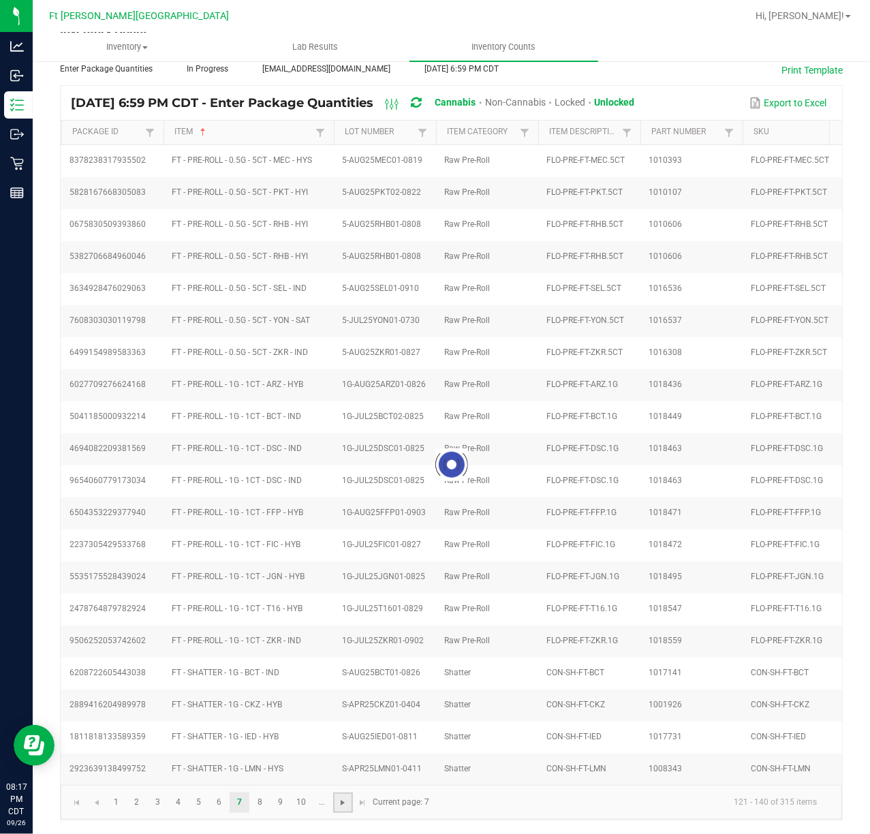
type input "7"
type input "6"
type input "7"
type input "8"
type input "7"
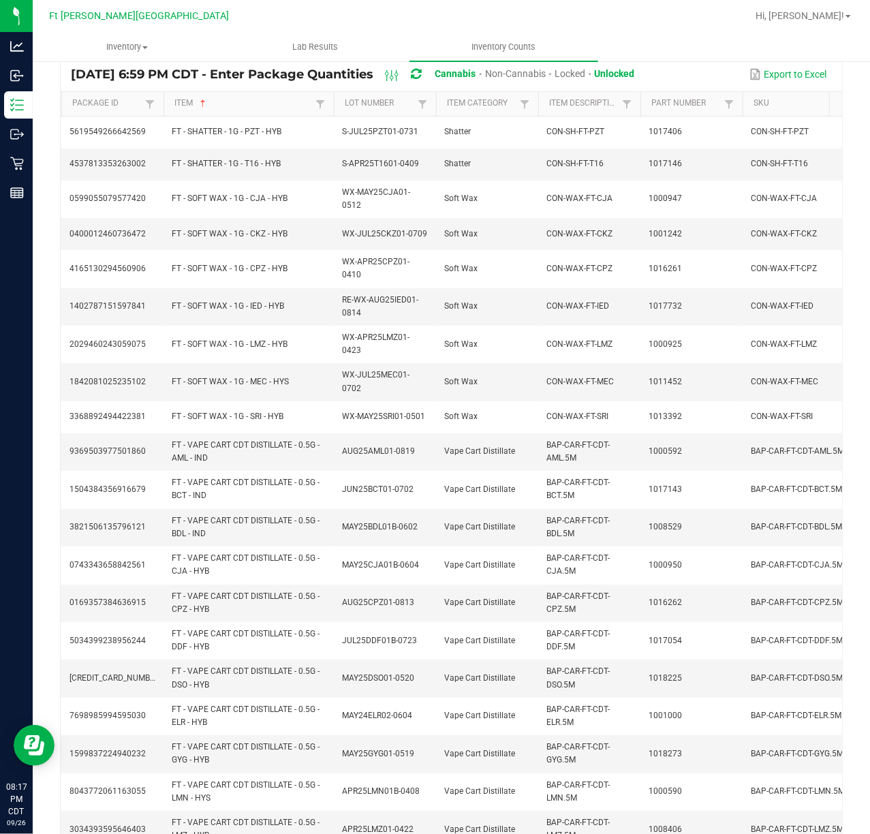
scroll to position [167, 0]
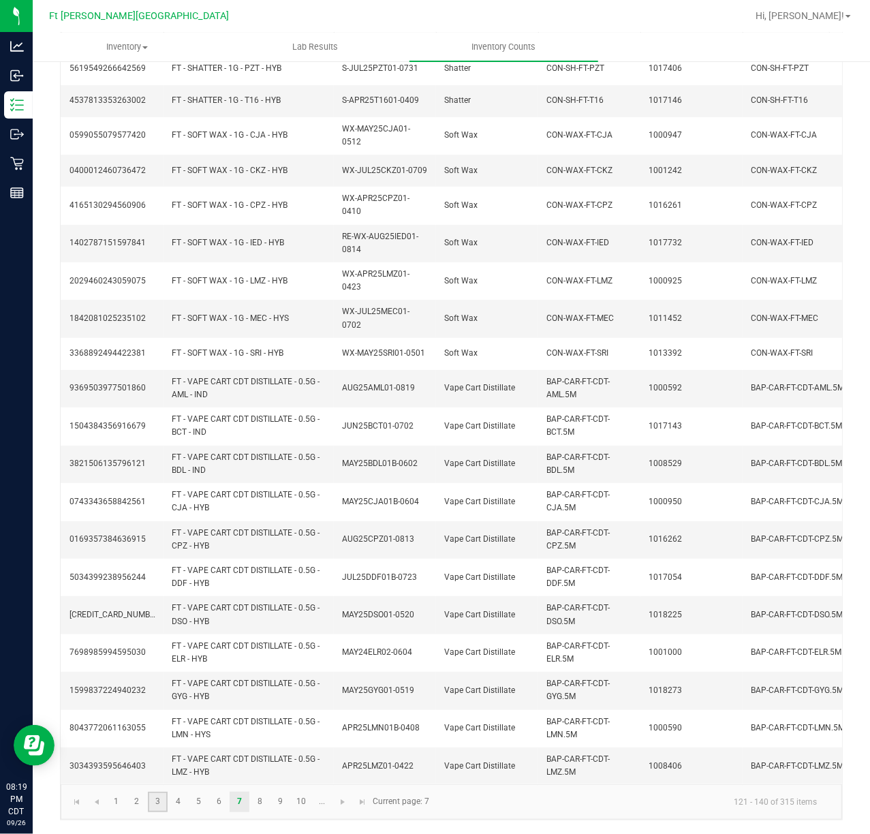
click at [148, 808] on link "3" at bounding box center [158, 802] width 20 height 20
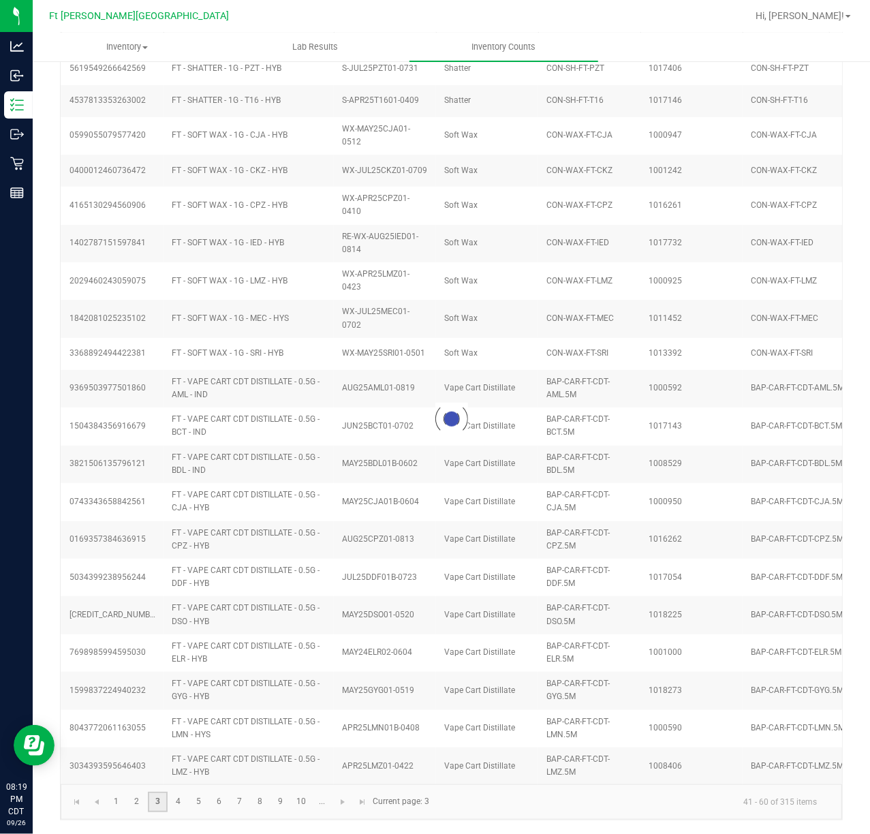
type input "10"
type input "16"
type input "1"
type input "2"
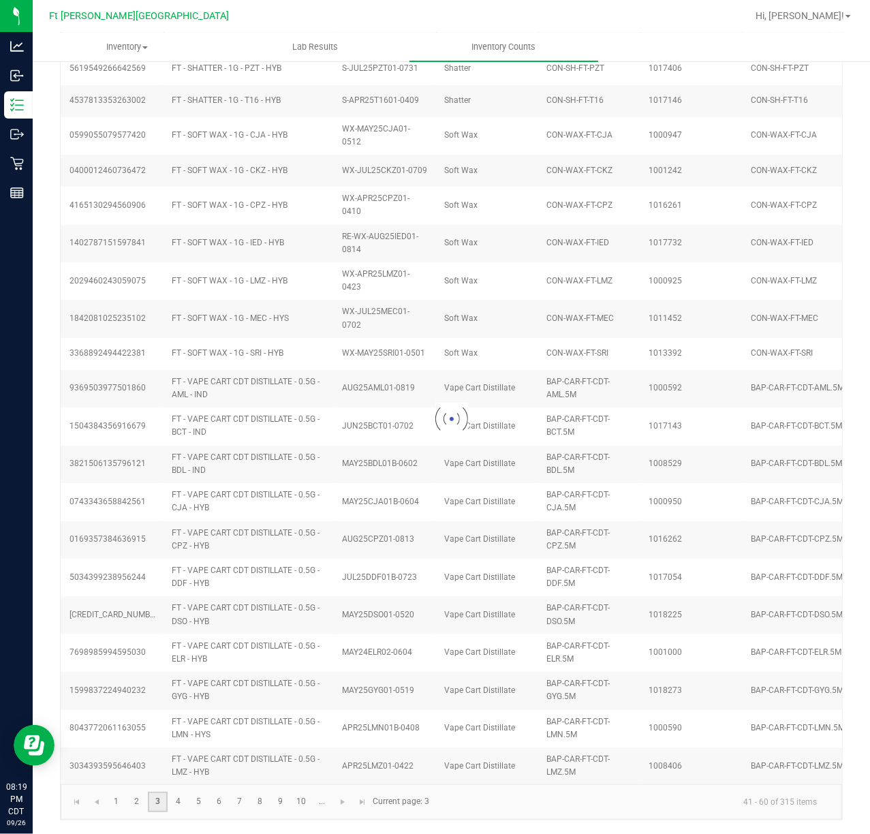
type input "2"
type input "10"
type input "2"
type input "13"
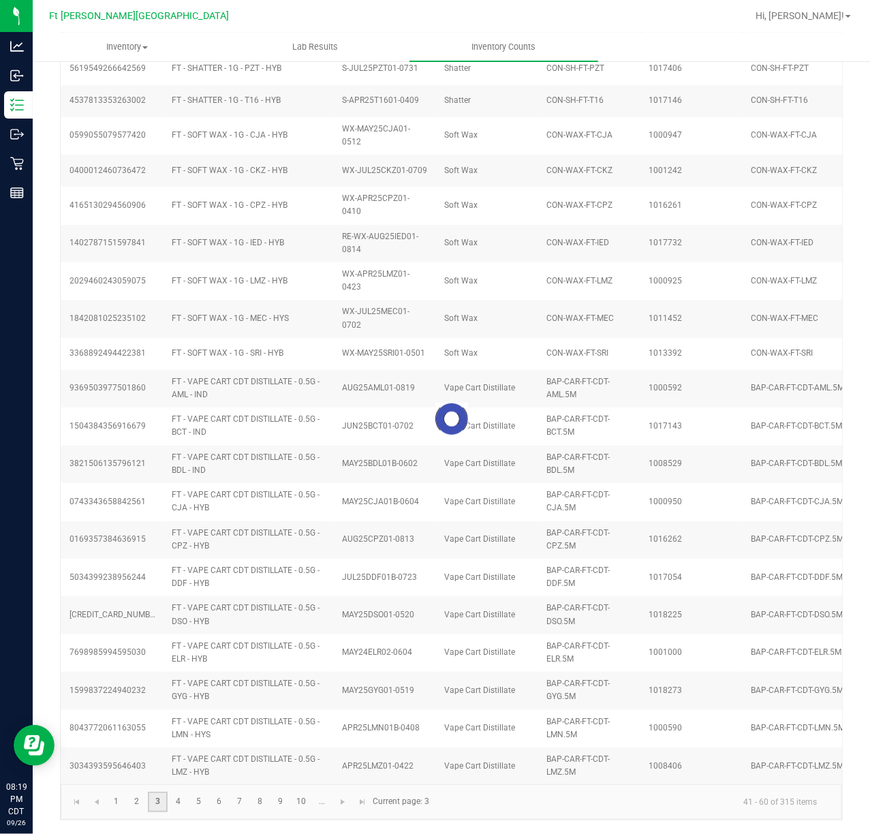
type input "19"
type input "11"
type input "2"
type input "6"
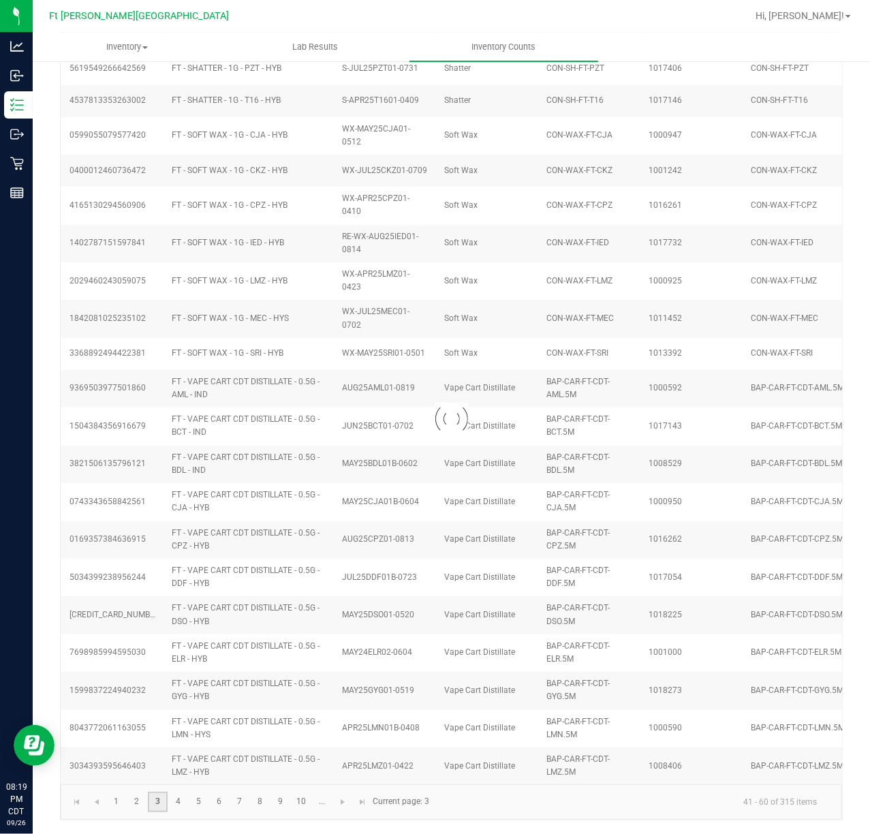
type input "1"
type input "8"
type input "2"
type input "1"
type input "3"
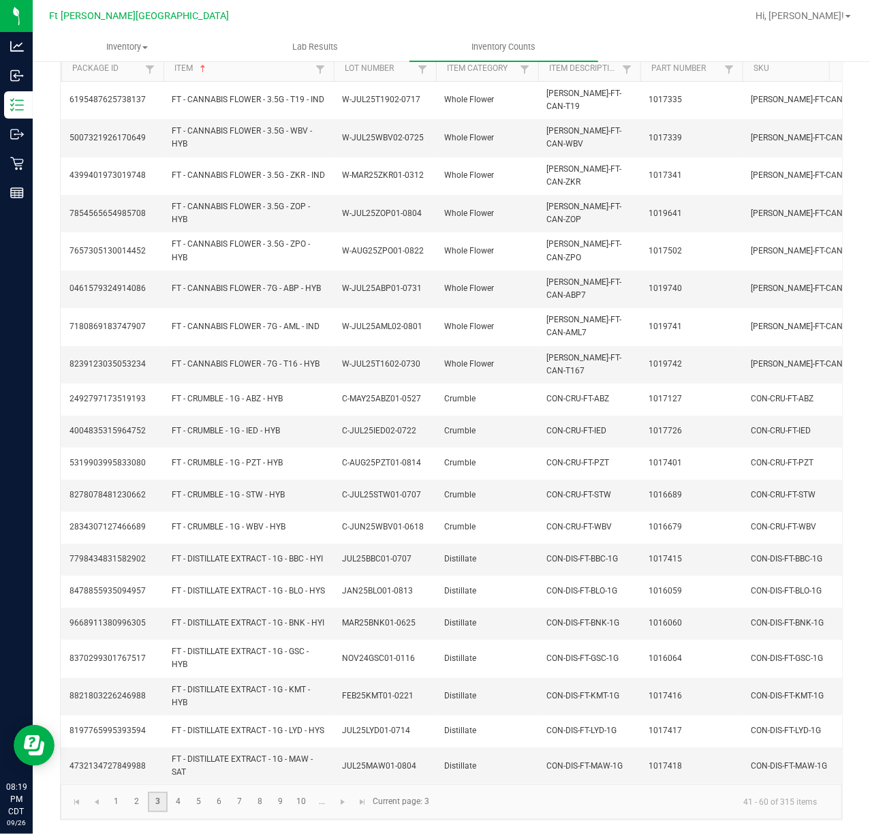
scroll to position [140, 0]
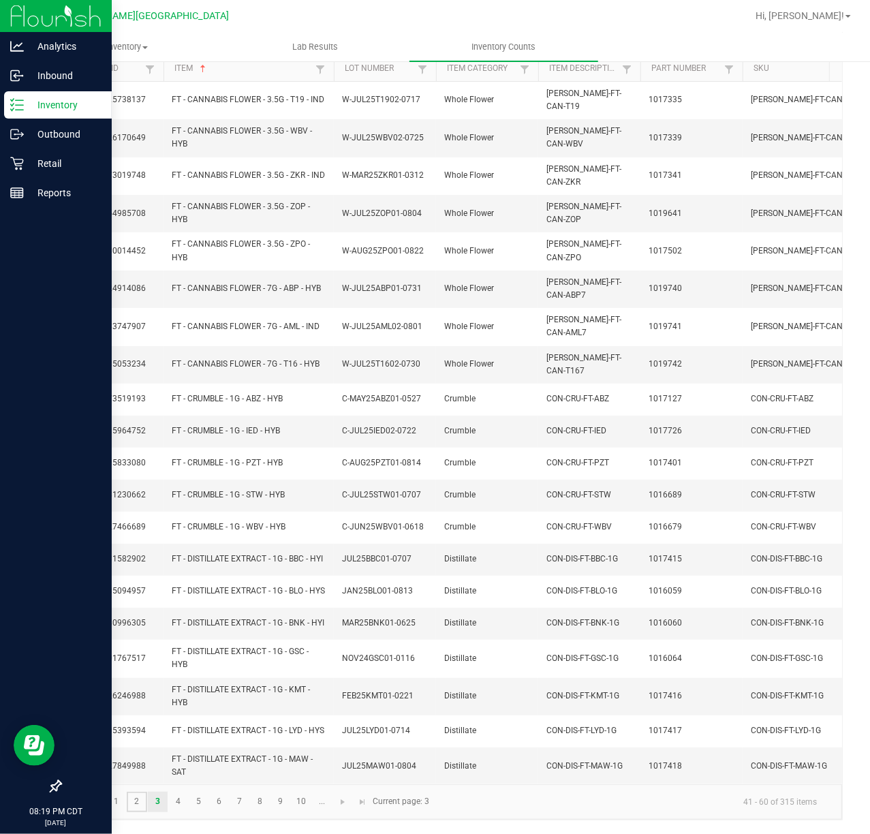
drag, startPoint x: 134, startPoint y: 794, endPoint x: 22, endPoint y: 772, distance: 114.0
click at [135, 796] on link "2" at bounding box center [137, 802] width 20 height 20
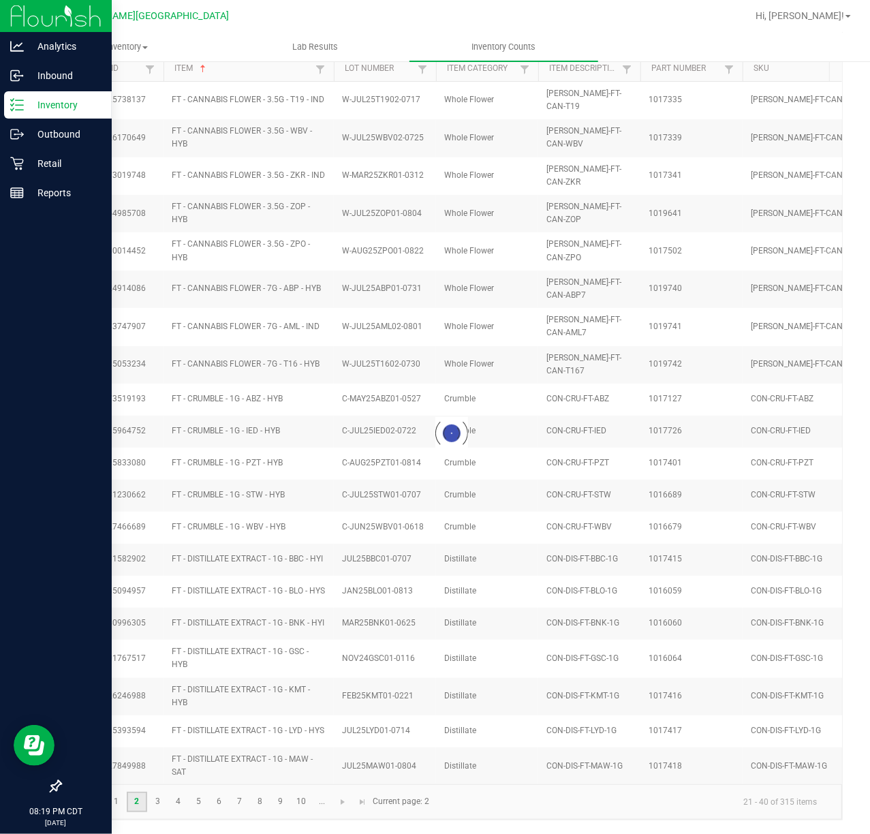
type input "3"
type input "17"
type input "4"
type input "20"
type input "6"
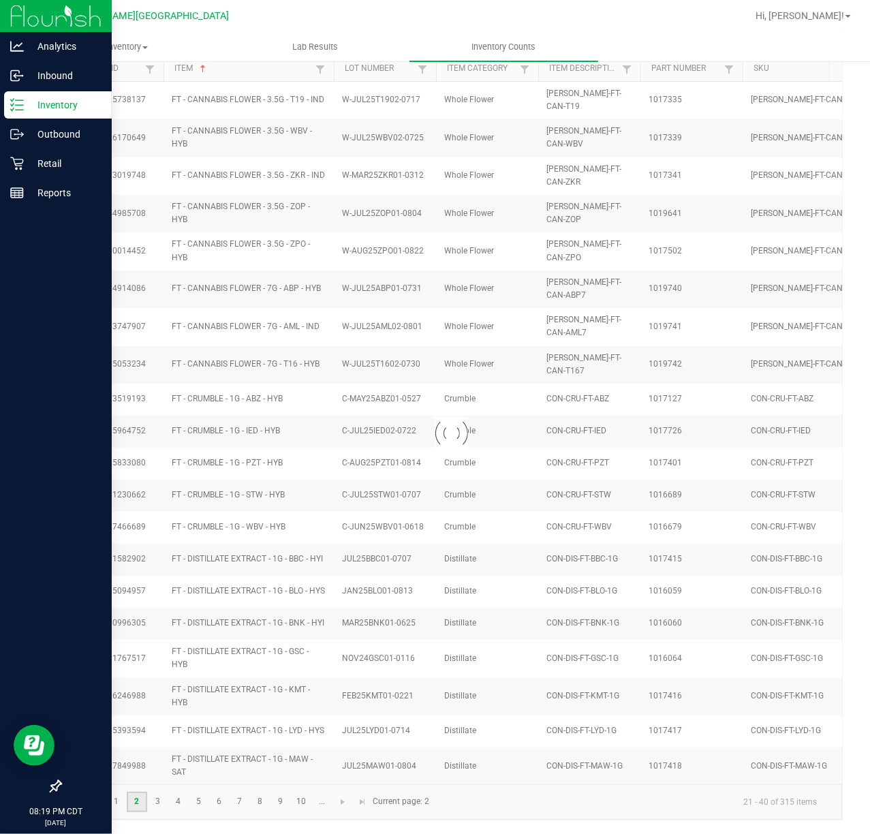
type input "5"
type input "6"
type input "4"
type input "8"
type input "11"
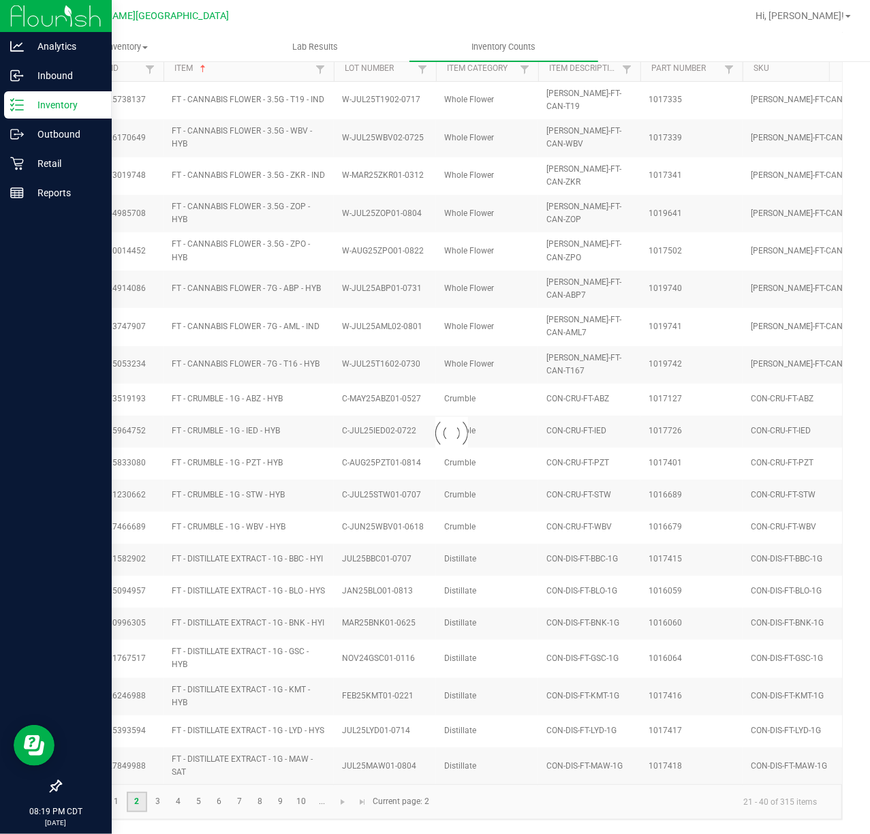
type input "20"
type input "17"
type input "1"
type input "16"
type input "9"
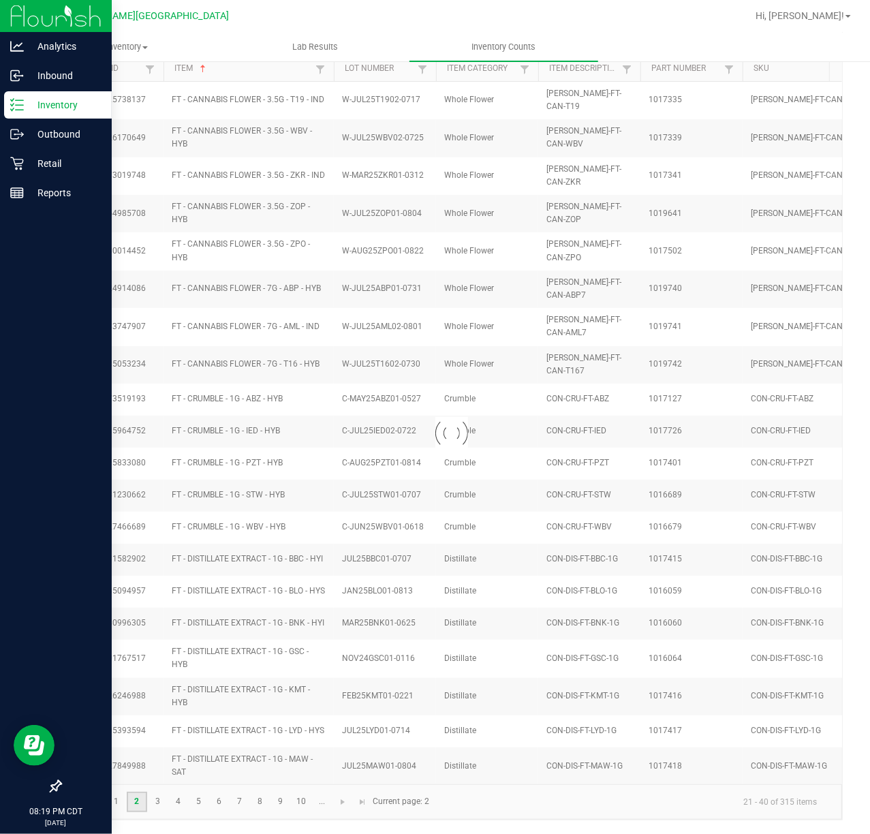
type input "15"
type input "11"
type input "17"
type input "2"
type input "20"
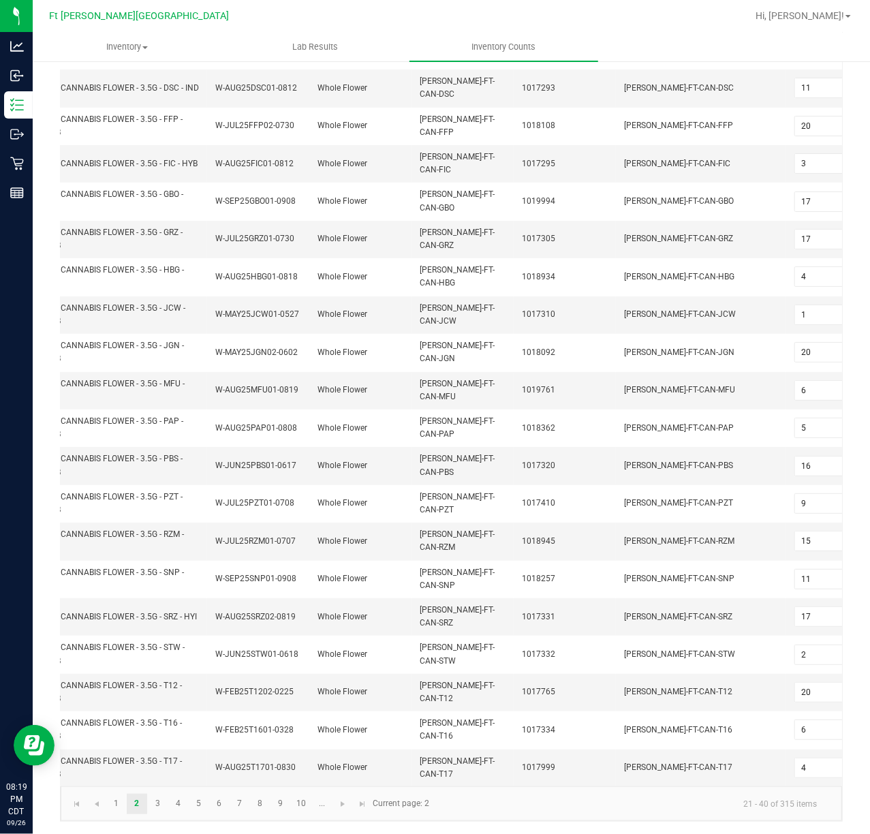
scroll to position [0, 169]
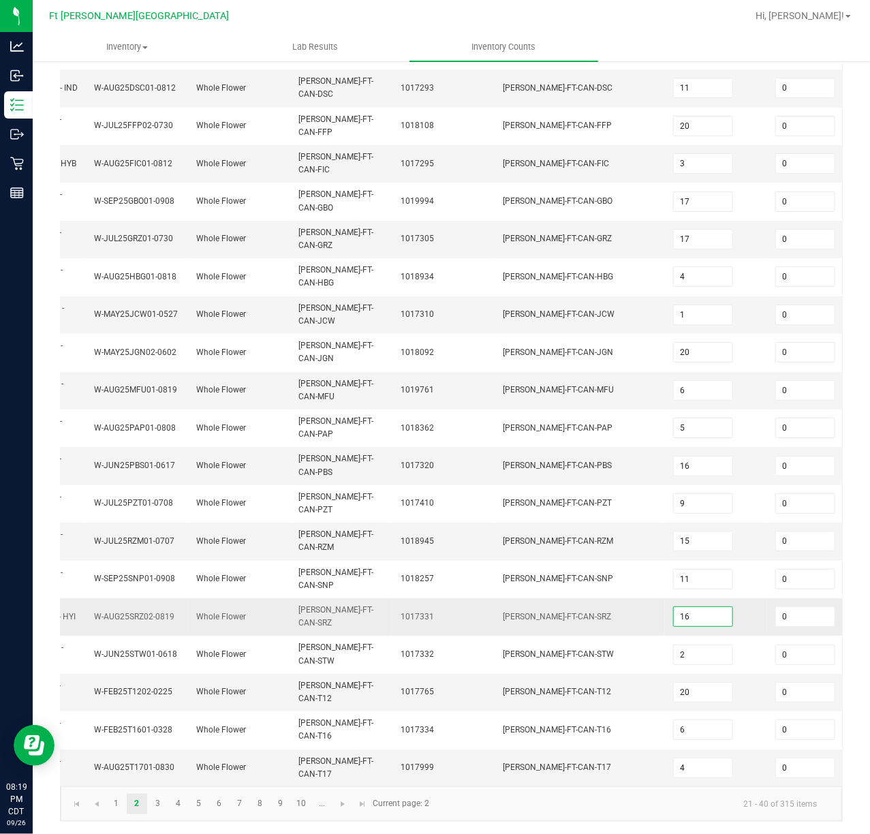
type input "16"
click at [647, 604] on td "[PERSON_NAME]-FT-CAN-SRZ" at bounding box center [580, 616] width 170 height 37
click at [347, 804] on span "Go to the next page" at bounding box center [342, 804] width 11 height 11
type input "10"
type input "16"
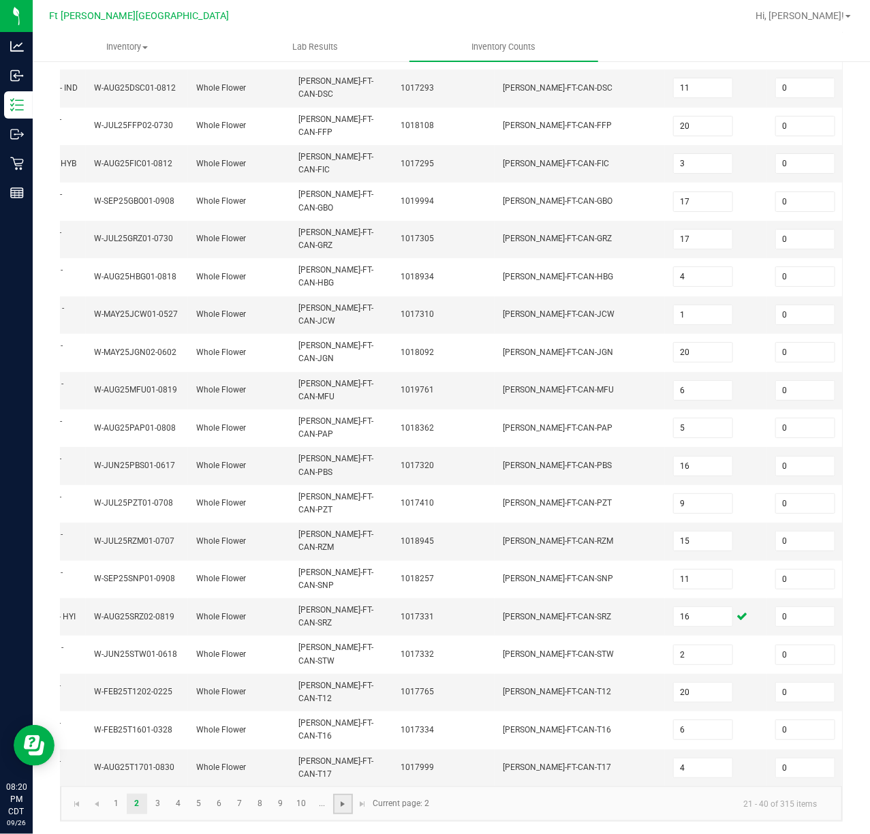
type input "1"
type input "2"
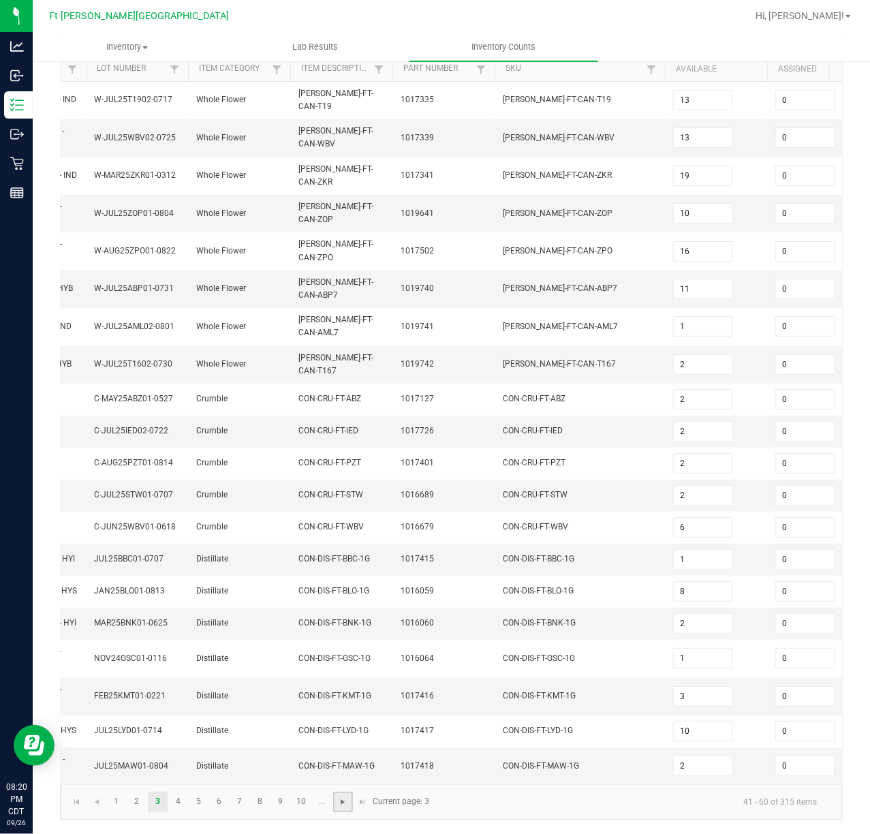
scroll to position [140, 0]
click at [347, 804] on span "Go to the next page" at bounding box center [342, 801] width 11 height 11
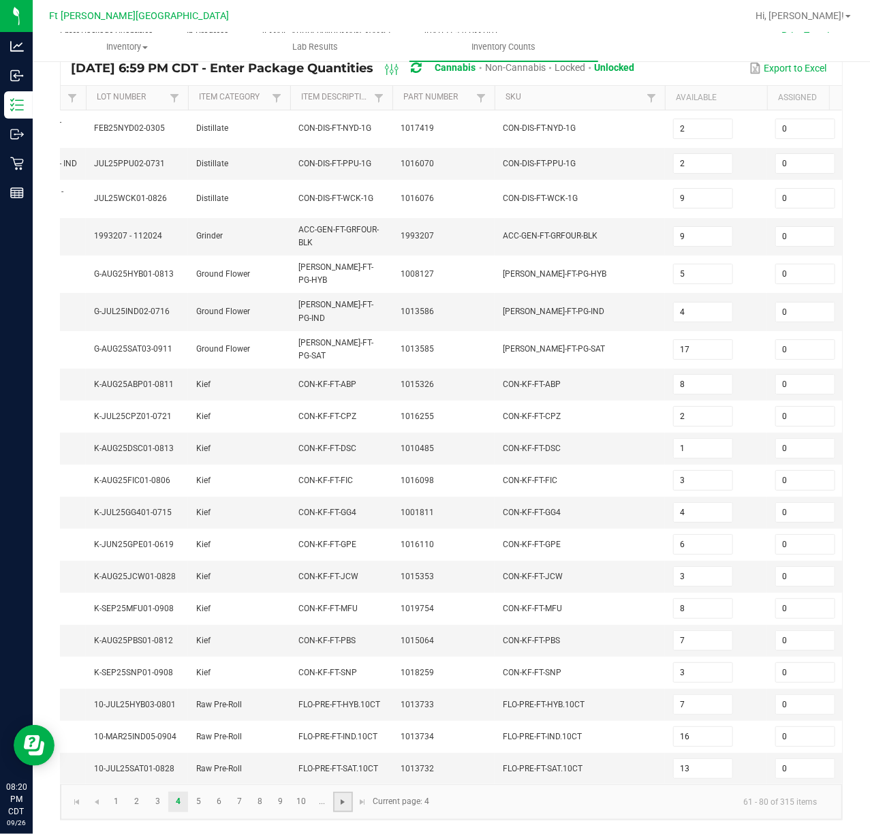
scroll to position [120, 0]
click at [156, 802] on link "3" at bounding box center [158, 802] width 20 height 20
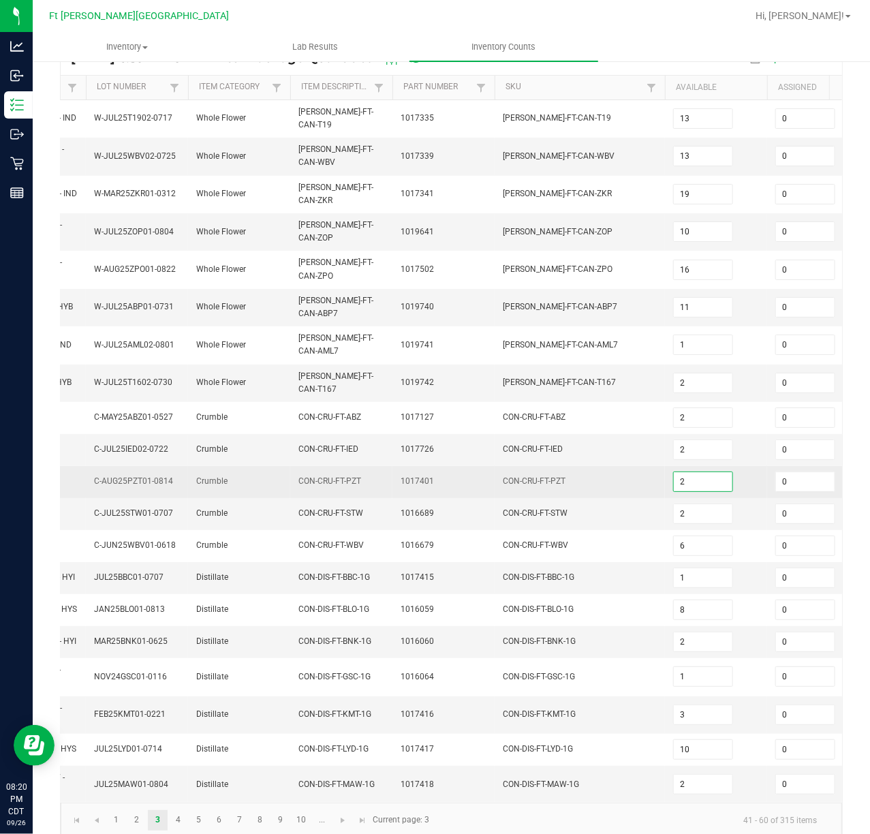
click at [683, 472] on input "2" at bounding box center [703, 481] width 59 height 19
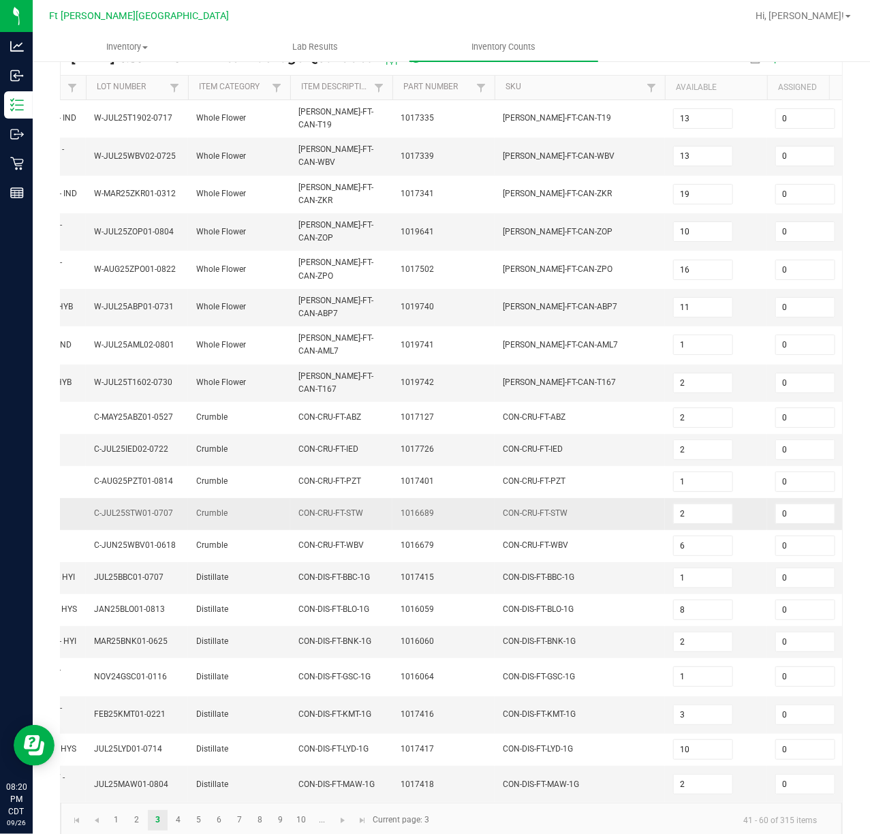
click at [271, 498] on td "Crumble" at bounding box center [239, 514] width 102 height 32
click at [118, 819] on link "1" at bounding box center [116, 820] width 20 height 20
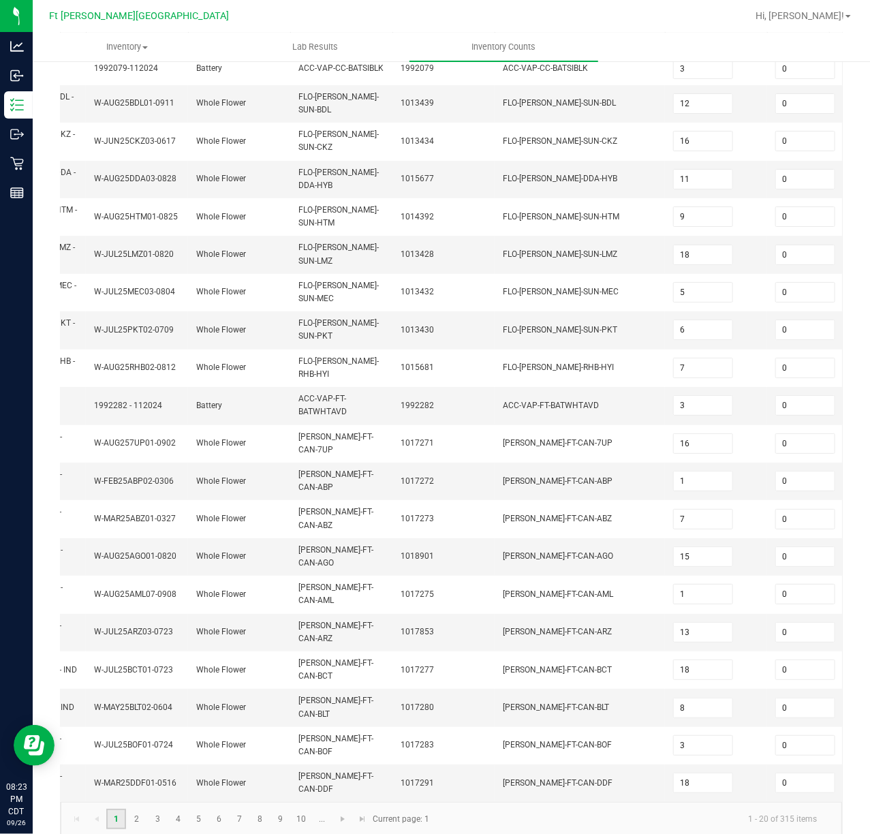
scroll to position [194, 0]
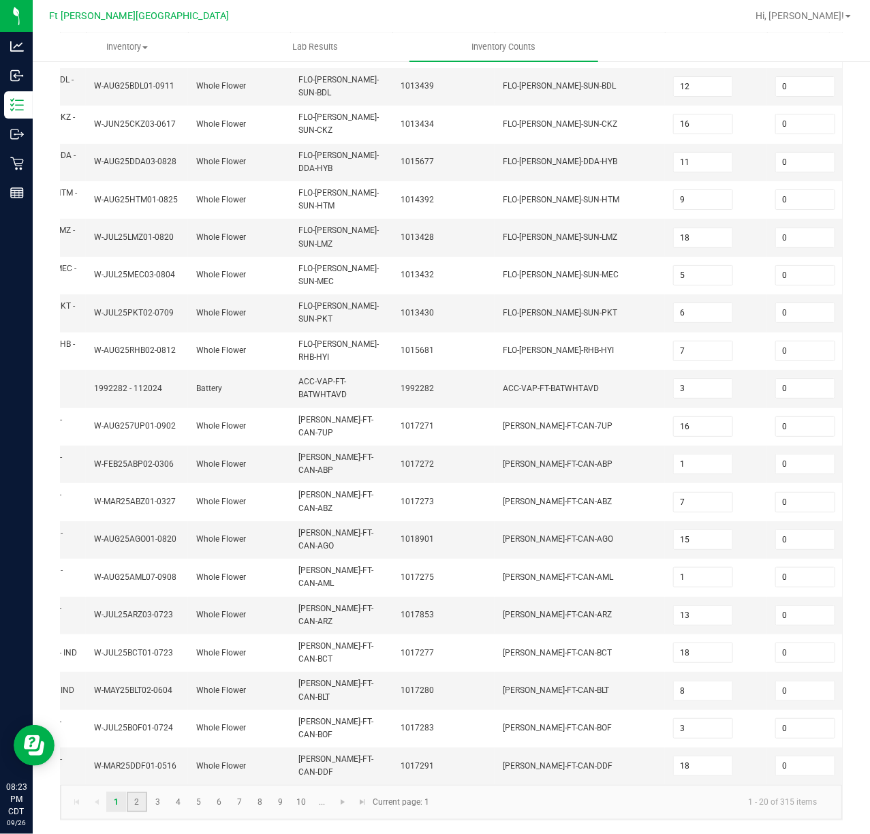
click at [136, 799] on link "2" at bounding box center [137, 802] width 20 height 20
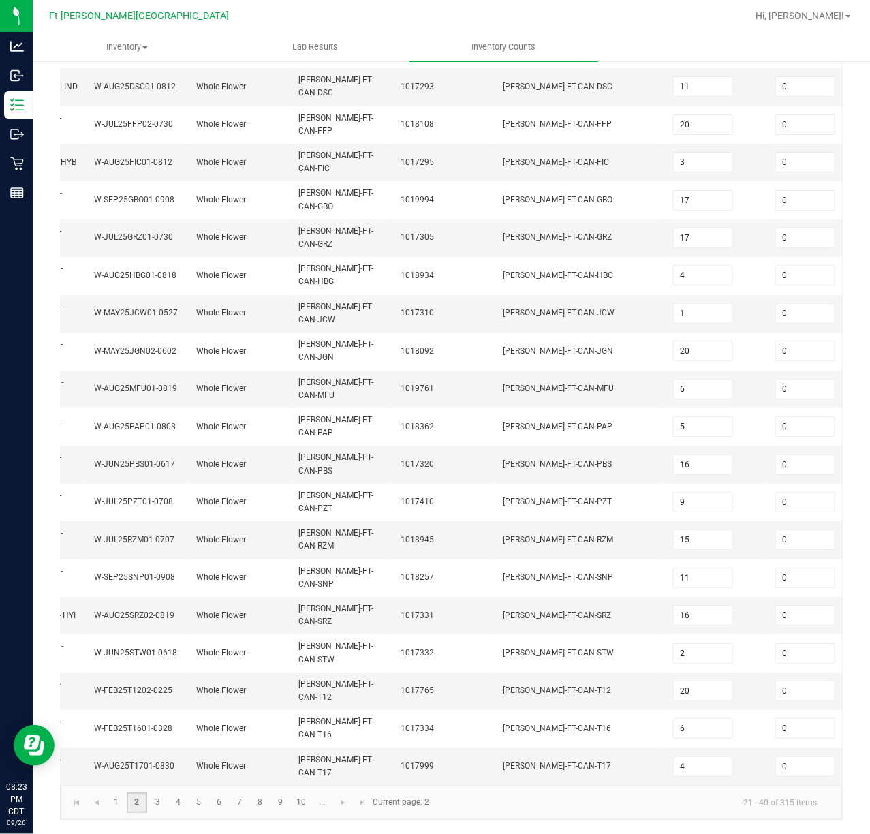
scroll to position [188, 0]
click at [161, 801] on link "3" at bounding box center [158, 804] width 20 height 20
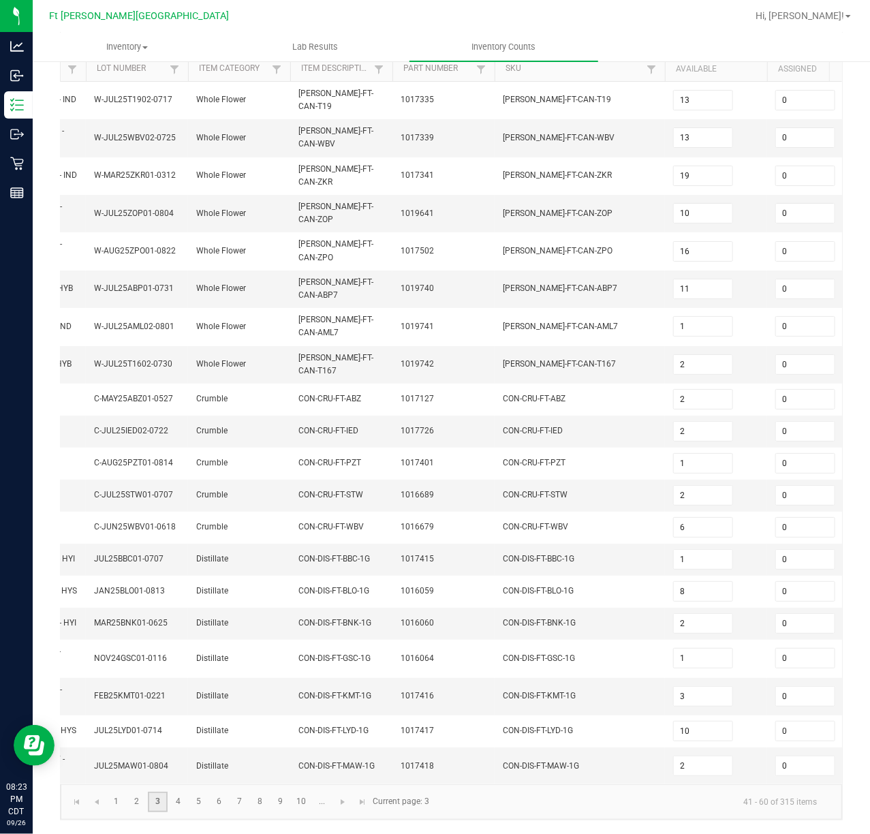
scroll to position [140, 0]
click at [188, 804] on link "4" at bounding box center [178, 802] width 20 height 20
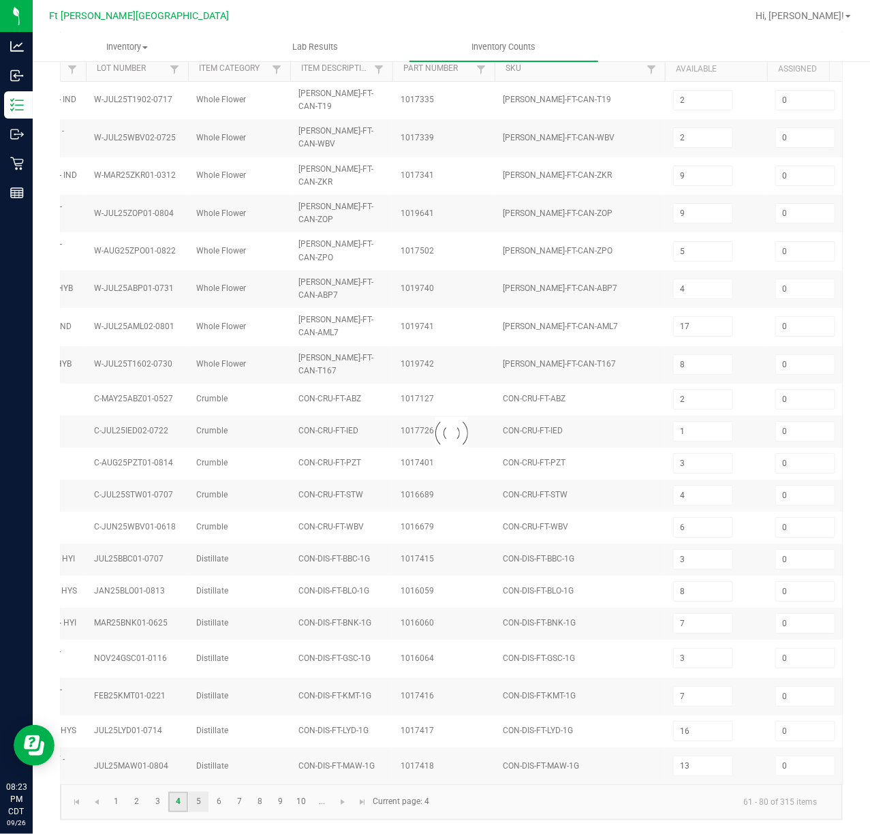
scroll to position [120, 0]
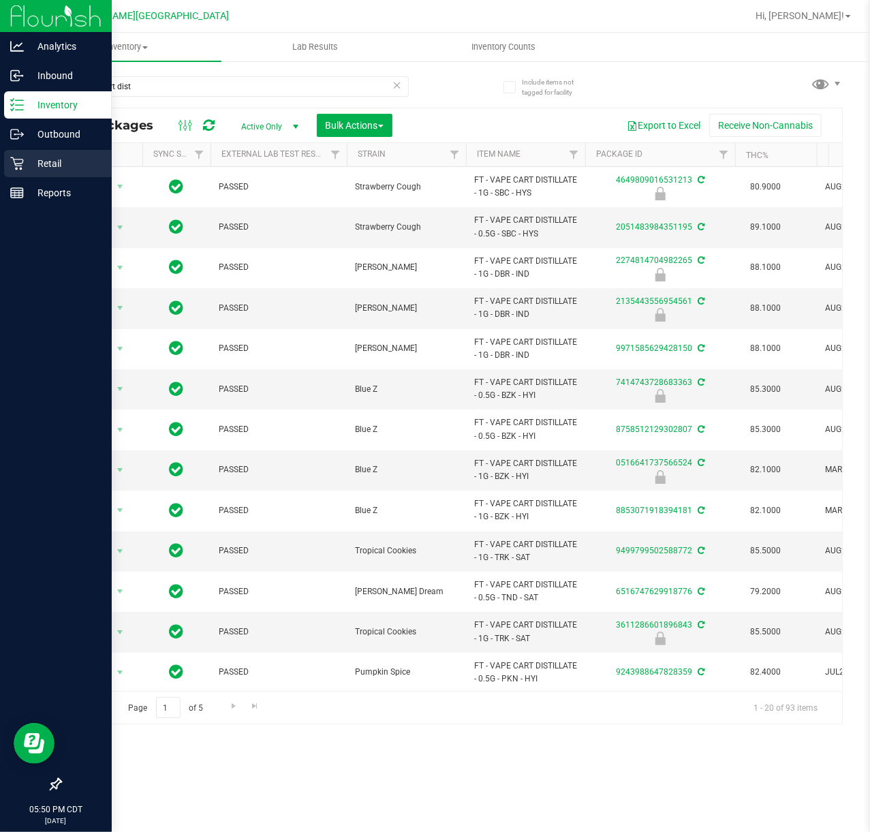
click at [28, 159] on p "Retail" at bounding box center [65, 163] width 82 height 16
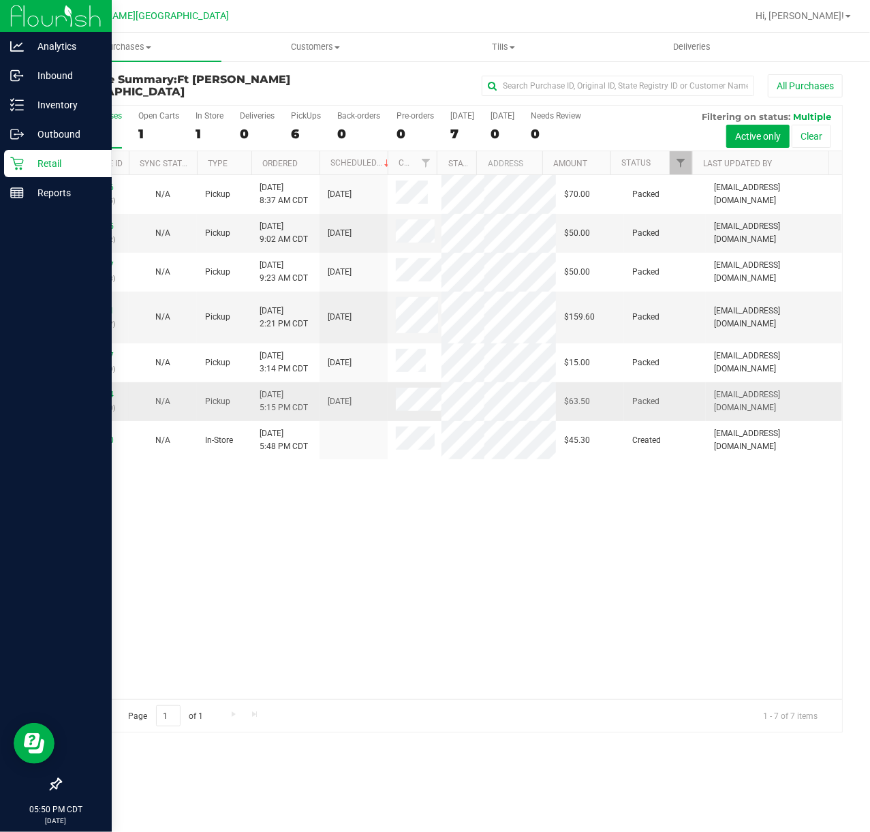
click at [237, 392] on td "Pickup" at bounding box center [224, 401] width 55 height 39
click at [392, 560] on div "12006566 (327854475) N/A Pickup 9/26/2025 8:37 AM CDT 9/26/2025 $70.00 Packed a…" at bounding box center [451, 437] width 781 height 524
click at [390, 559] on div "12006566 (327854475) N/A Pickup 9/26/2025 8:37 AM CDT 9/26/2025 $70.00 Packed a…" at bounding box center [451, 437] width 781 height 524
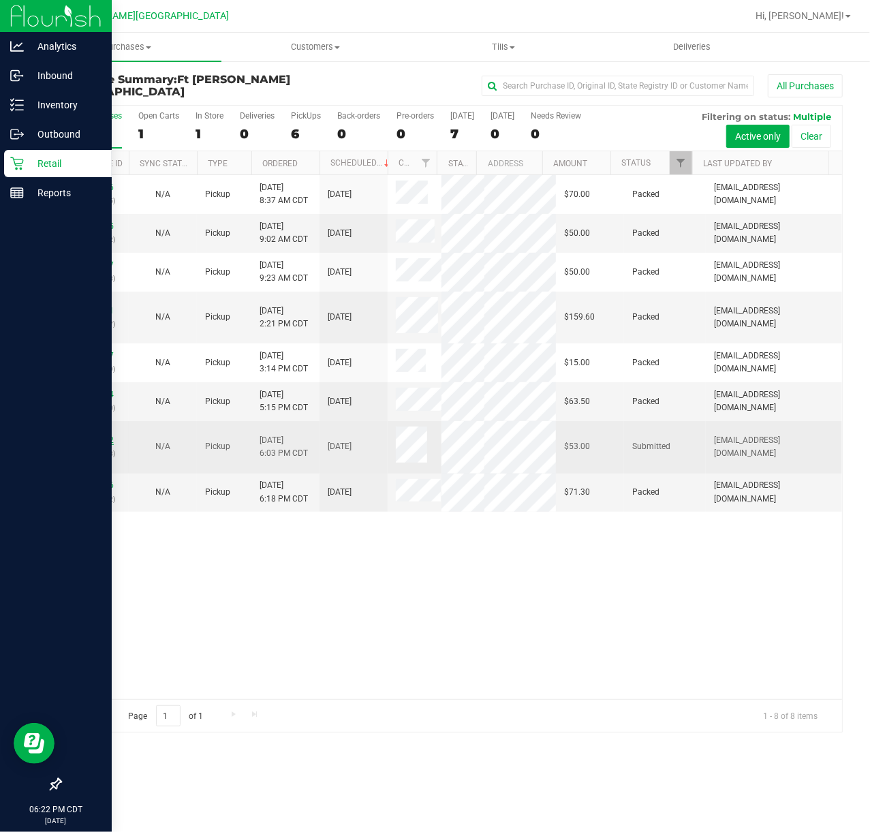
click at [93, 435] on link "12011842" at bounding box center [95, 440] width 38 height 10
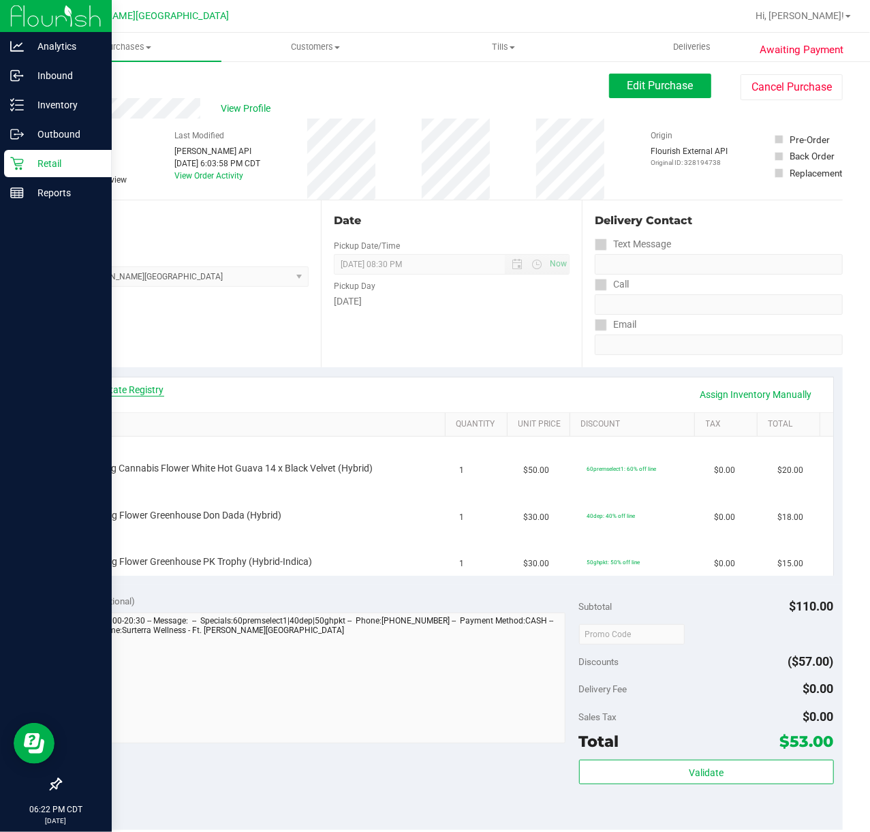
click at [114, 388] on link "View State Registry" at bounding box center [123, 390] width 82 height 14
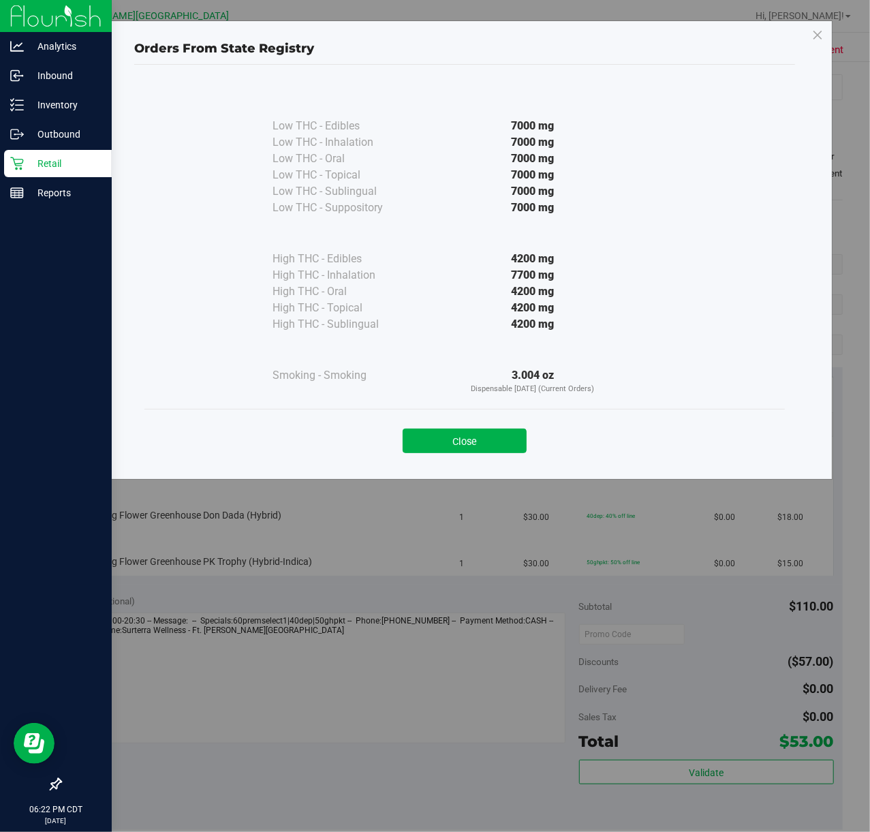
click at [491, 425] on div "Close" at bounding box center [465, 437] width 620 height 34
click at [485, 436] on button "Close" at bounding box center [465, 441] width 124 height 25
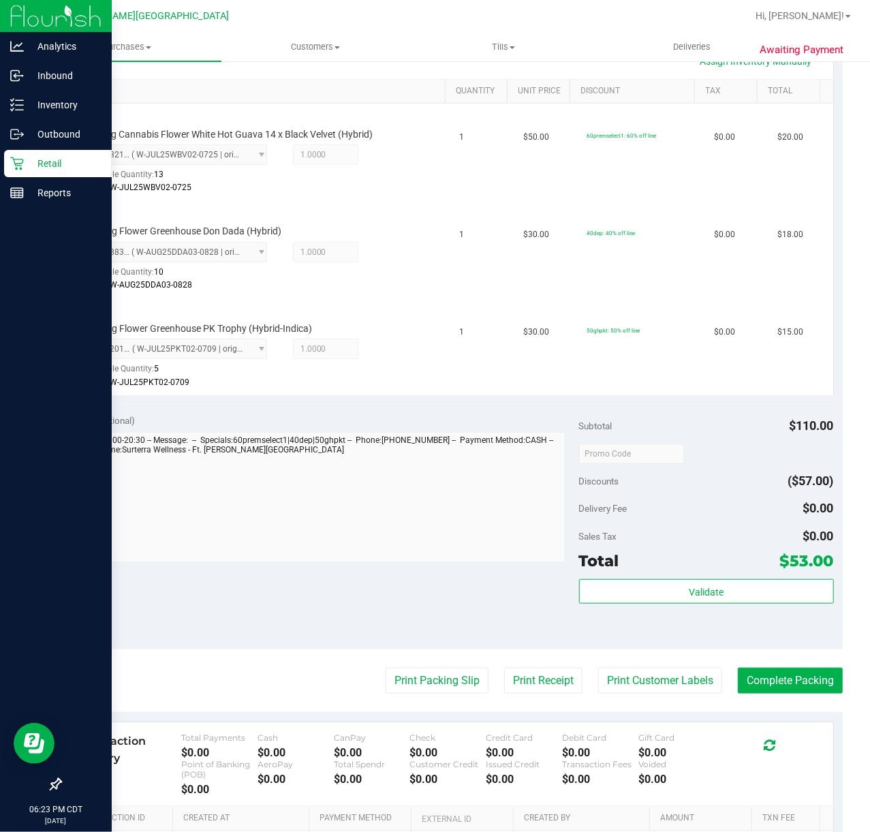
scroll to position [339, 0]
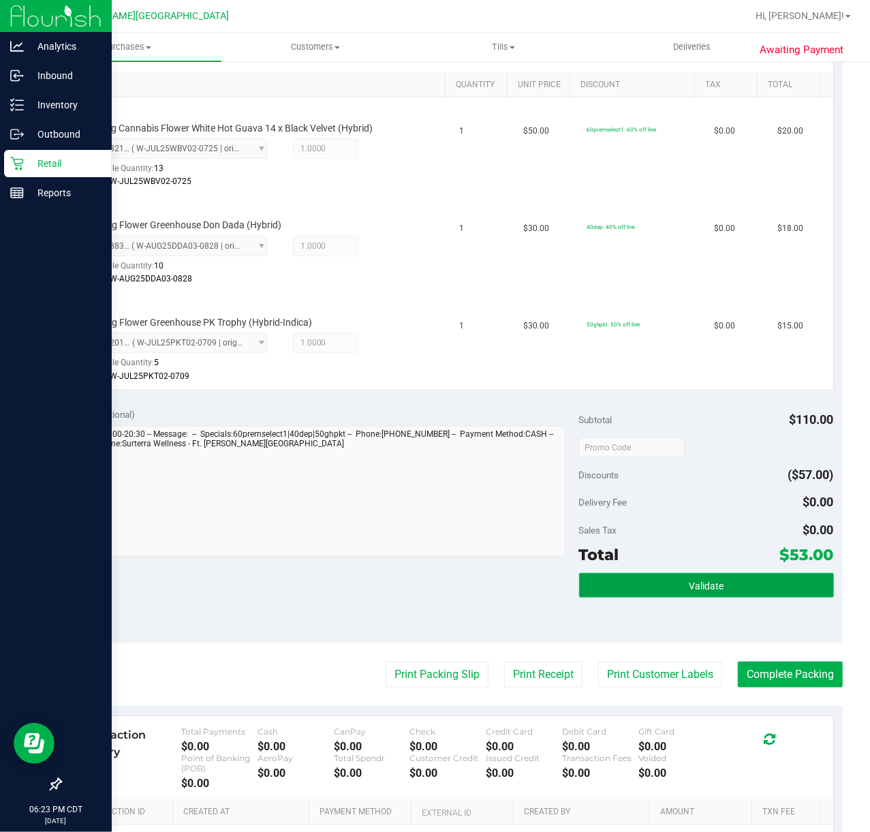
click at [715, 576] on button "Validate" at bounding box center [706, 585] width 255 height 25
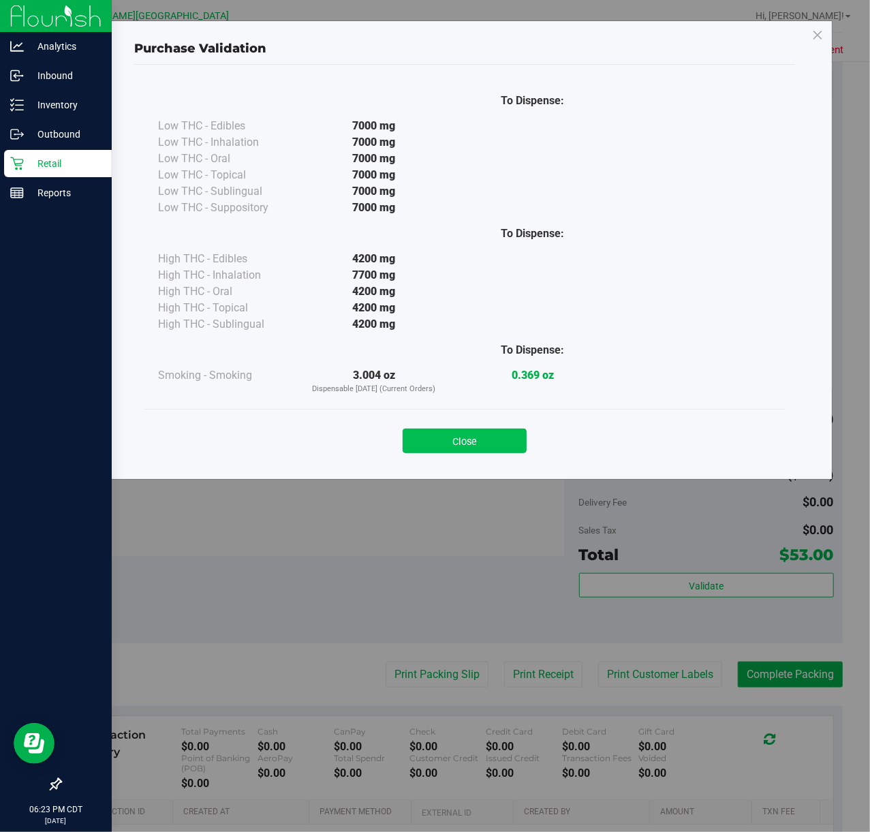
click at [475, 450] on button "Close" at bounding box center [465, 441] width 124 height 25
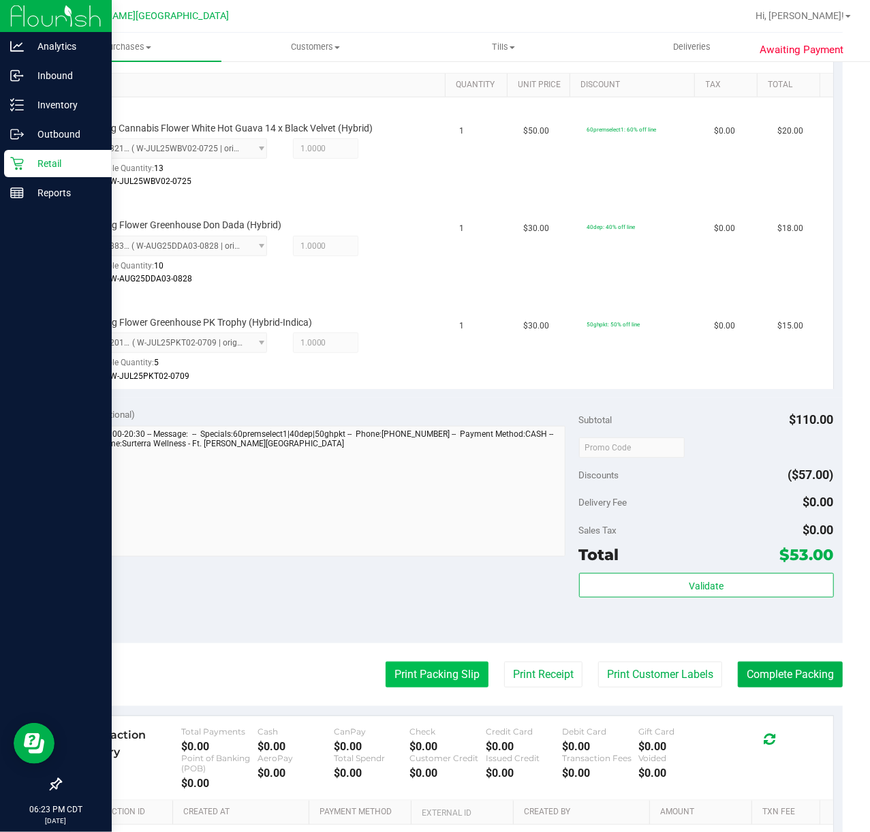
click at [442, 671] on button "Print Packing Slip" at bounding box center [437, 675] width 103 height 26
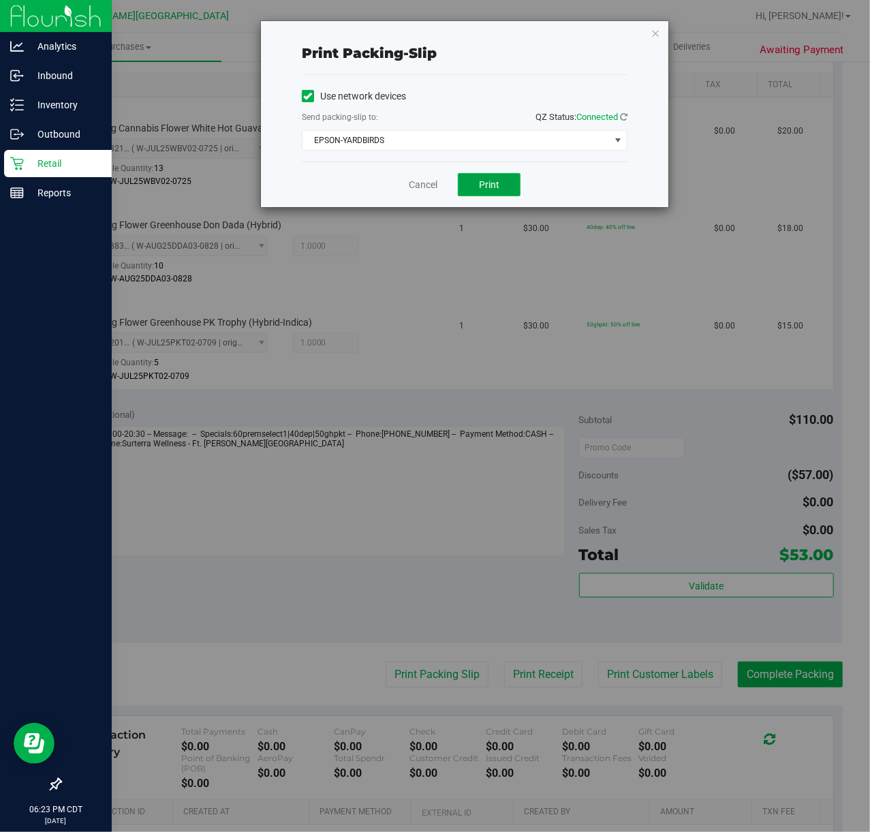
click at [488, 188] on span "Print" at bounding box center [489, 184] width 20 height 11
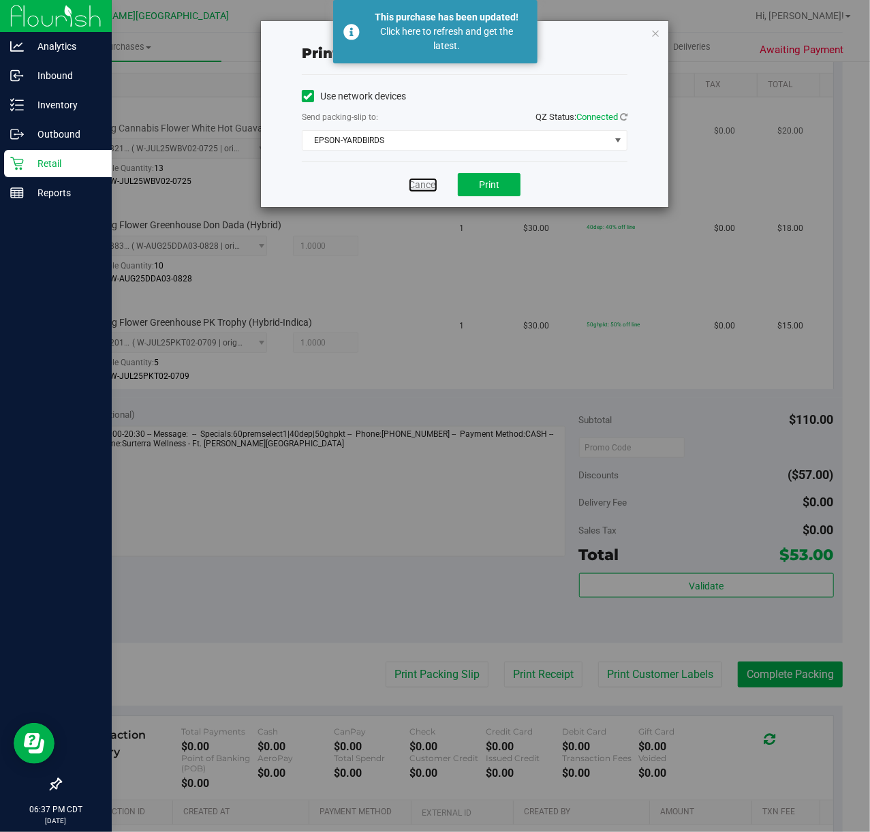
drag, startPoint x: 434, startPoint y: 191, endPoint x: 410, endPoint y: 189, distance: 23.9
click at [433, 189] on link "Cancel" at bounding box center [423, 185] width 29 height 14
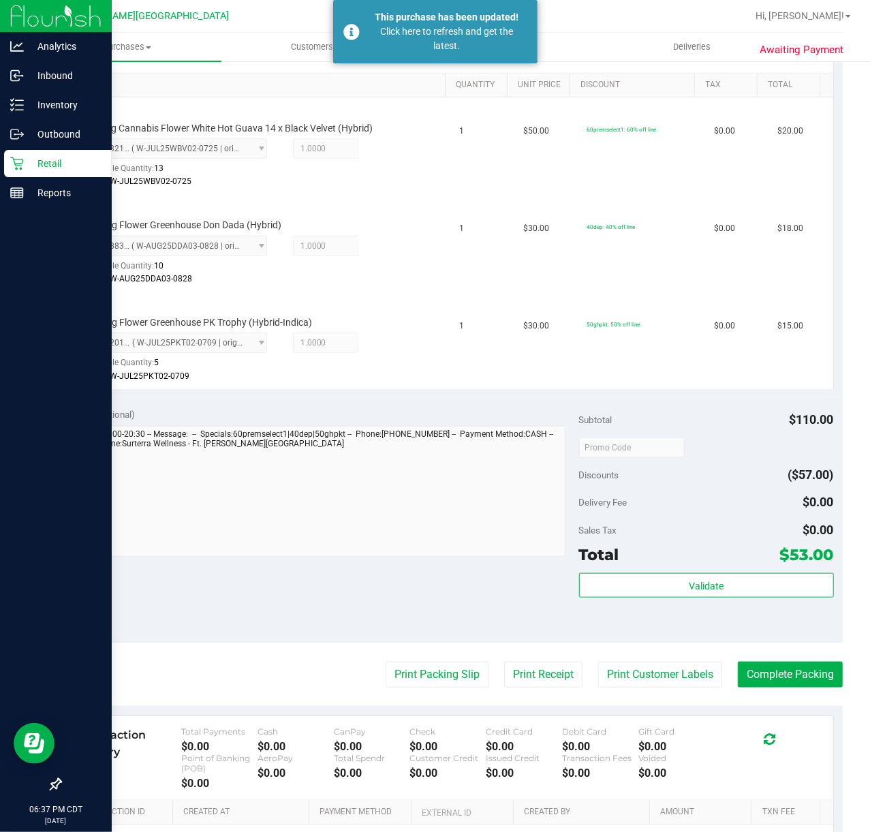
click at [25, 159] on p "Retail" at bounding box center [65, 163] width 82 height 16
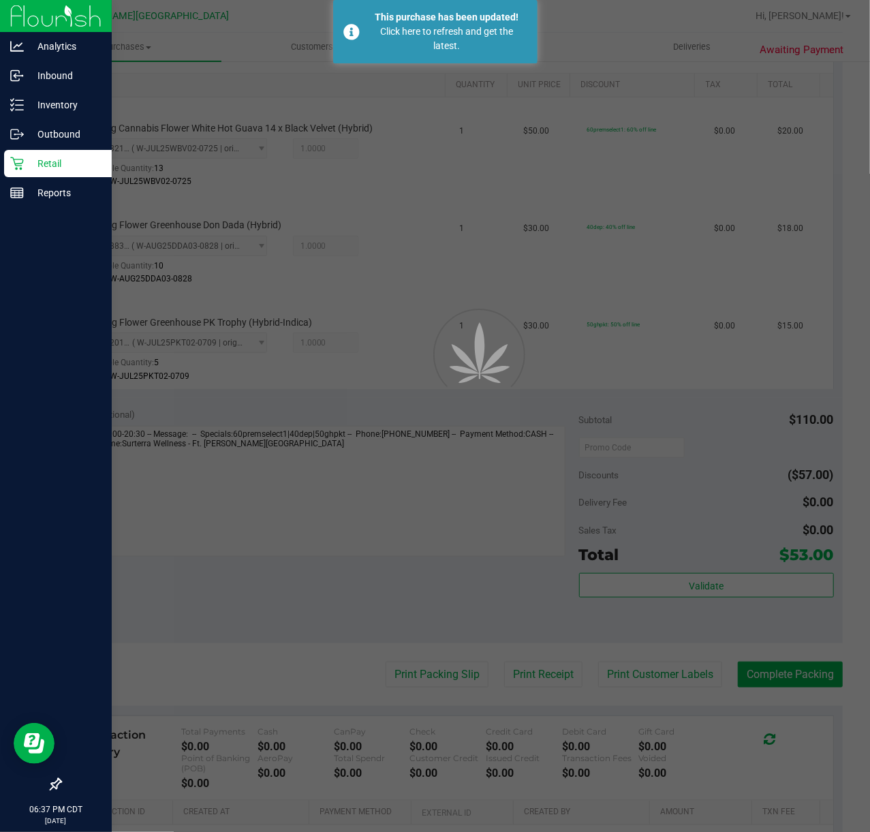
click at [20, 158] on div "Retail" at bounding box center [58, 163] width 108 height 27
click at [20, 158] on icon at bounding box center [17, 164] width 14 height 14
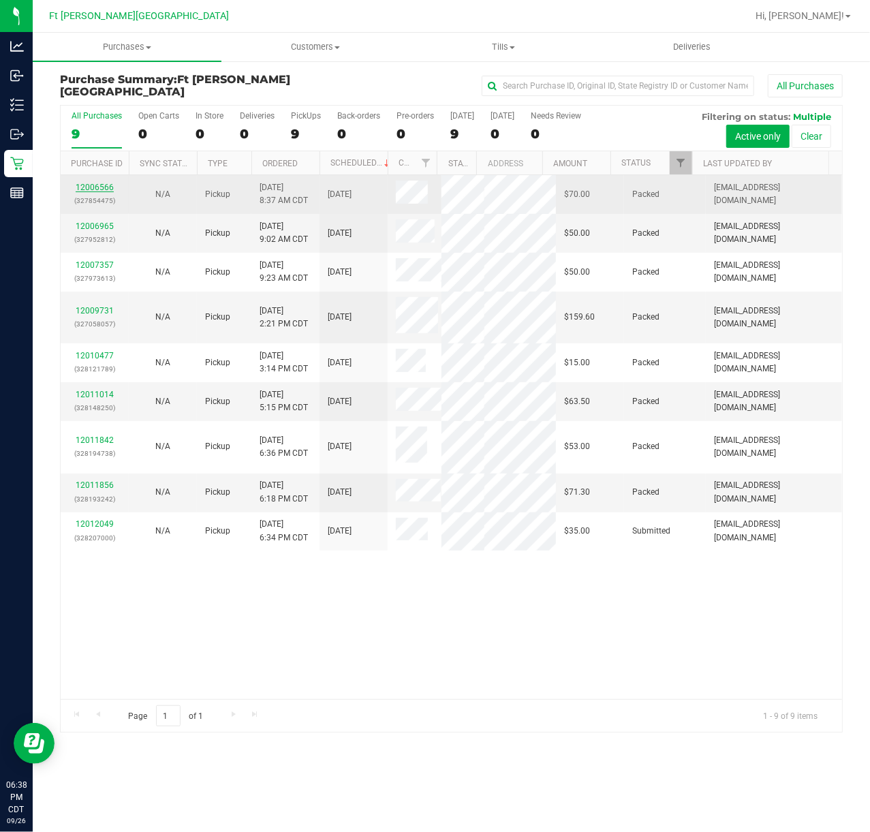
click at [90, 189] on link "12006566" at bounding box center [95, 188] width 38 height 10
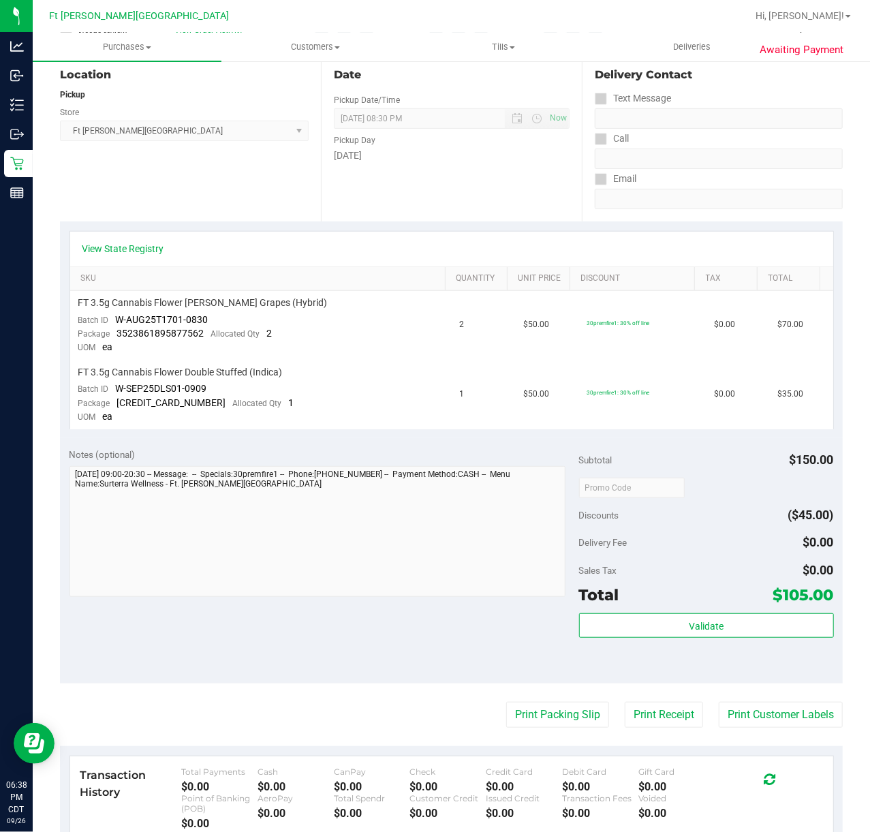
scroll to position [350, 0]
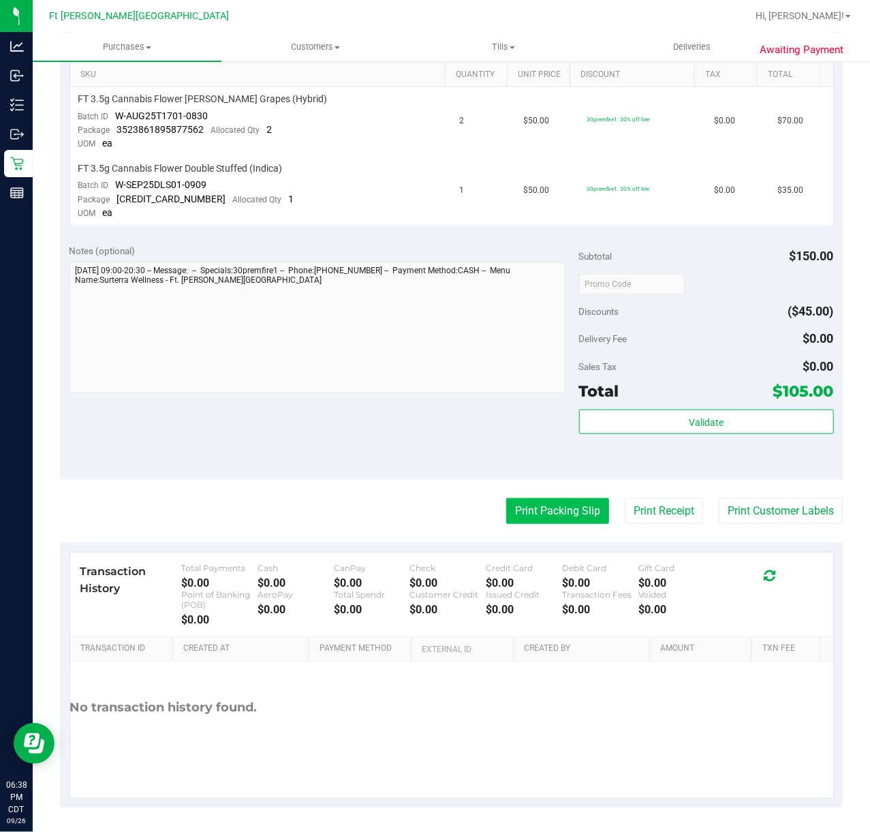
click at [546, 507] on button "Print Packing Slip" at bounding box center [557, 511] width 103 height 26
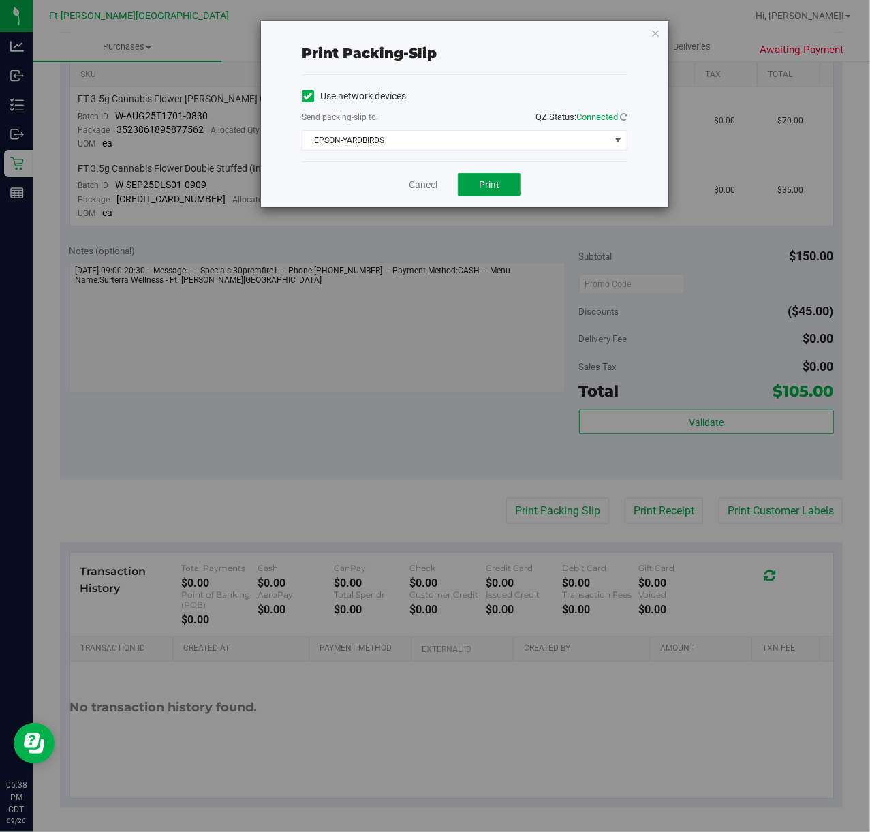
click at [485, 175] on button "Print" at bounding box center [489, 184] width 63 height 23
drag, startPoint x: 437, startPoint y: 178, endPoint x: 446, endPoint y: 183, distance: 10.4
click at [439, 178] on div "Cancel Print" at bounding box center [465, 184] width 326 height 46
click at [427, 183] on link "Cancel" at bounding box center [423, 185] width 29 height 14
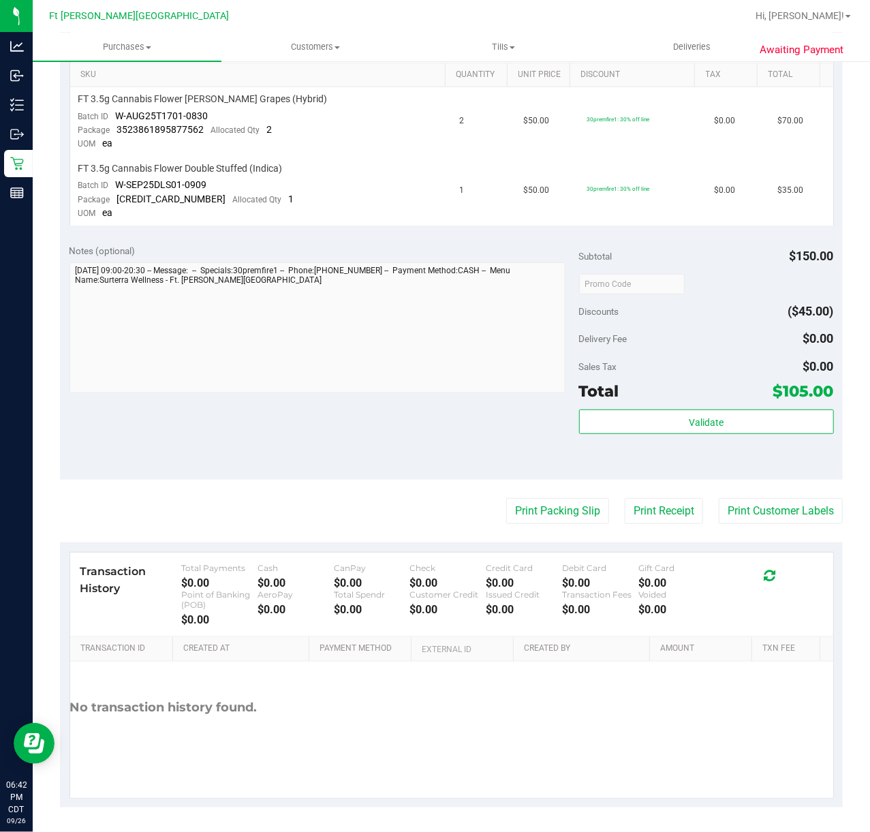
click at [426, 183] on td "FT 3.5g Cannabis Flower Double Stuffed (Indica) Batch ID W-SEP25DLS01-0909 Pack…" at bounding box center [261, 191] width 382 height 69
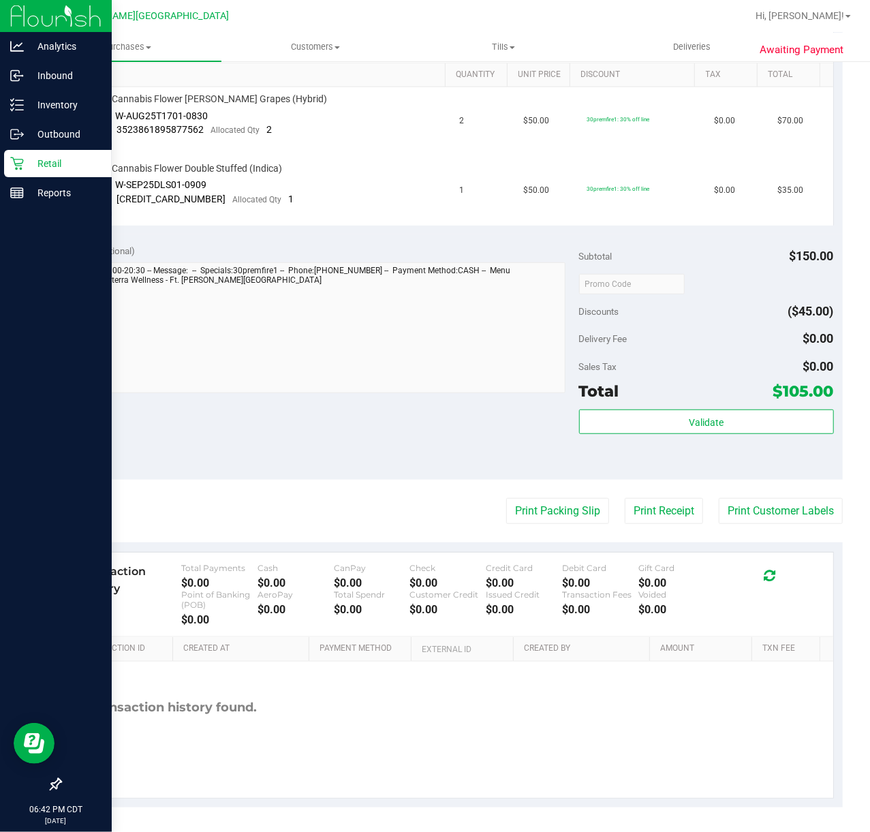
click at [17, 159] on icon at bounding box center [17, 164] width 14 height 14
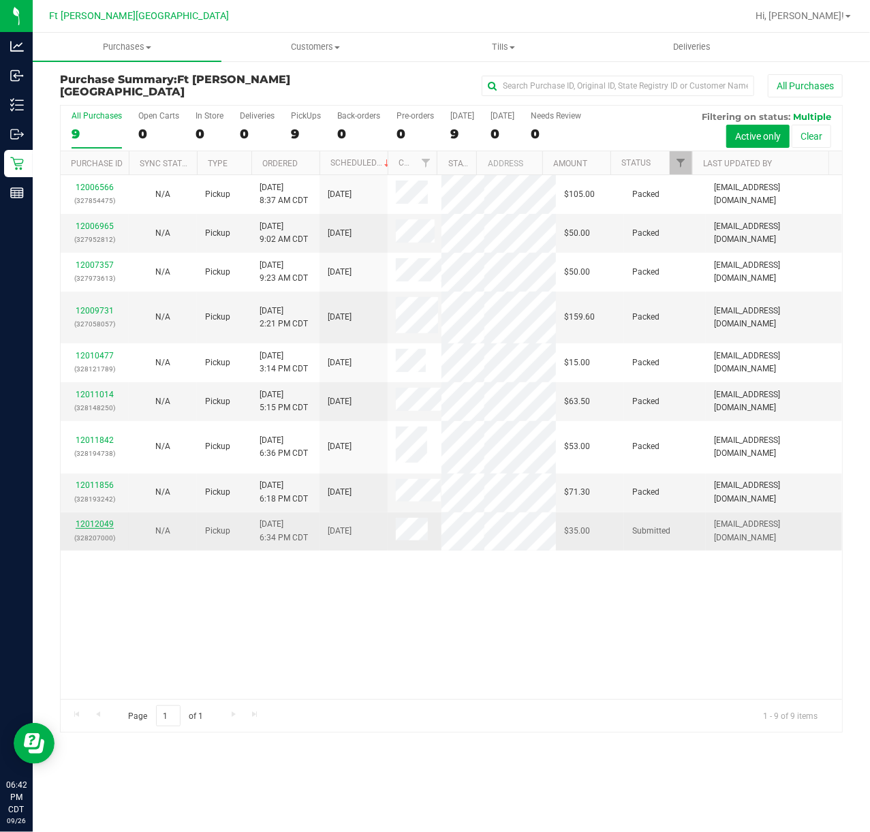
click at [93, 519] on link "12012049" at bounding box center [95, 524] width 38 height 10
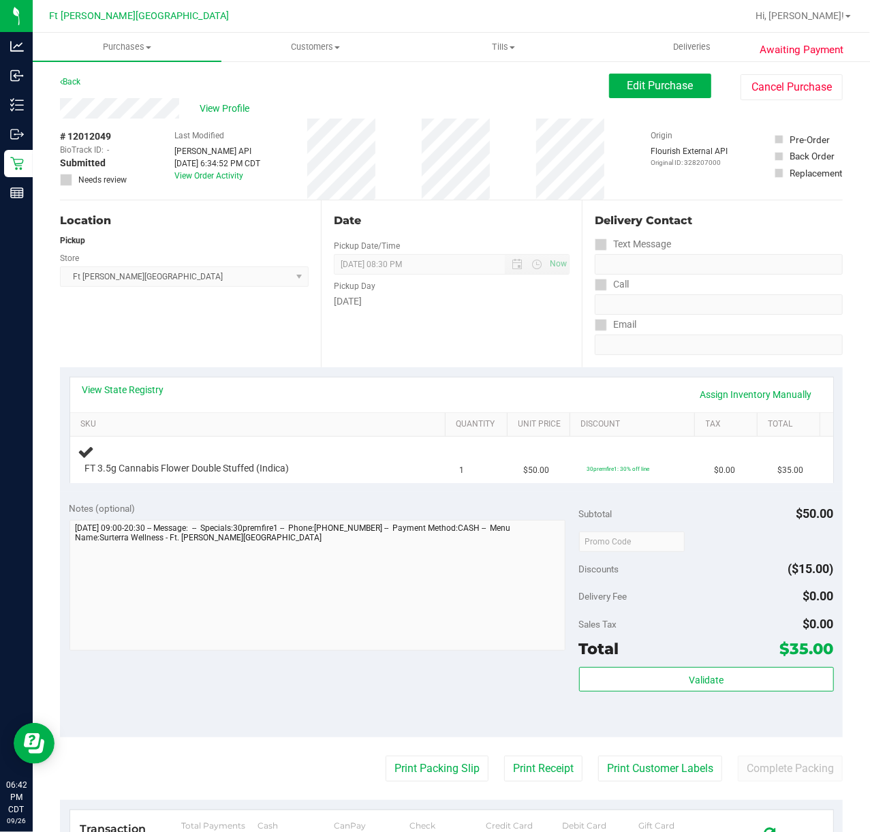
click at [661, 101] on div "View Profile # 12012049 BioTrack ID: - Submitted Needs review Last Modified Jan…" at bounding box center [451, 149] width 783 height 102
click at [655, 84] on span "Edit Purchase" at bounding box center [661, 85] width 66 height 13
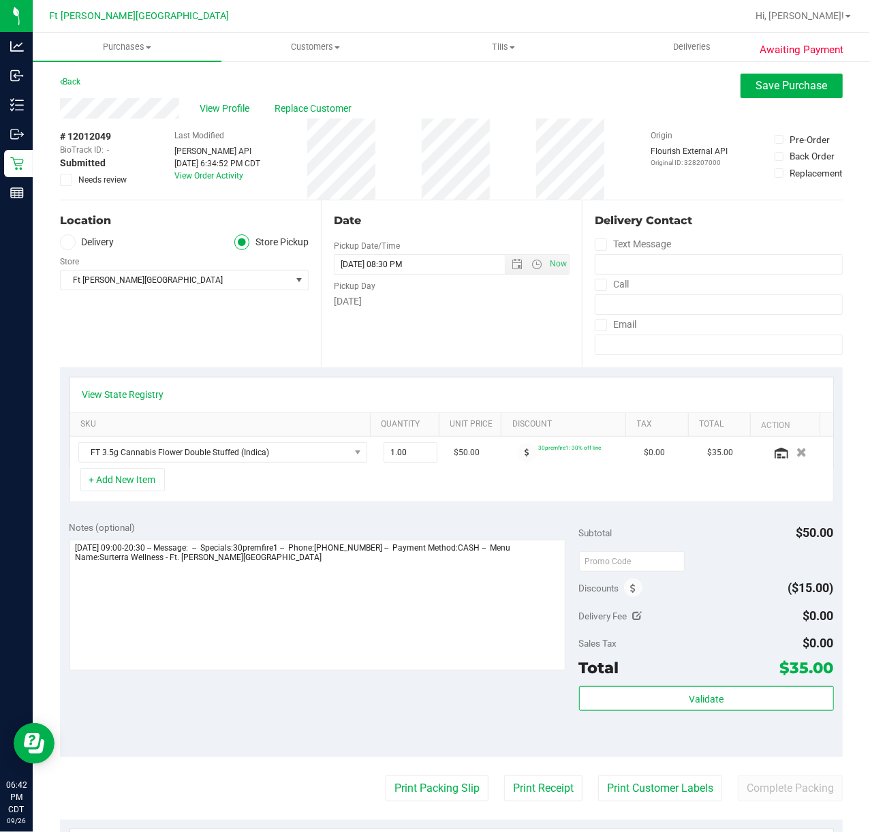
click at [72, 181] on label "Needs review" at bounding box center [94, 180] width 68 height 12
click at [0, 0] on input "Needs review" at bounding box center [0, 0] width 0 height 0
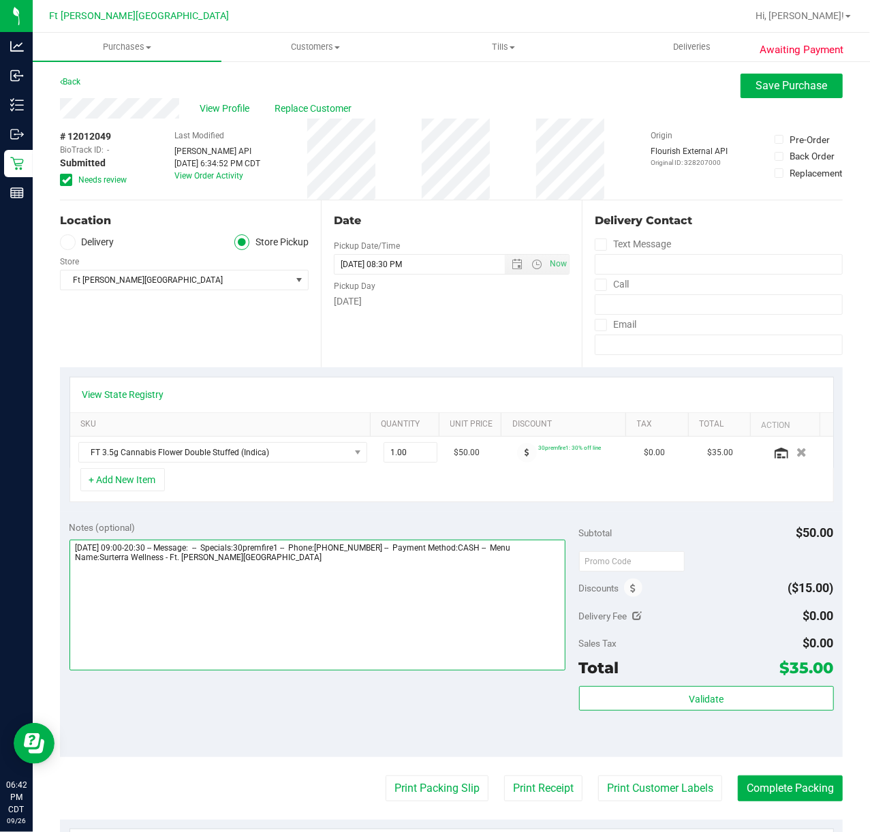
drag, startPoint x: 442, startPoint y: 625, endPoint x: 451, endPoint y: 633, distance: 11.6
click at [442, 627] on textarea at bounding box center [317, 605] width 496 height 131
type textarea "Friday 09/26/2025 09:00-20:30 -- Message: -- Specials:30premfire1 -- Phone:7272…"
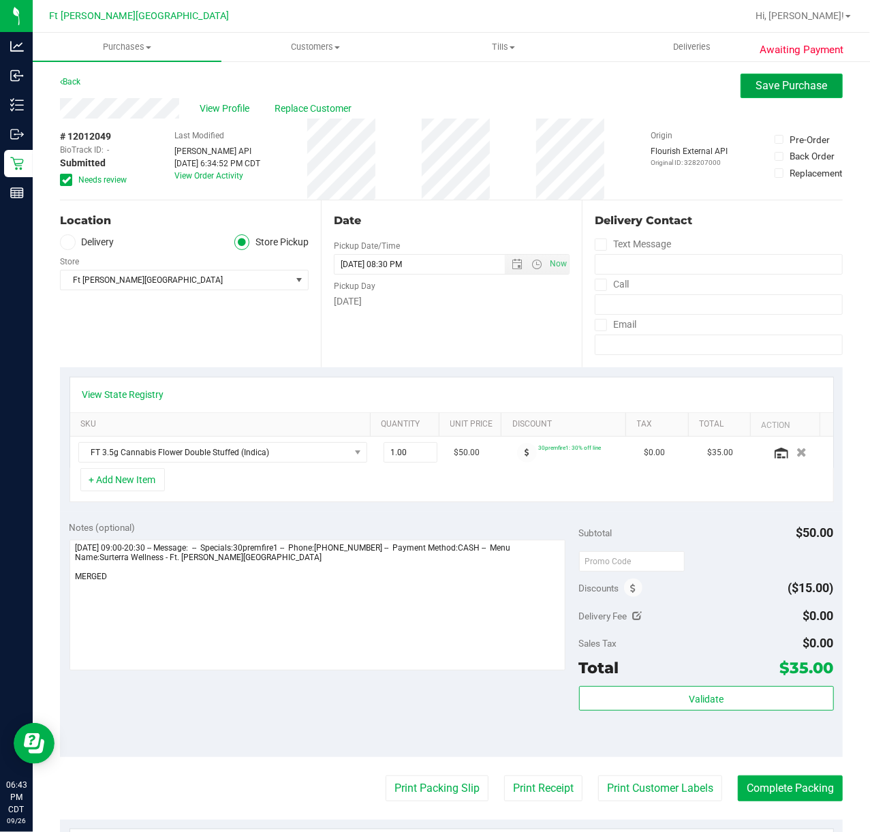
click at [762, 83] on span "Save Purchase" at bounding box center [792, 85] width 72 height 13
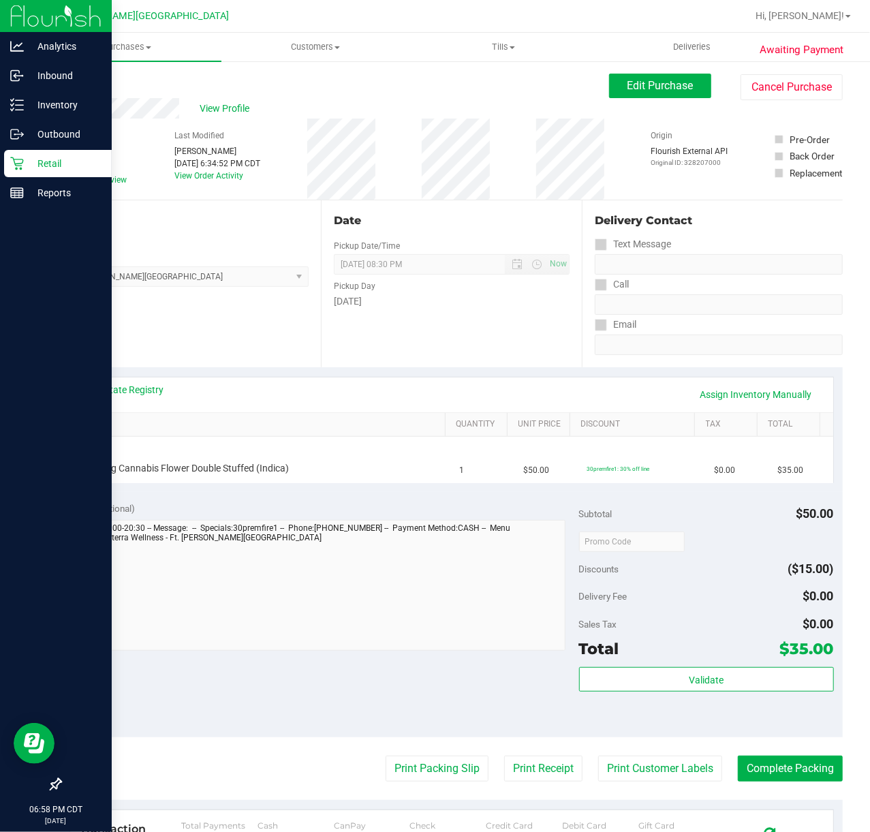
click at [61, 164] on p "Retail" at bounding box center [65, 163] width 82 height 16
click at [63, 164] on p "Retail" at bounding box center [65, 163] width 82 height 16
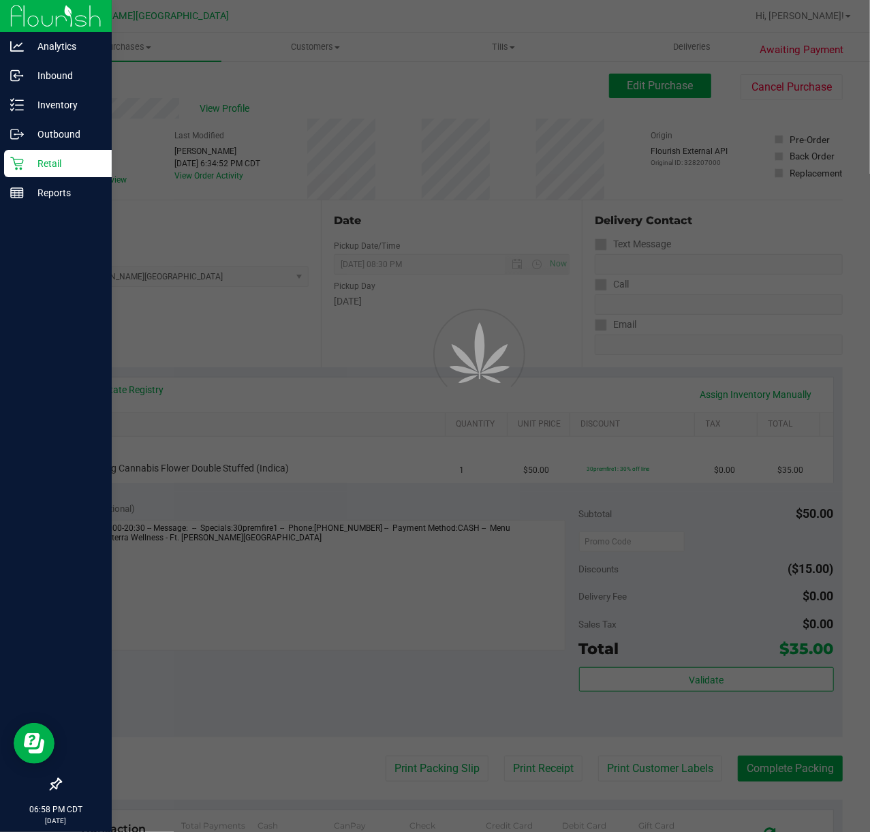
click at [65, 165] on p "Retail" at bounding box center [65, 163] width 82 height 16
click at [66, 165] on p "Retail" at bounding box center [65, 163] width 82 height 16
click at [68, 166] on p "Retail" at bounding box center [65, 163] width 82 height 16
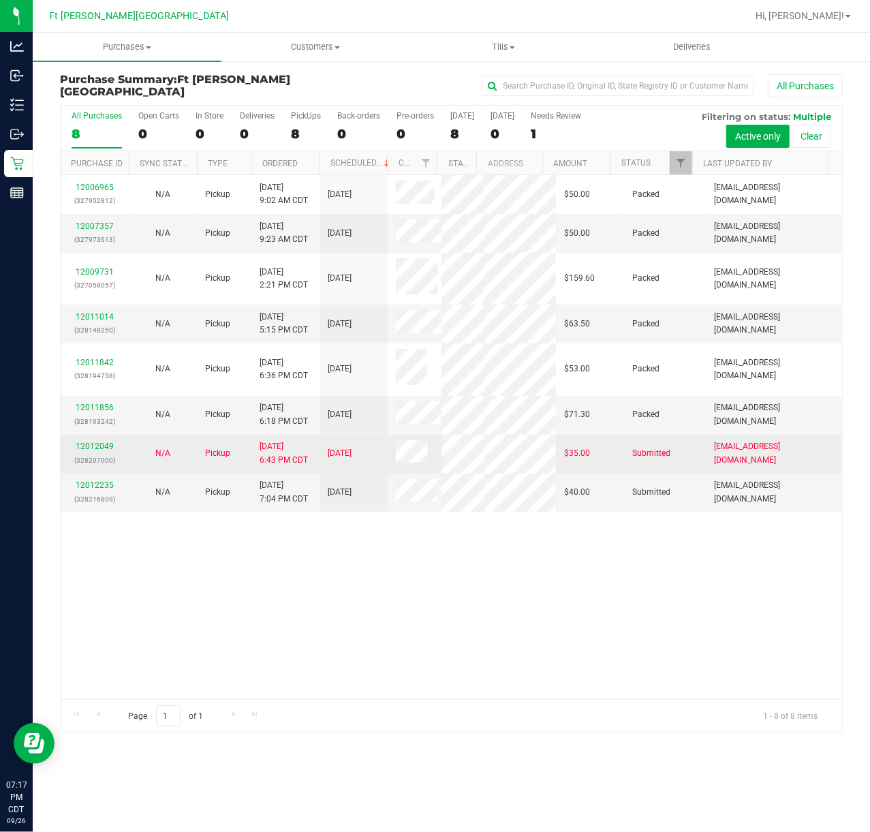
click at [93, 454] on p "(328207000)" at bounding box center [95, 460] width 52 height 13
click at [106, 440] on div "12012049 (328207000)" at bounding box center [95, 453] width 52 height 26
click at [109, 442] on link "12012049" at bounding box center [95, 447] width 38 height 10
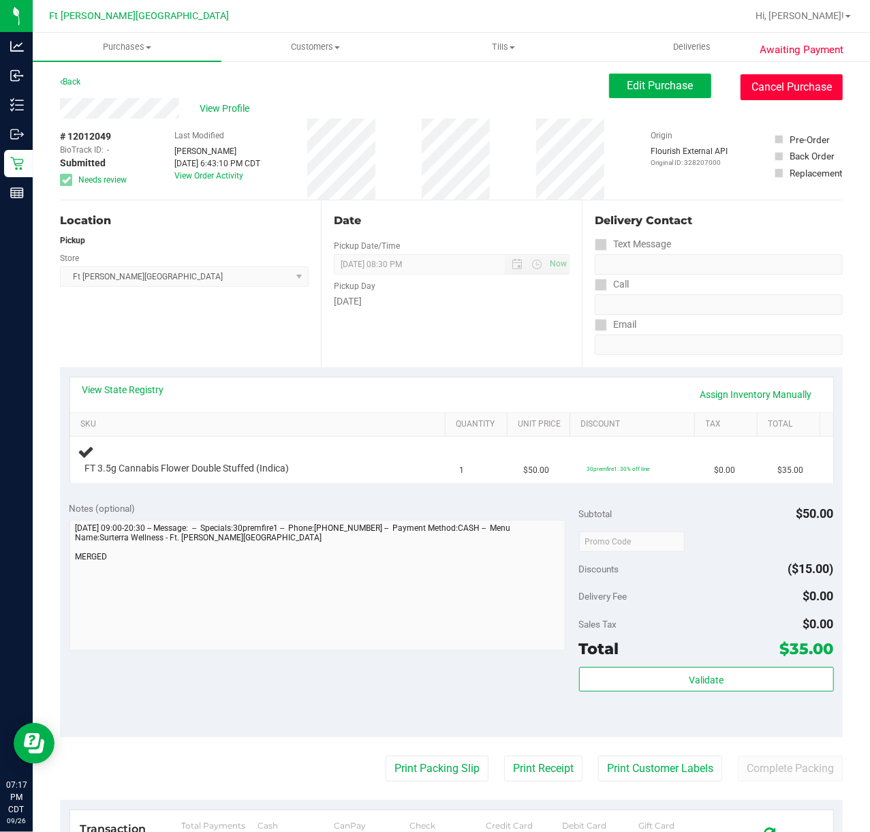
click at [750, 95] on button "Cancel Purchase" at bounding box center [792, 87] width 102 height 26
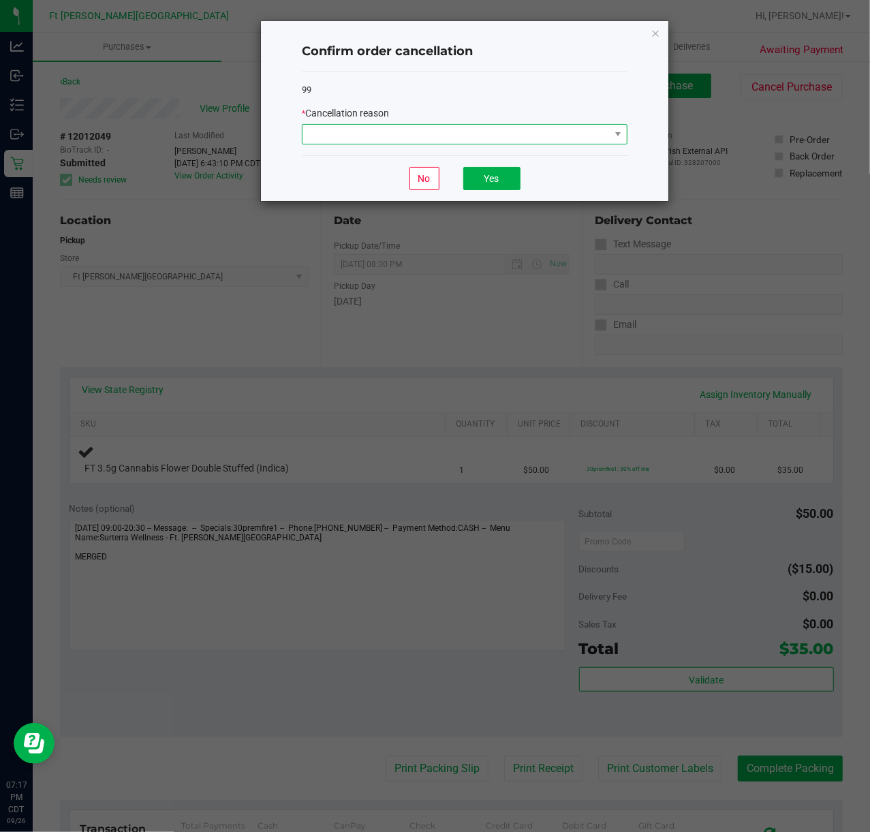
click at [552, 139] on span at bounding box center [456, 134] width 307 height 19
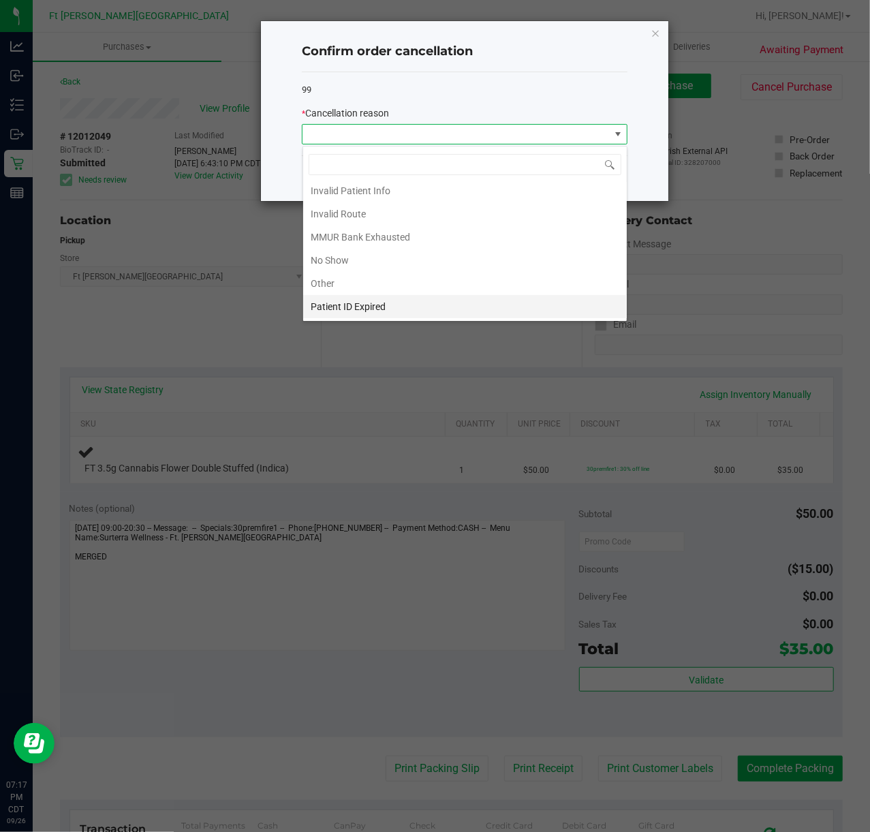
scroll to position [76, 0]
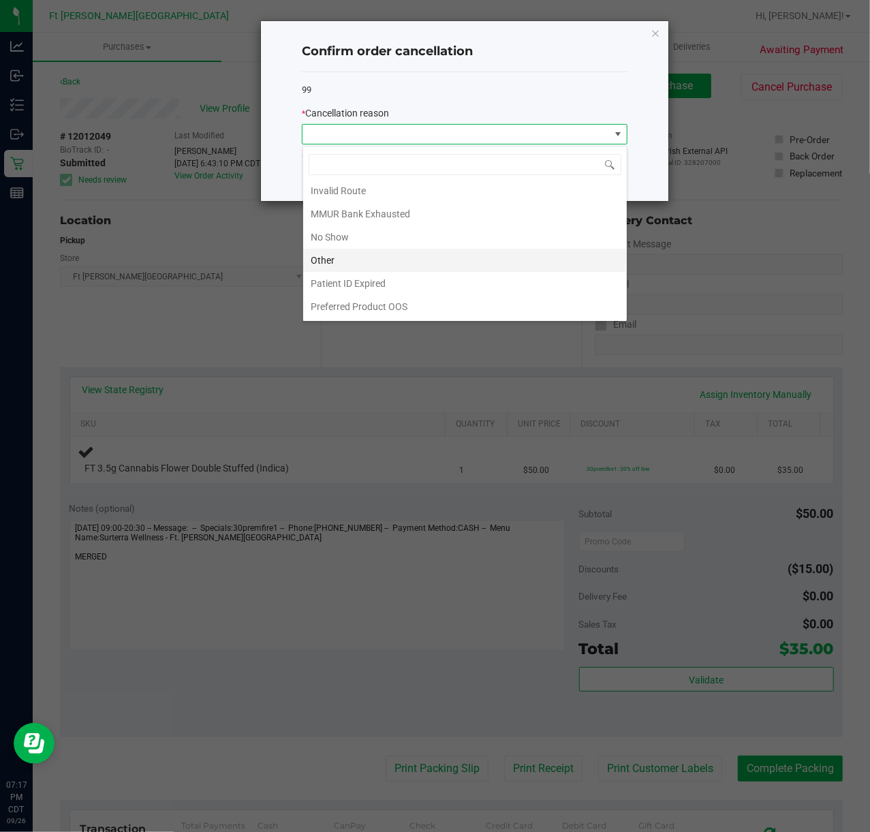
click at [383, 255] on li "Other" at bounding box center [465, 260] width 324 height 23
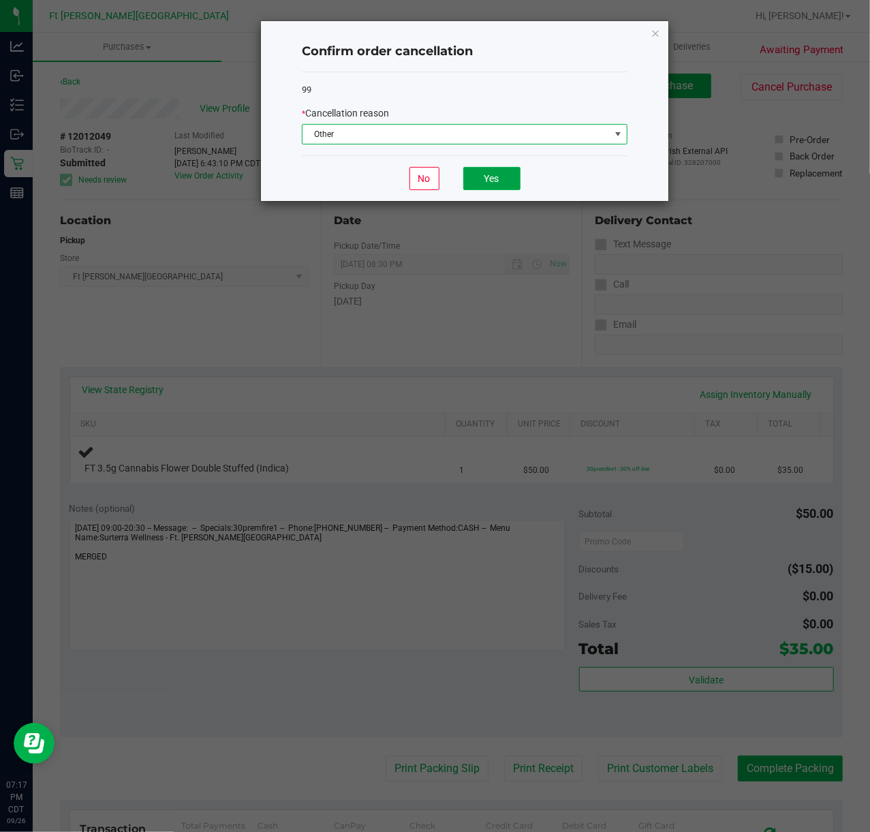
click at [499, 186] on button "Yes" at bounding box center [491, 178] width 57 height 23
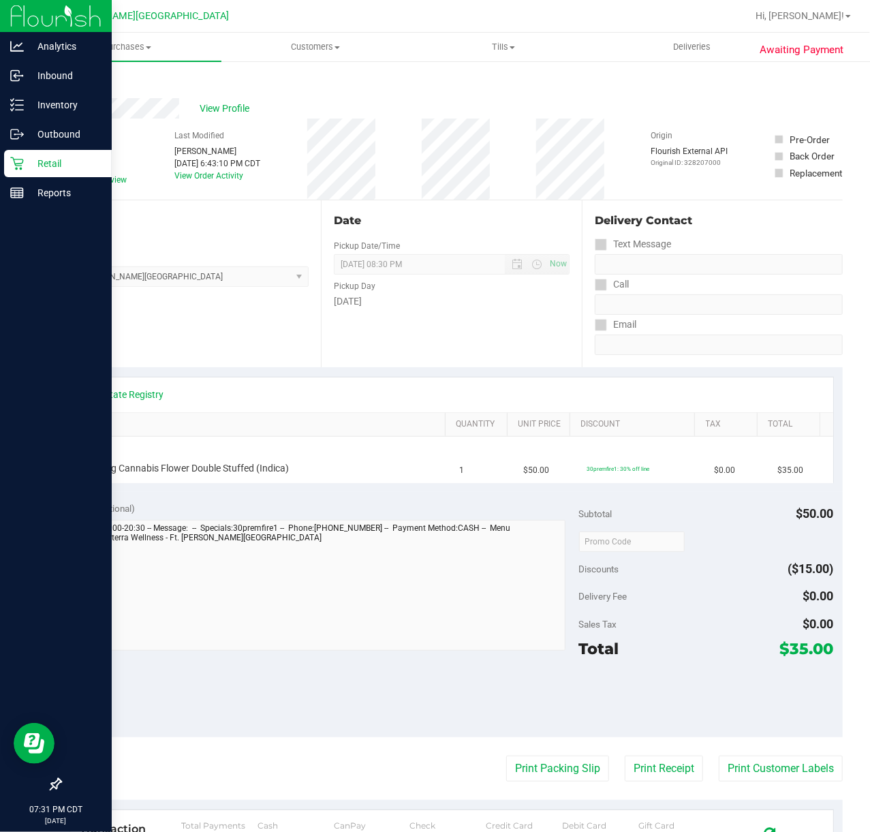
click at [19, 156] on div "Retail" at bounding box center [58, 163] width 108 height 27
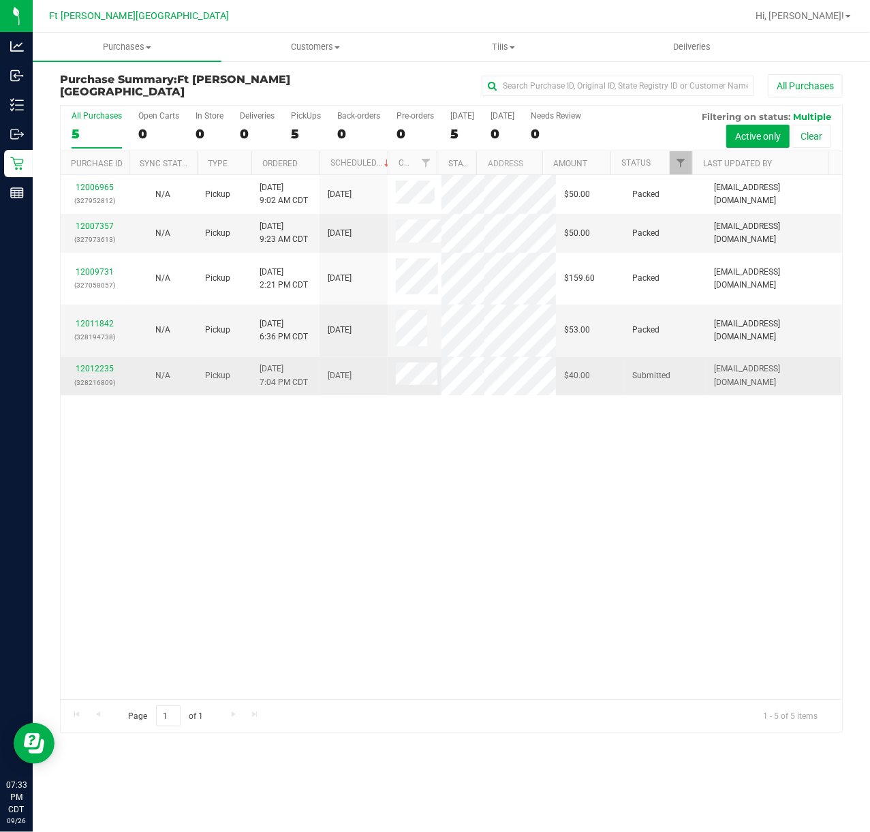
click at [90, 362] on div "12012235 (328216809)" at bounding box center [95, 375] width 52 height 26
click at [99, 376] on p "(328216809)" at bounding box center [95, 382] width 52 height 13
click at [93, 366] on link "12012235" at bounding box center [95, 369] width 38 height 10
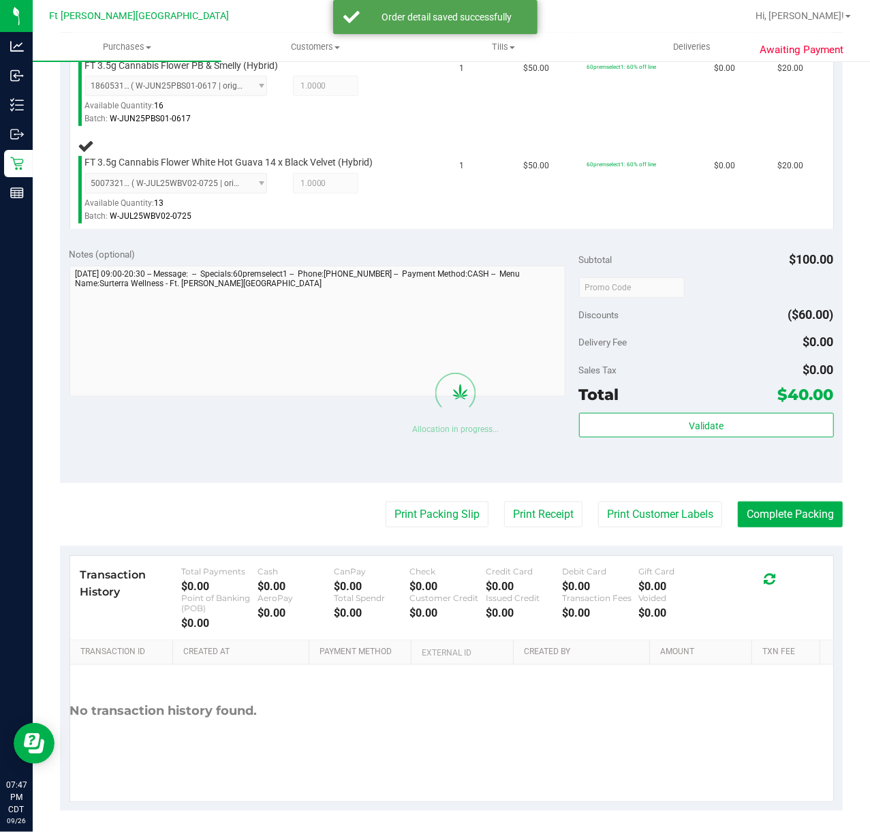
scroll to position [409, 0]
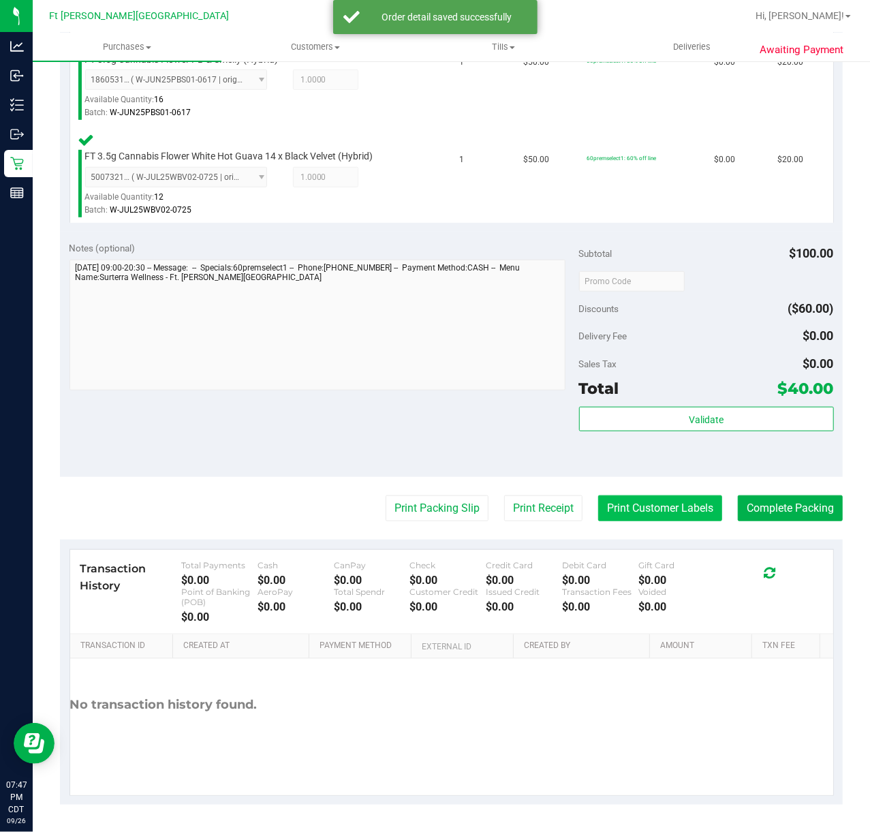
click at [657, 505] on button "Print Customer Labels" at bounding box center [660, 508] width 124 height 26
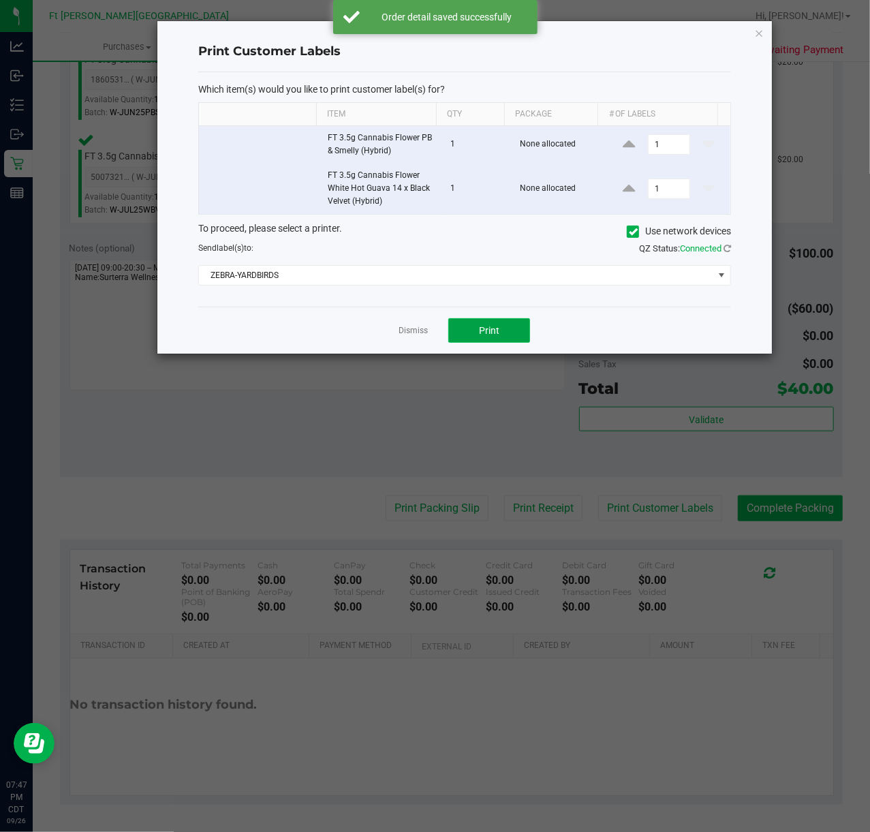
click at [480, 330] on button "Print" at bounding box center [489, 330] width 82 height 25
click at [418, 331] on link "Dismiss" at bounding box center [413, 331] width 29 height 12
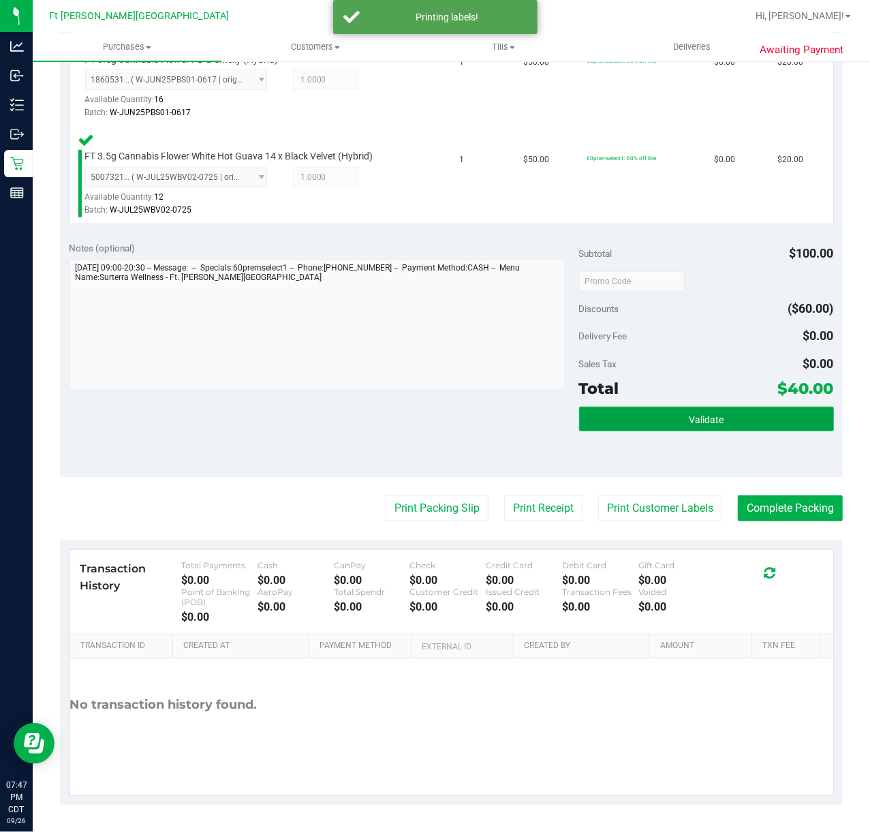
click at [719, 422] on button "Validate" at bounding box center [706, 419] width 255 height 25
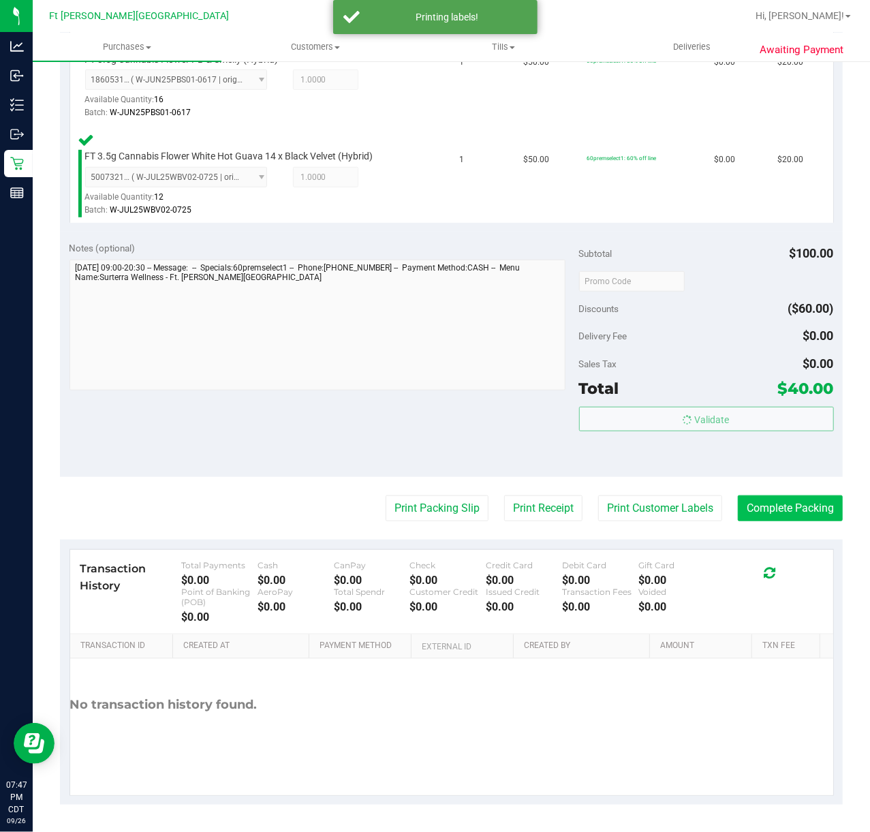
click at [764, 510] on body "Analytics Inbound Inventory Outbound Retail Reports 07:47 PM CDT 09/26/2025 09/…" at bounding box center [435, 416] width 870 height 832
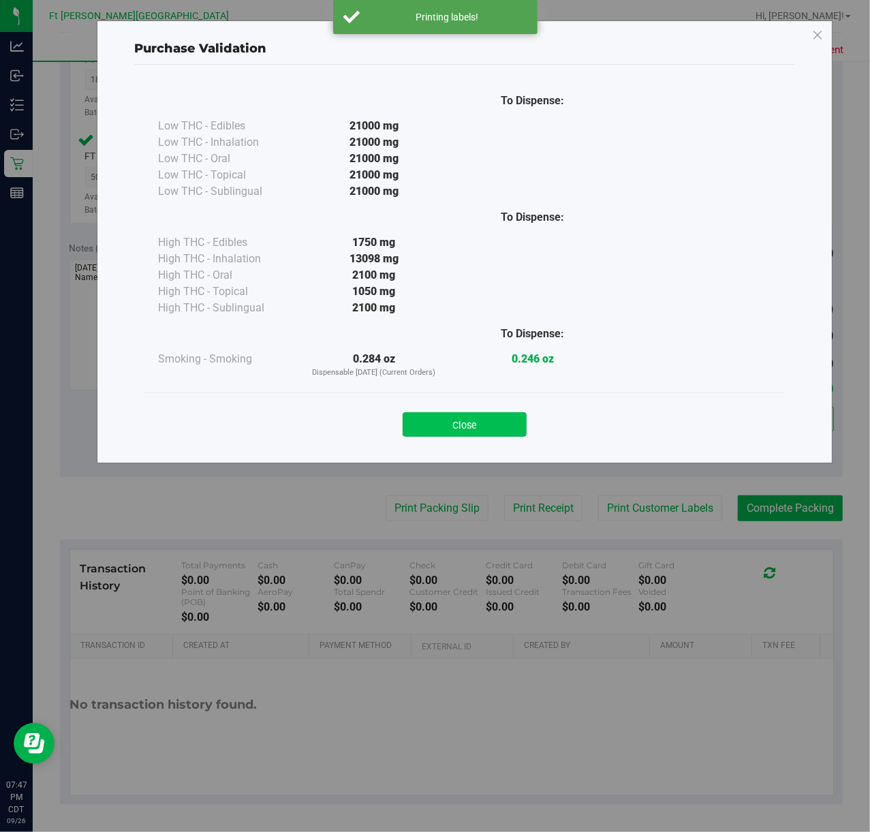
click at [494, 431] on button "Close" at bounding box center [465, 424] width 124 height 25
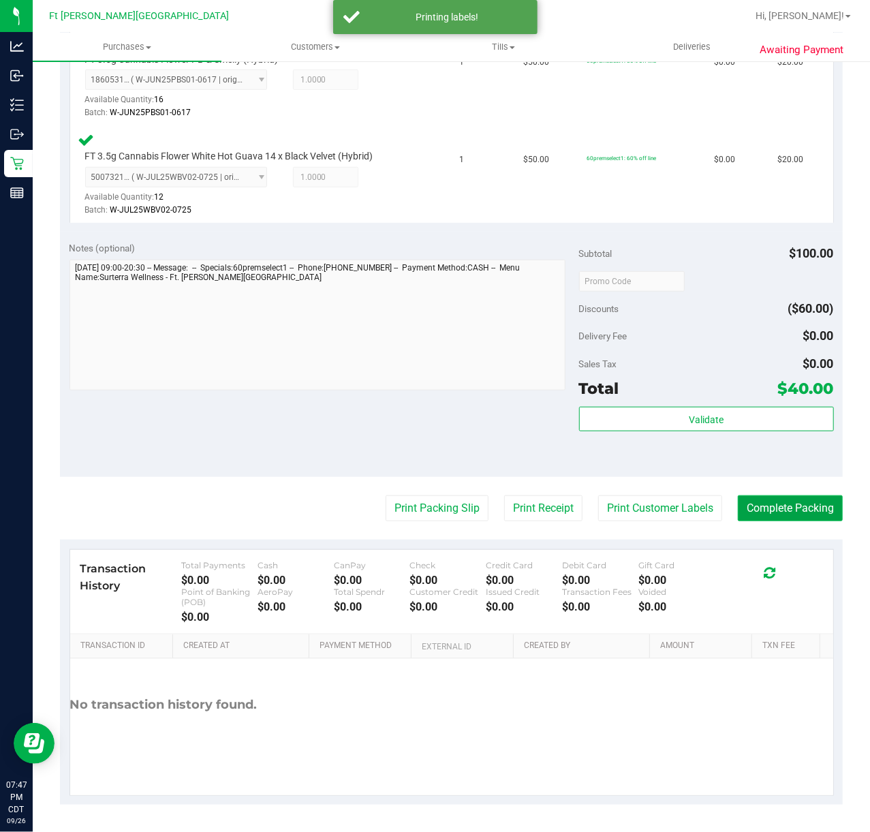
click at [800, 513] on button "Complete Packing" at bounding box center [790, 508] width 105 height 26
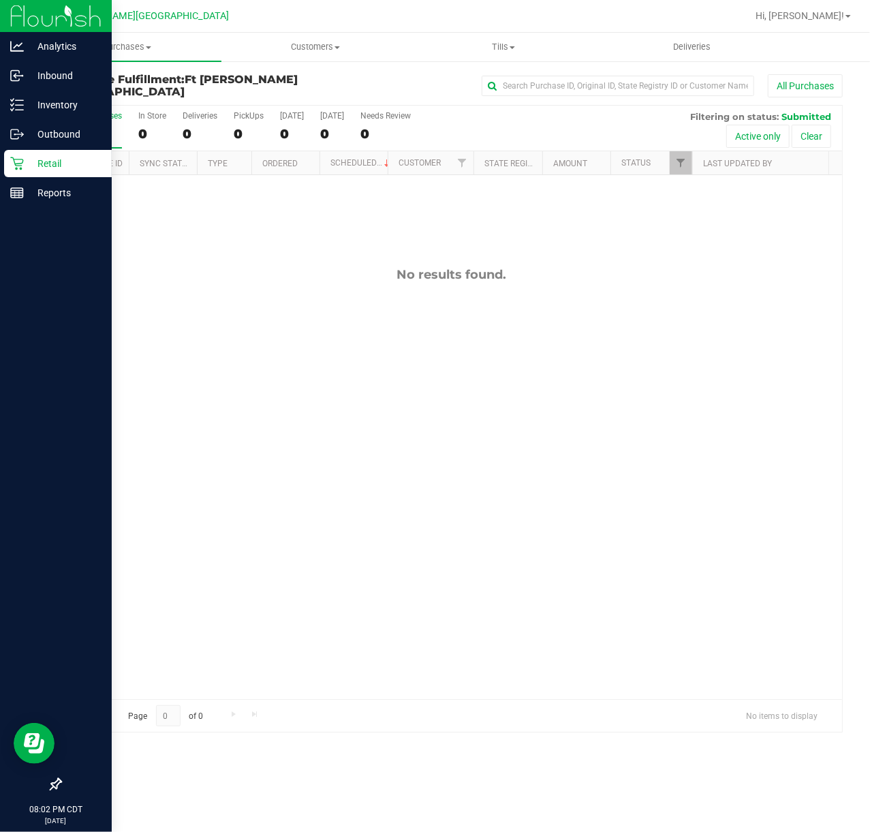
click at [36, 167] on p "Retail" at bounding box center [65, 163] width 82 height 16
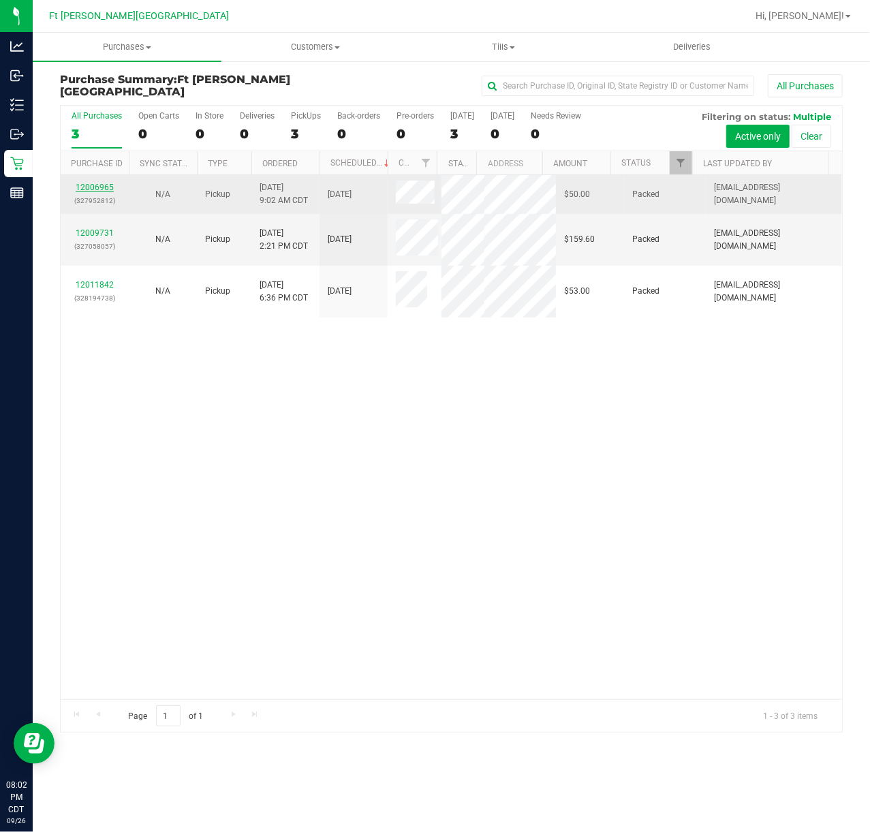
click at [109, 187] on link "12006965" at bounding box center [95, 188] width 38 height 10
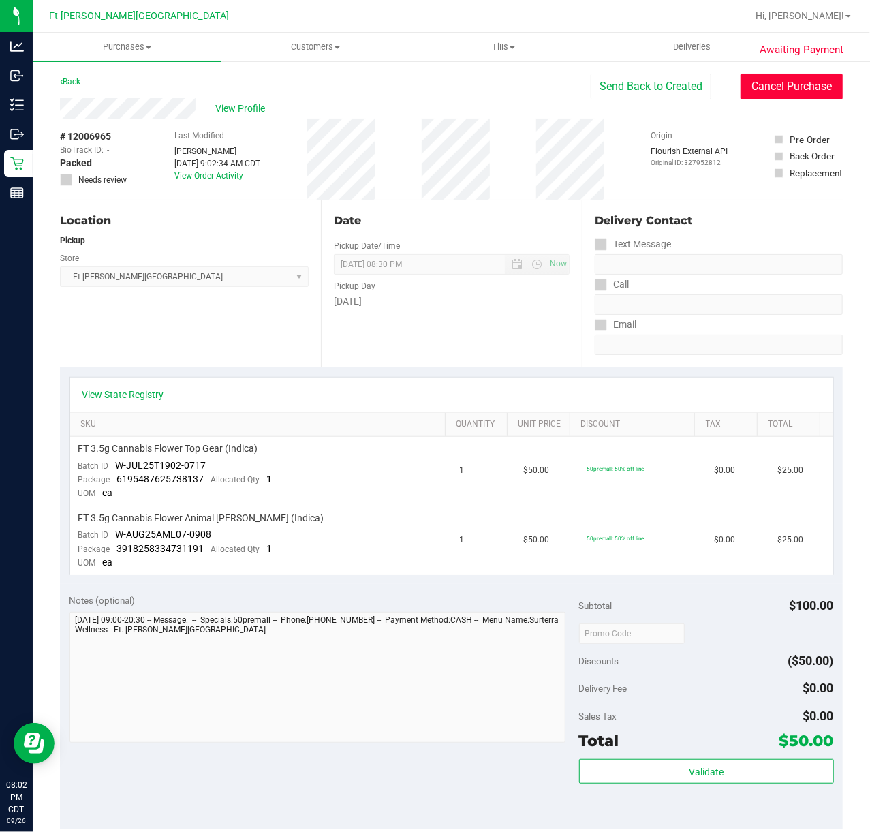
click at [750, 85] on button "Cancel Purchase" at bounding box center [792, 87] width 102 height 26
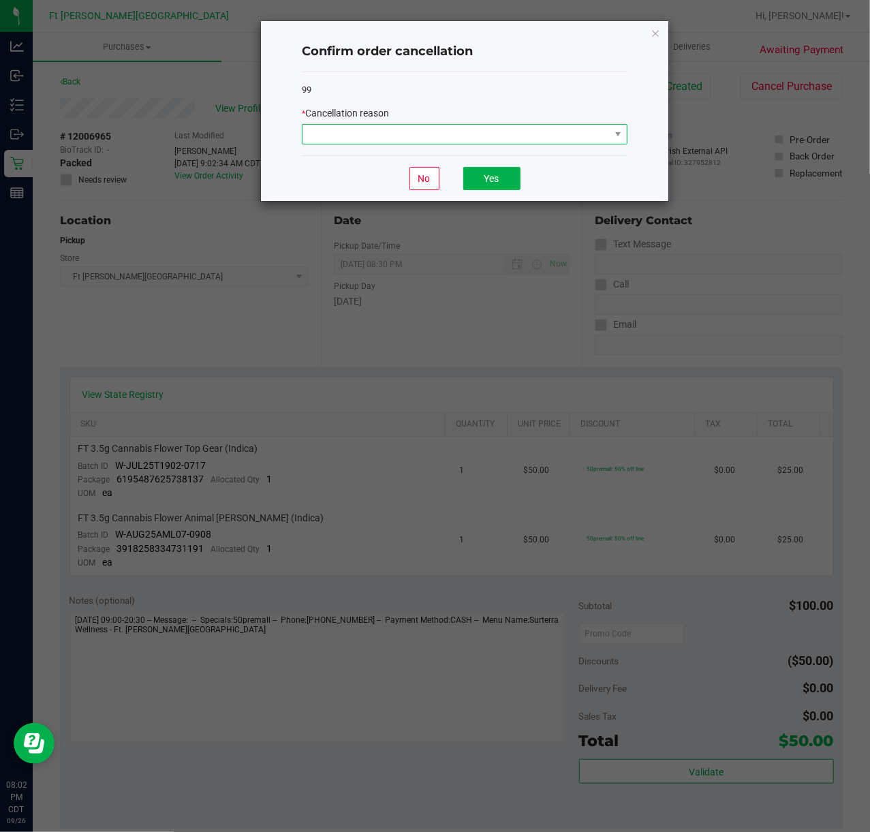
click at [491, 137] on span at bounding box center [456, 134] width 307 height 19
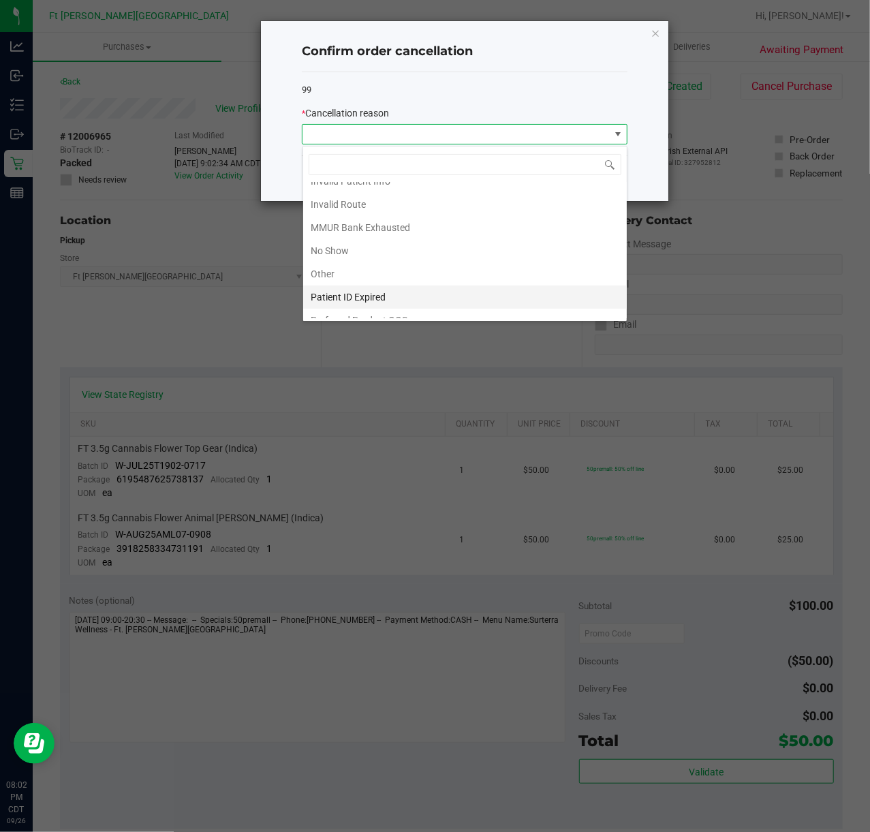
scroll to position [76, 0]
click at [352, 251] on li "Other" at bounding box center [465, 260] width 324 height 23
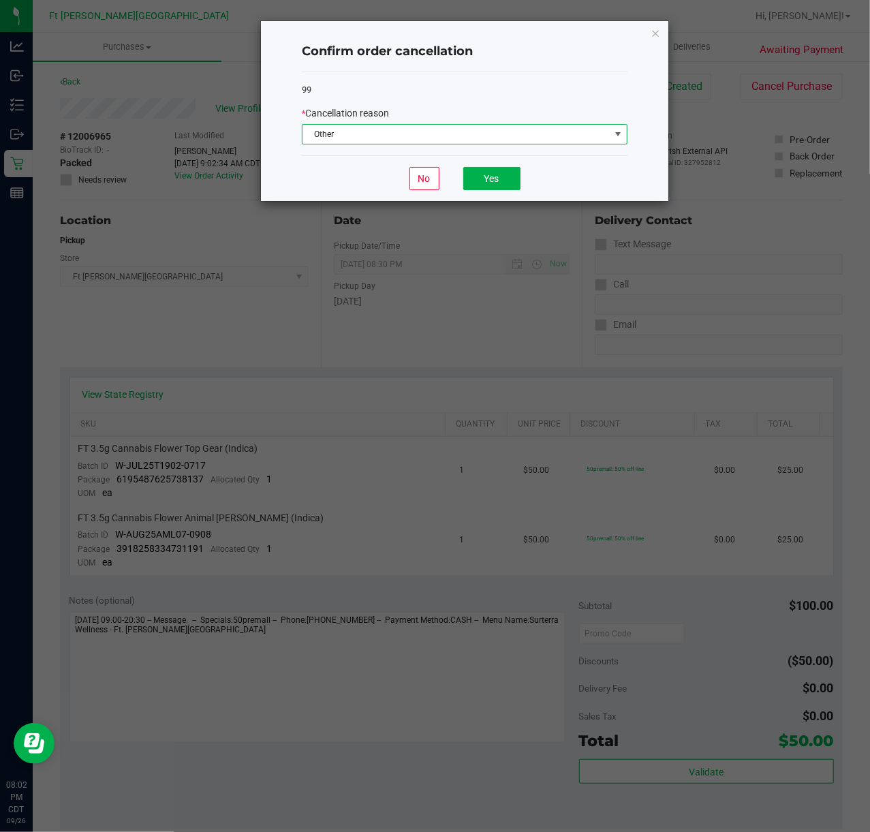
click at [535, 188] on div "No Yes" at bounding box center [465, 178] width 326 height 46
click at [459, 109] on div "* Cancellation reason" at bounding box center [465, 113] width 326 height 14
click at [448, 138] on span "Other" at bounding box center [456, 134] width 307 height 19
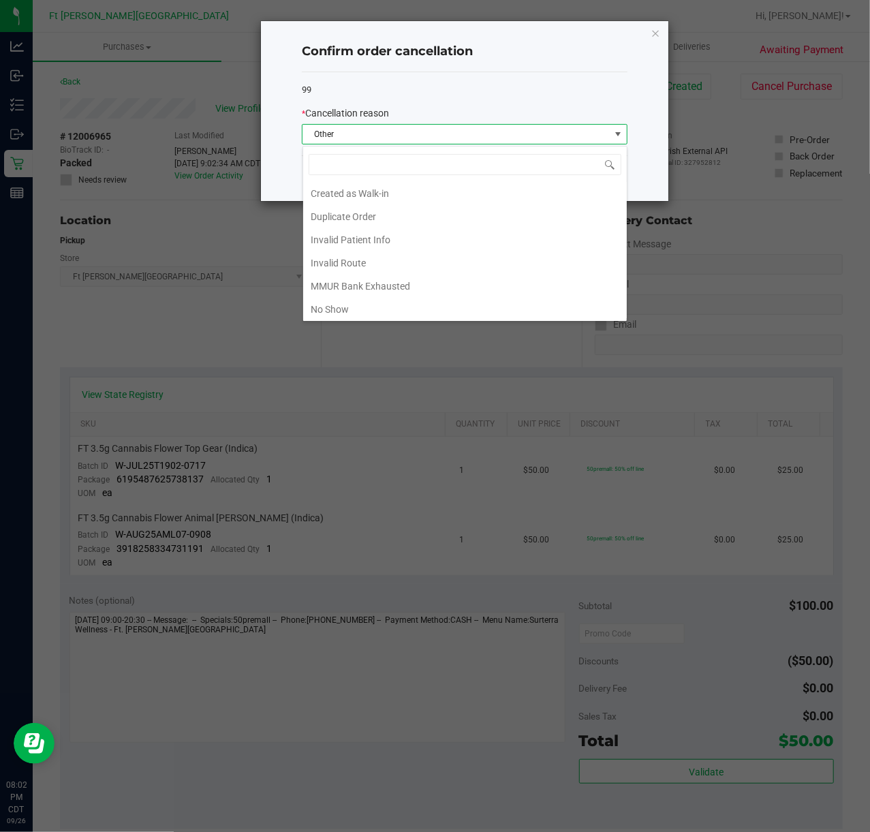
scroll to position [20, 325]
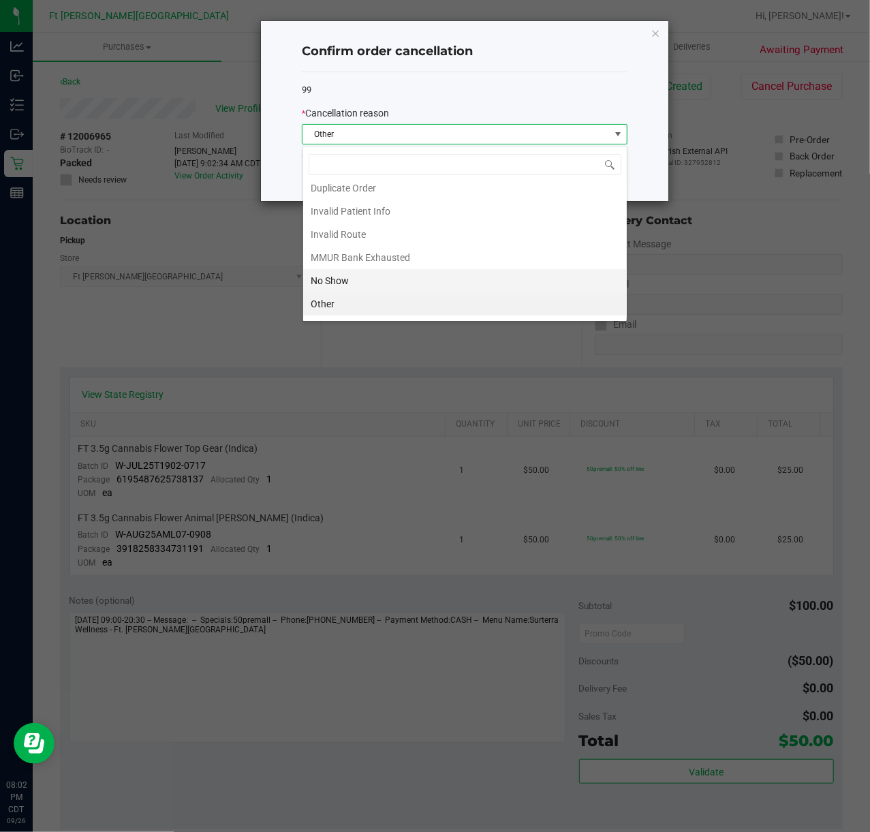
click at [336, 283] on li "No Show" at bounding box center [465, 280] width 324 height 23
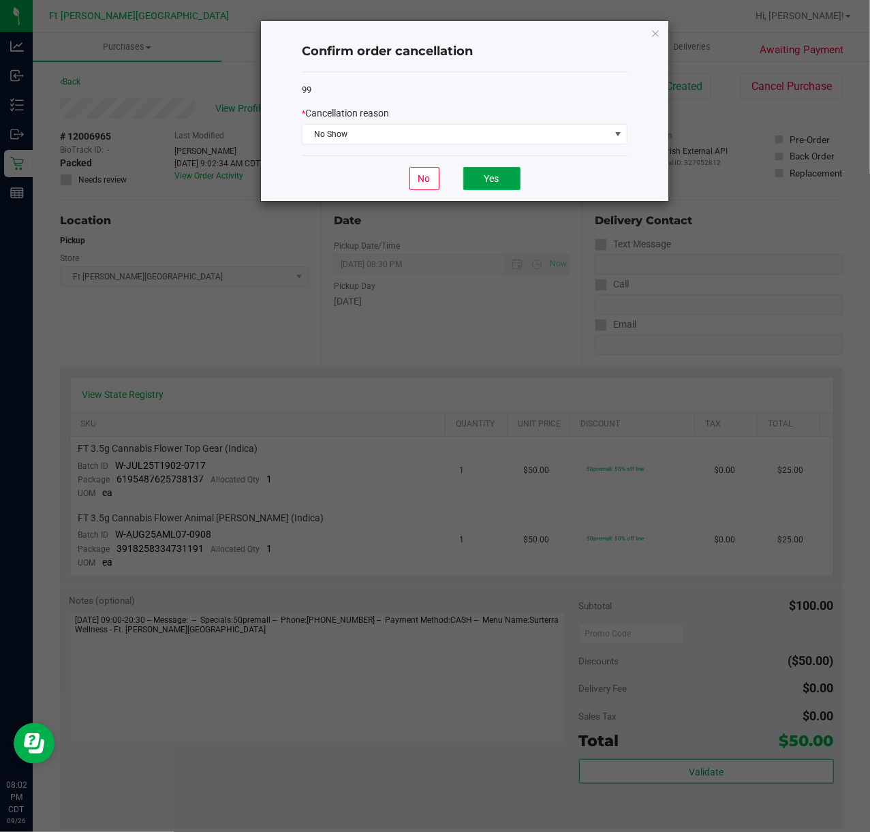
click at [475, 184] on button "Yes" at bounding box center [491, 178] width 57 height 23
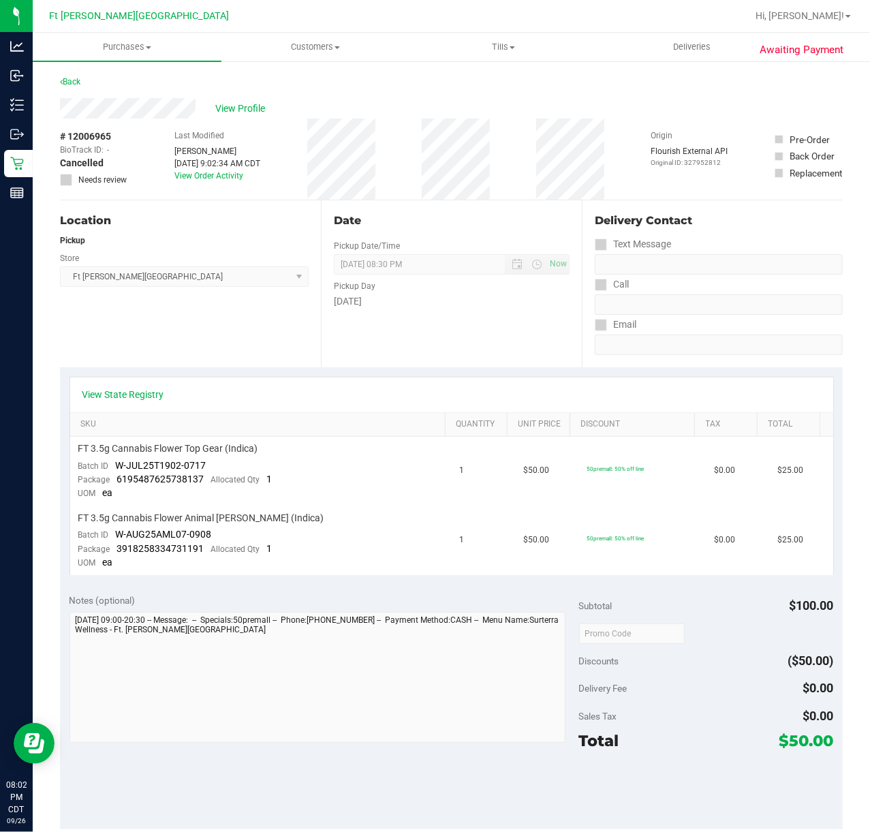
click at [77, 75] on div "Back" at bounding box center [70, 82] width 20 height 16
click at [80, 80] on link "Back" at bounding box center [70, 82] width 20 height 10
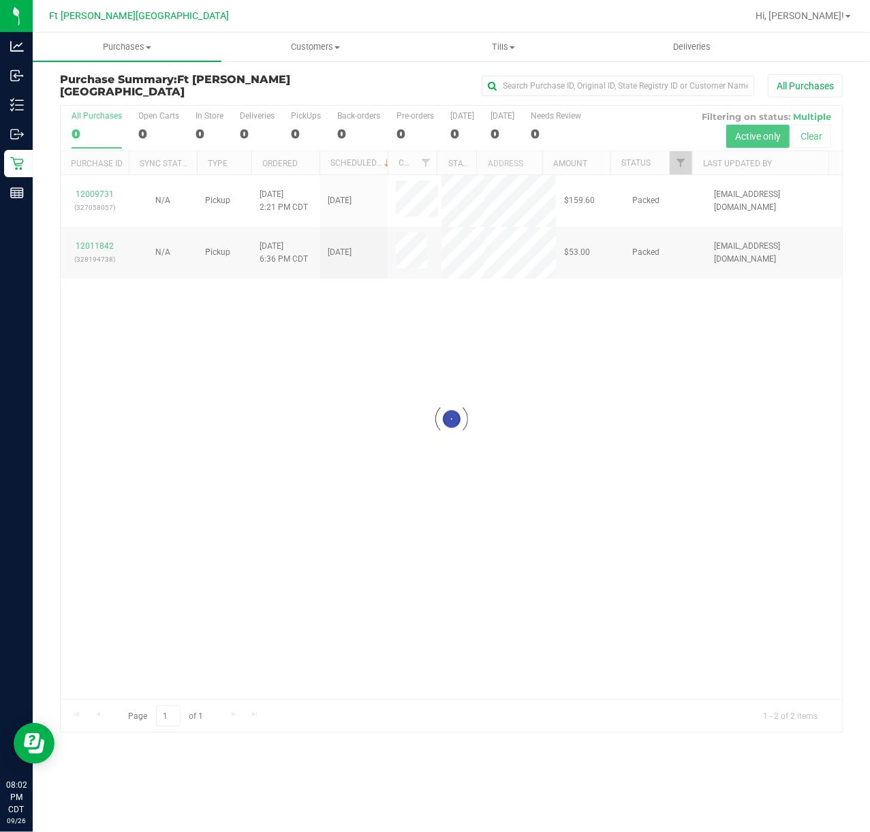
click at [98, 191] on div at bounding box center [451, 419] width 781 height 626
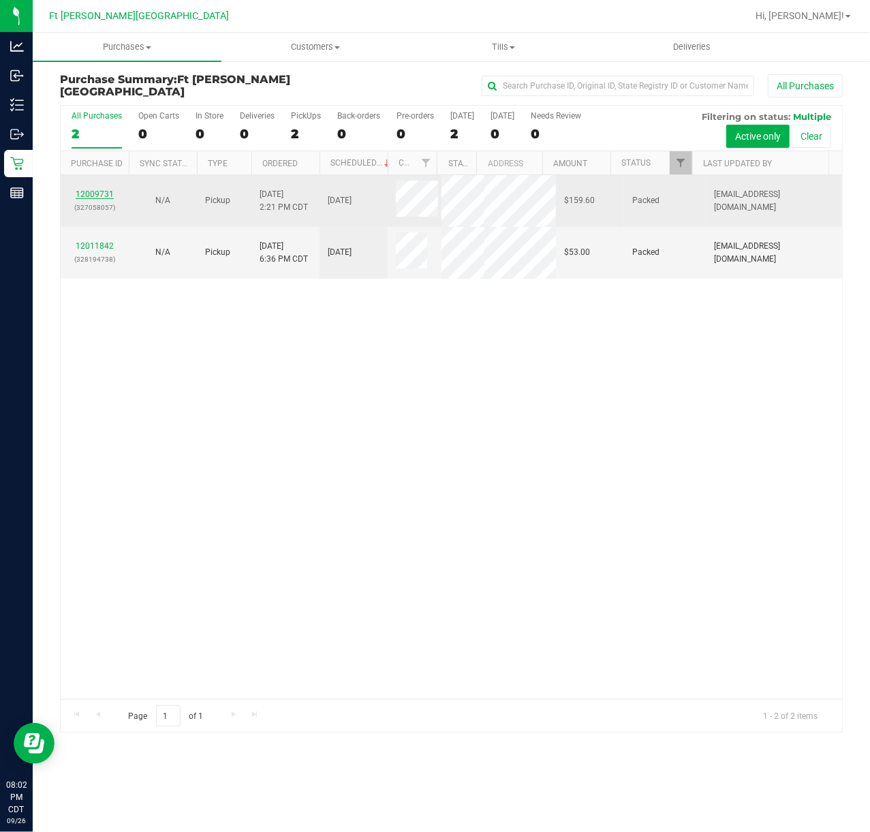
click at [99, 192] on link "12009731" at bounding box center [95, 194] width 38 height 10
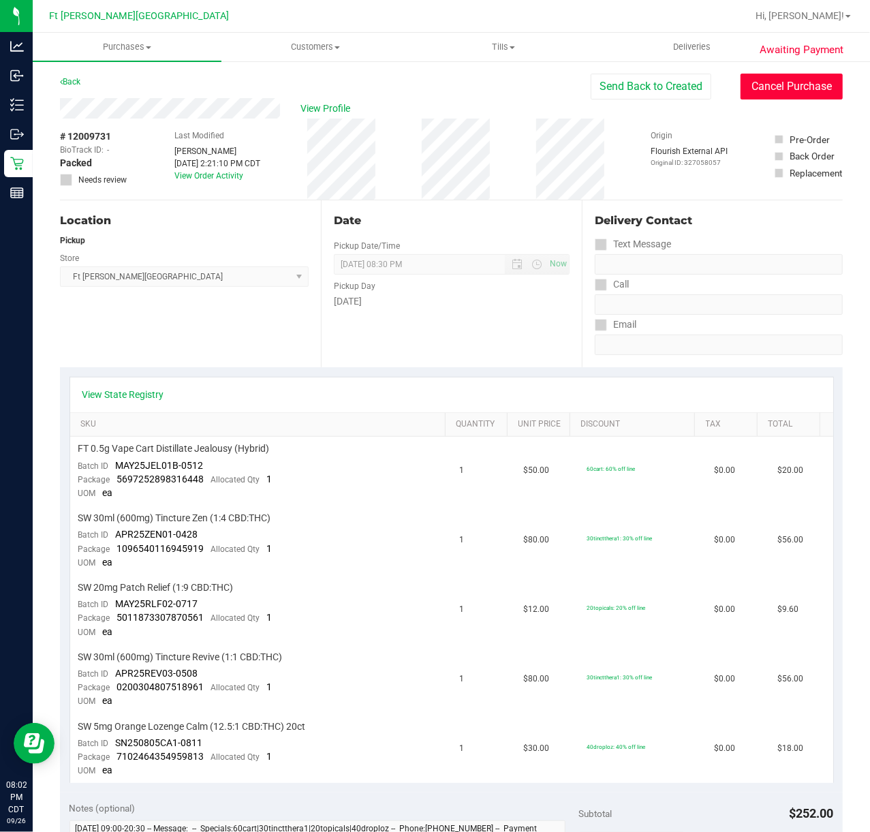
click at [801, 79] on button "Cancel Purchase" at bounding box center [792, 87] width 102 height 26
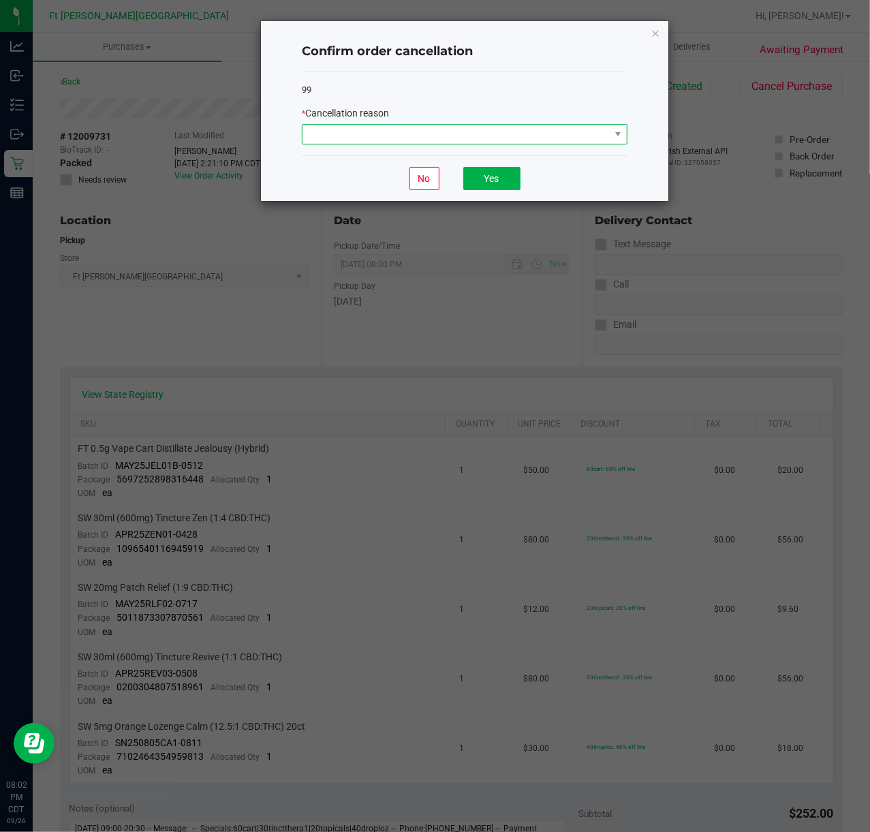
click at [537, 137] on span at bounding box center [456, 134] width 307 height 19
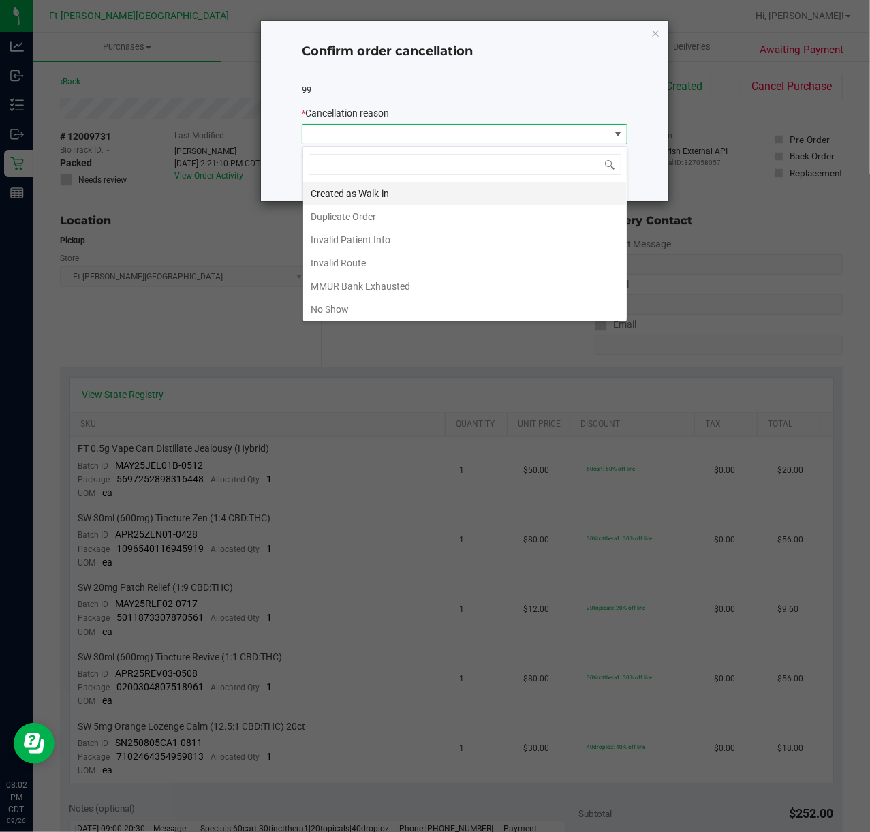
scroll to position [20, 325]
click at [376, 315] on li "No Show" at bounding box center [465, 309] width 324 height 23
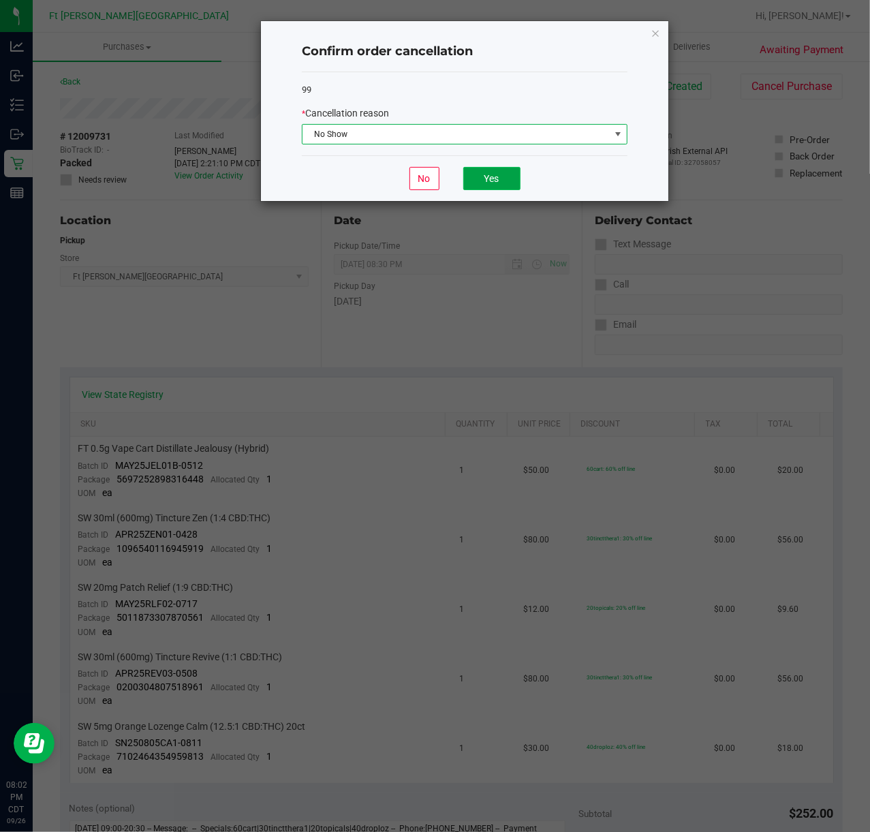
click at [489, 174] on button "Yes" at bounding box center [491, 178] width 57 height 23
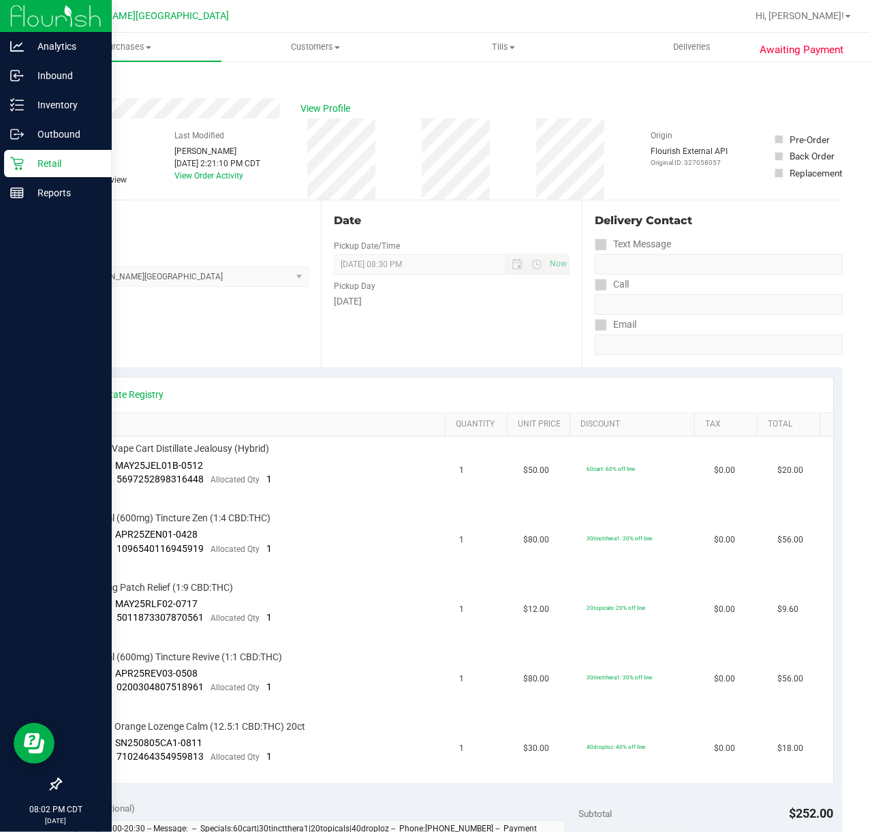
click at [22, 164] on icon at bounding box center [17, 164] width 14 height 14
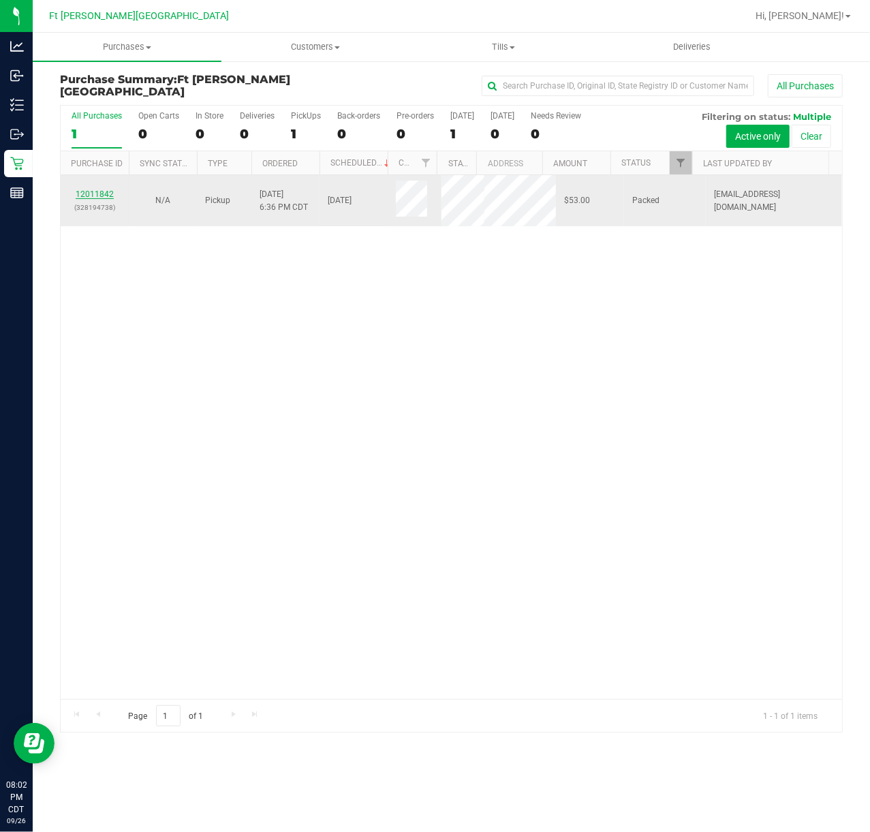
click at [96, 192] on link "12011842" at bounding box center [95, 194] width 38 height 10
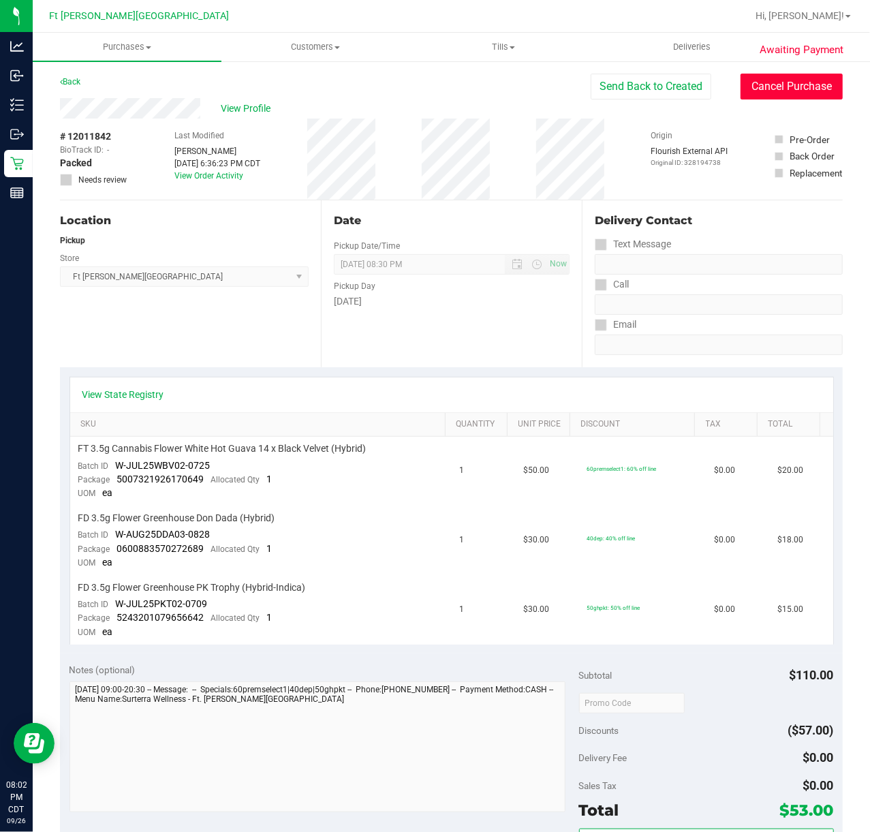
click at [785, 94] on button "Cancel Purchase" at bounding box center [792, 87] width 102 height 26
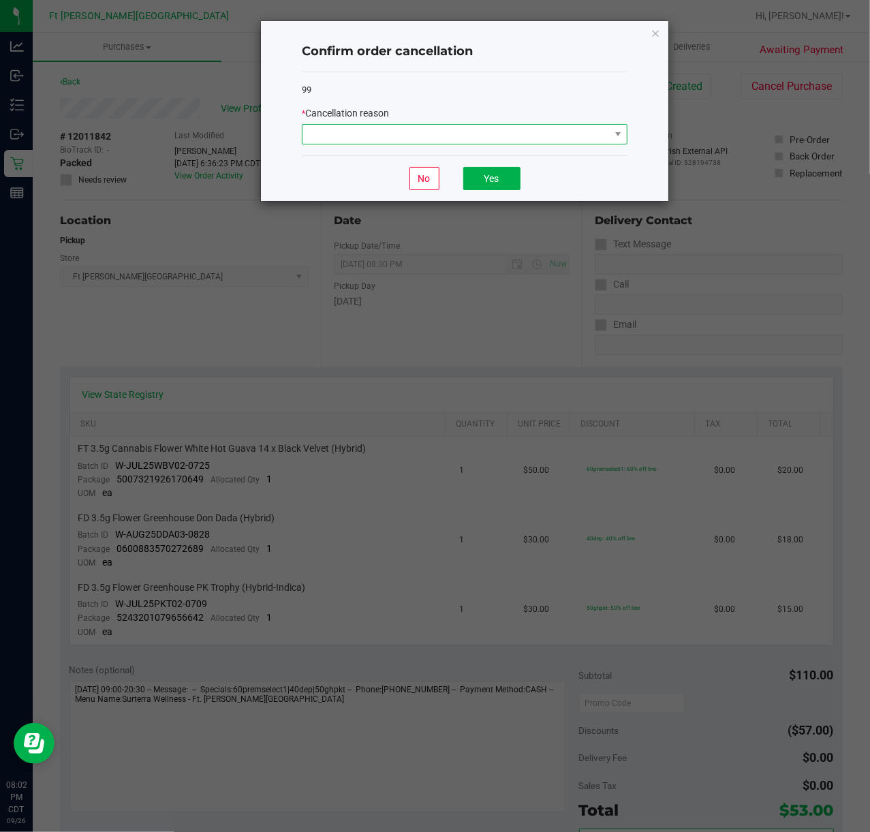
click at [554, 131] on span at bounding box center [456, 134] width 307 height 19
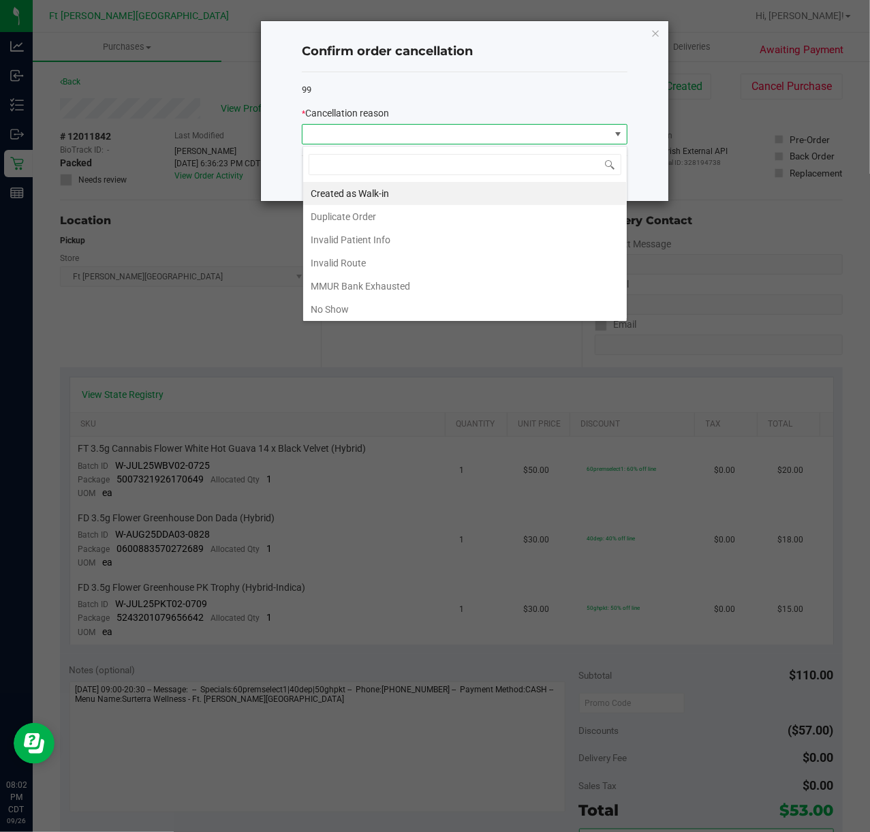
scroll to position [76, 0]
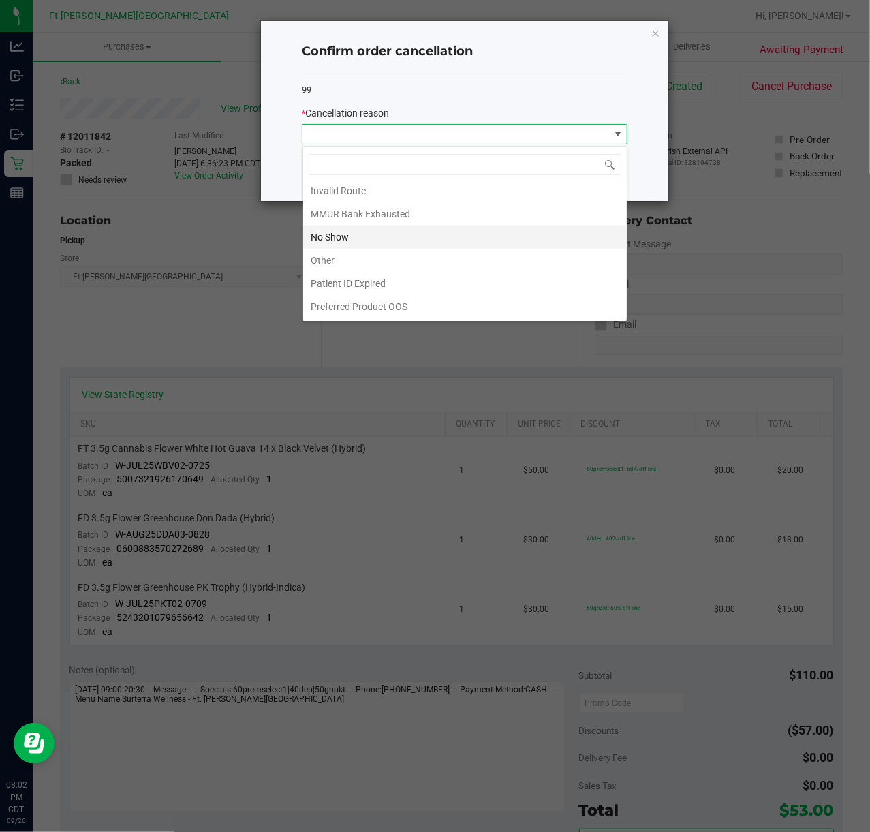
click at [390, 235] on li "No Show" at bounding box center [465, 237] width 324 height 23
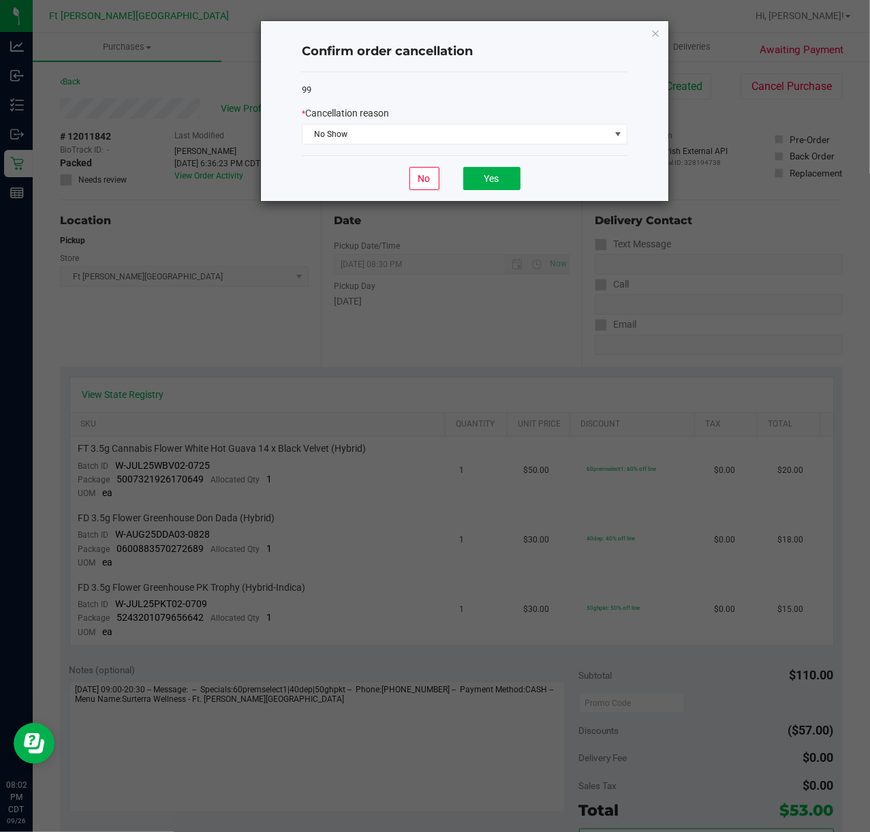
click at [481, 165] on div "No Yes" at bounding box center [465, 178] width 326 height 46
click at [485, 169] on button "Yes" at bounding box center [491, 178] width 57 height 23
